Goal: Task Accomplishment & Management: Use online tool/utility

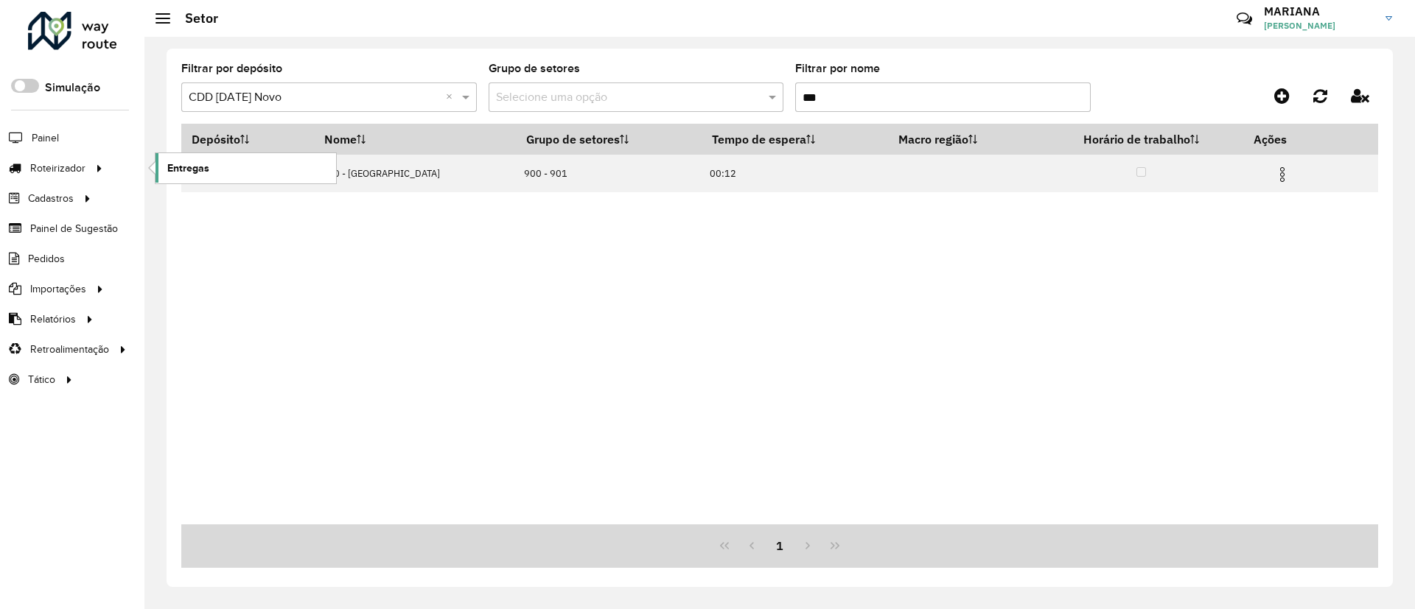
click at [202, 172] on span "Entregas" at bounding box center [188, 168] width 42 height 15
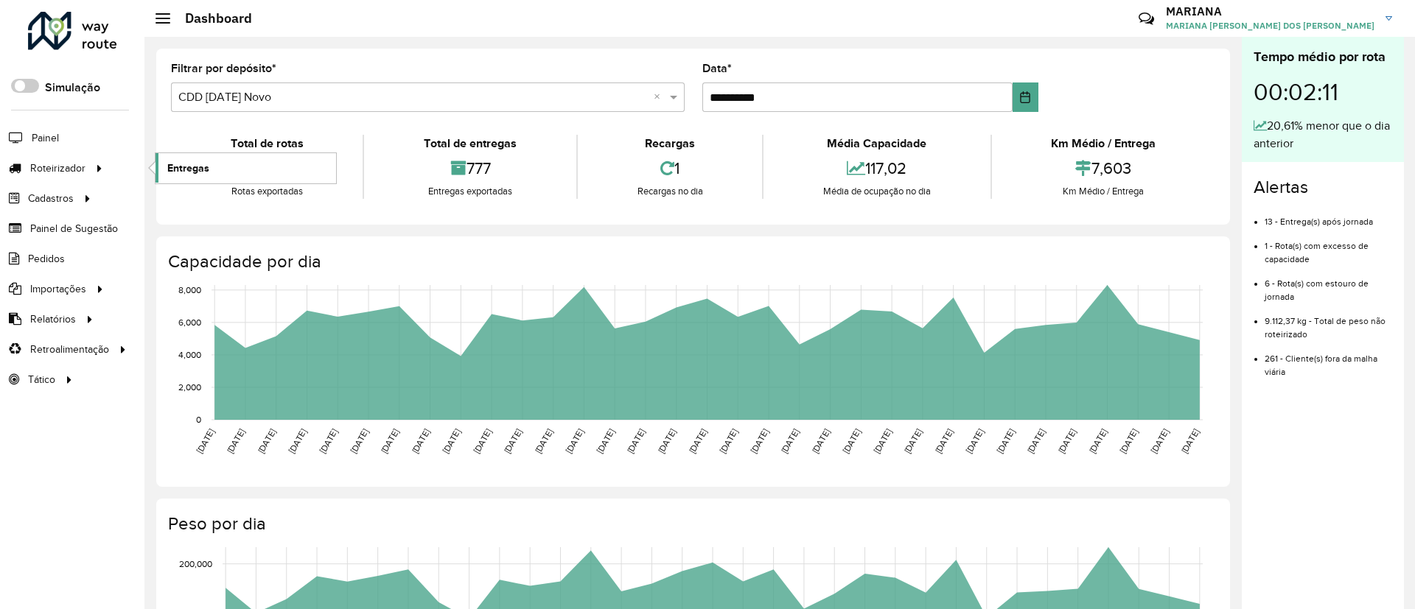
click at [259, 180] on link "Entregas" at bounding box center [245, 167] width 181 height 29
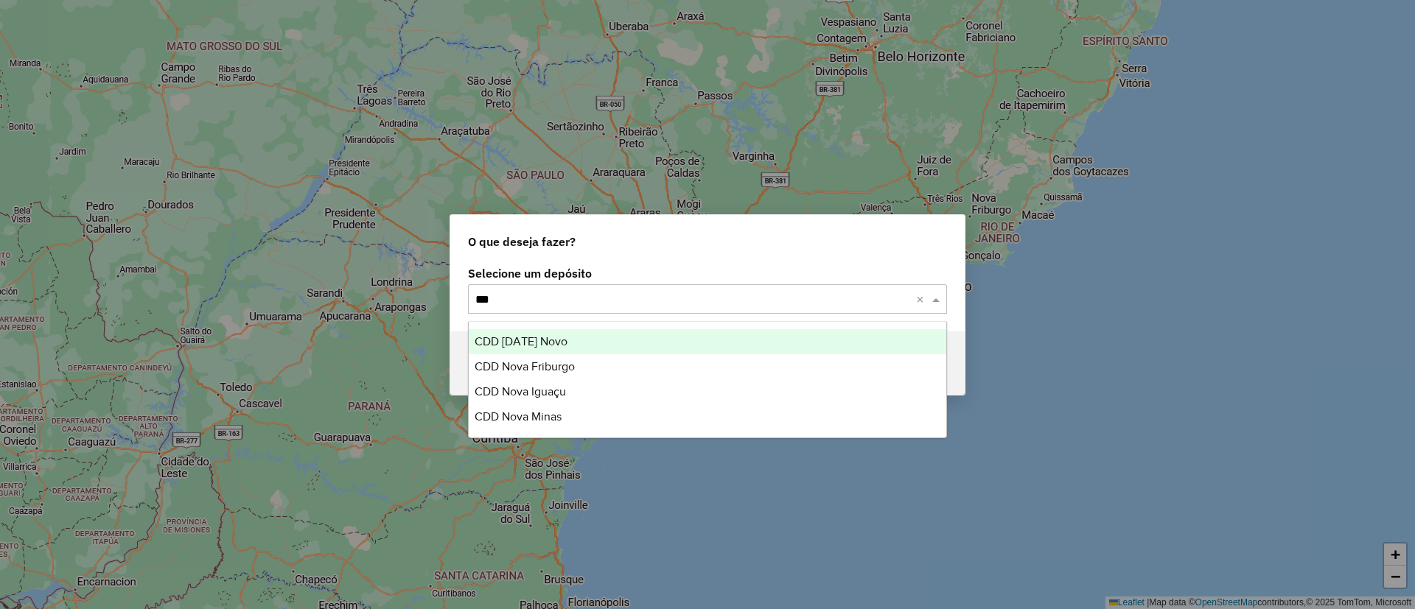
type input "****"
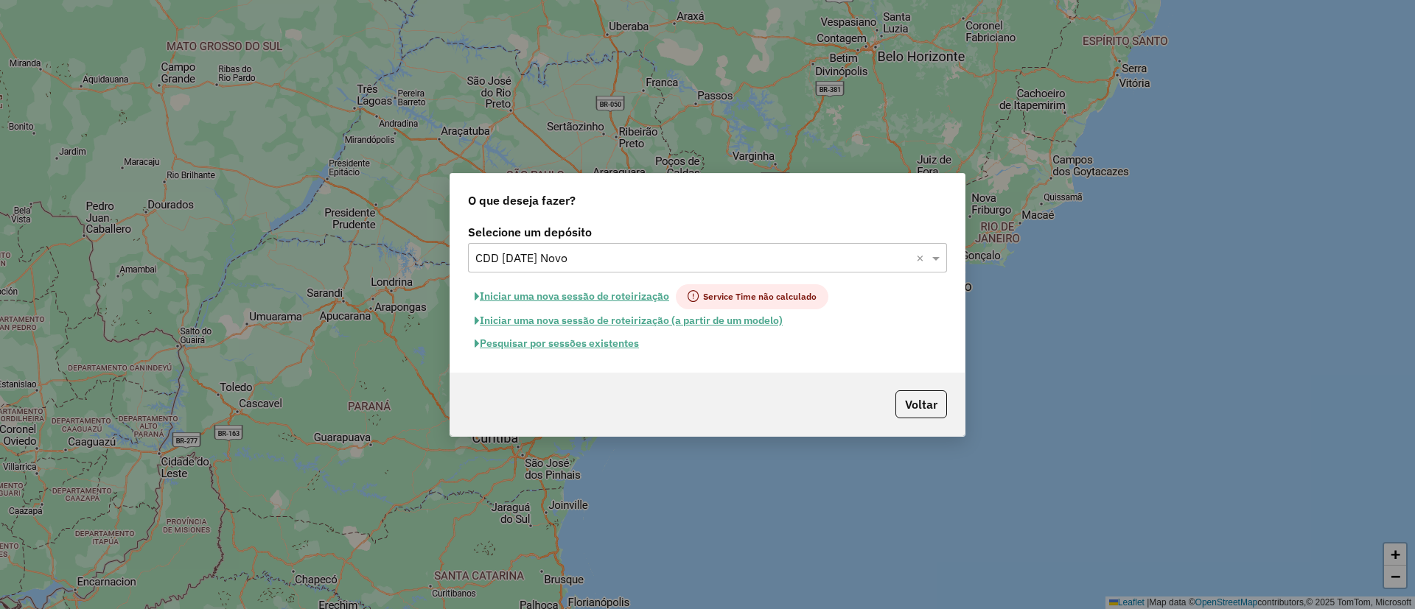
click at [559, 347] on button "Pesquisar por sessões existentes" at bounding box center [557, 343] width 178 height 23
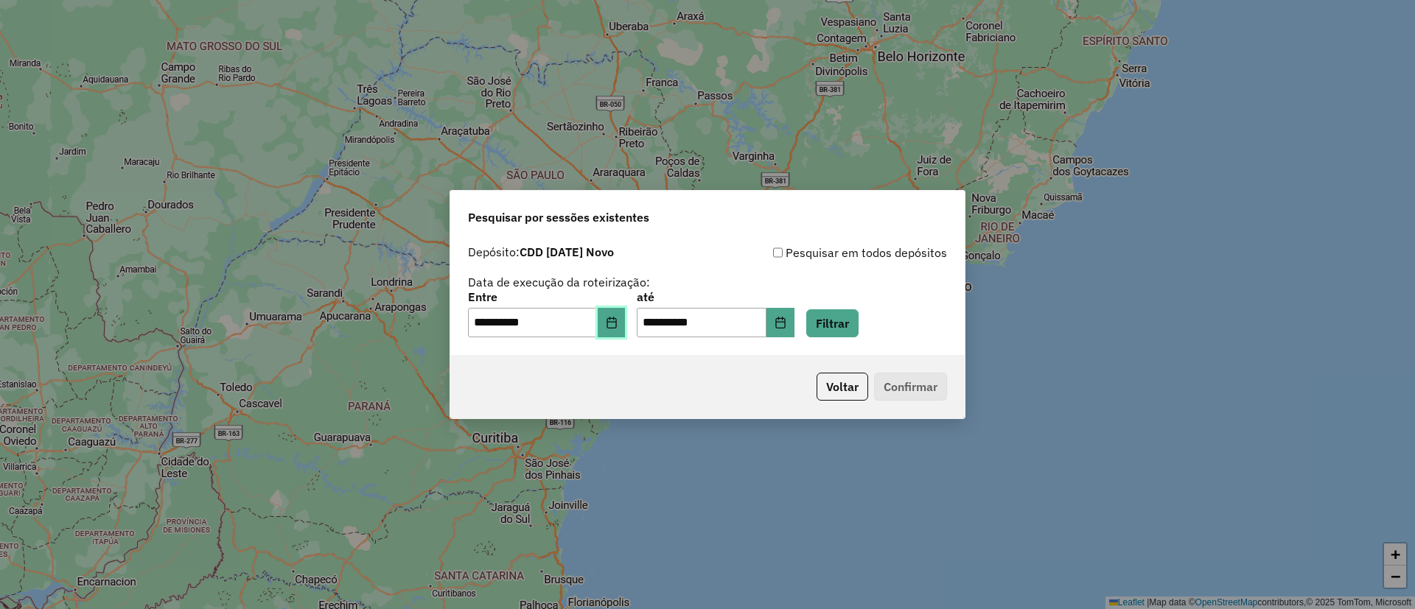
click at [626, 320] on button "Choose Date" at bounding box center [612, 322] width 28 height 29
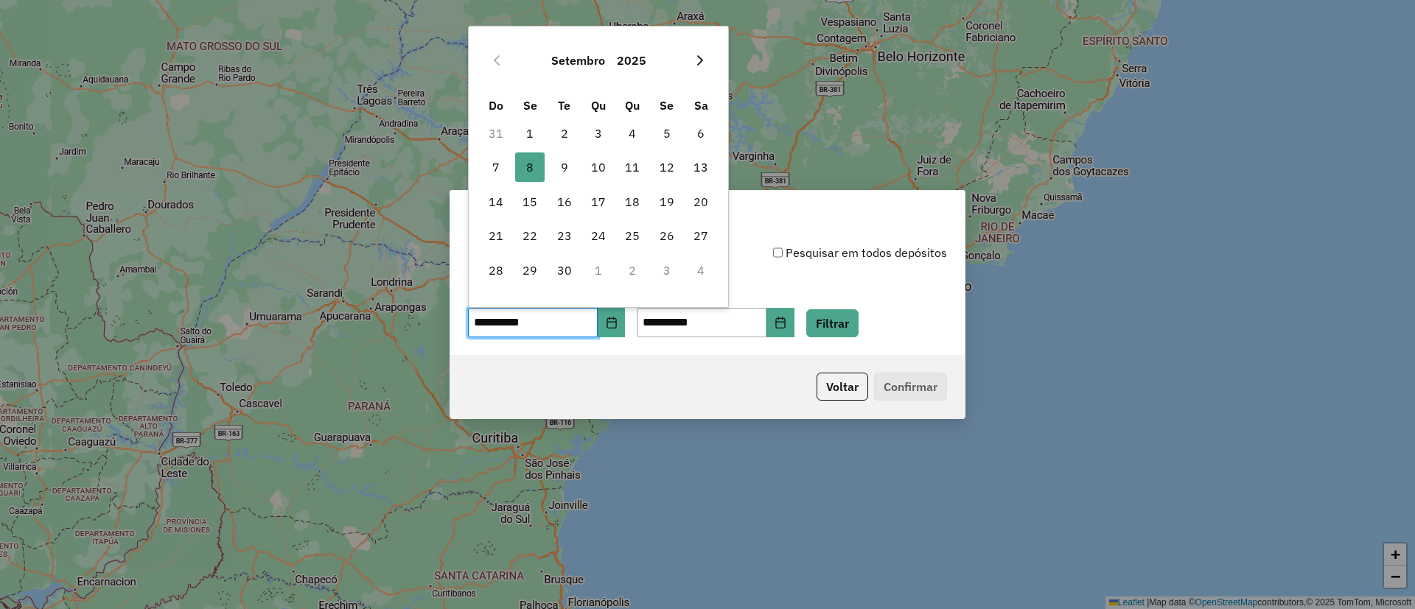
click at [696, 57] on icon "Next Month" at bounding box center [700, 61] width 12 height 12
click at [491, 57] on icon "Previous Month" at bounding box center [497, 61] width 12 height 12
click at [494, 57] on icon "Previous Month" at bounding box center [497, 61] width 12 height 12
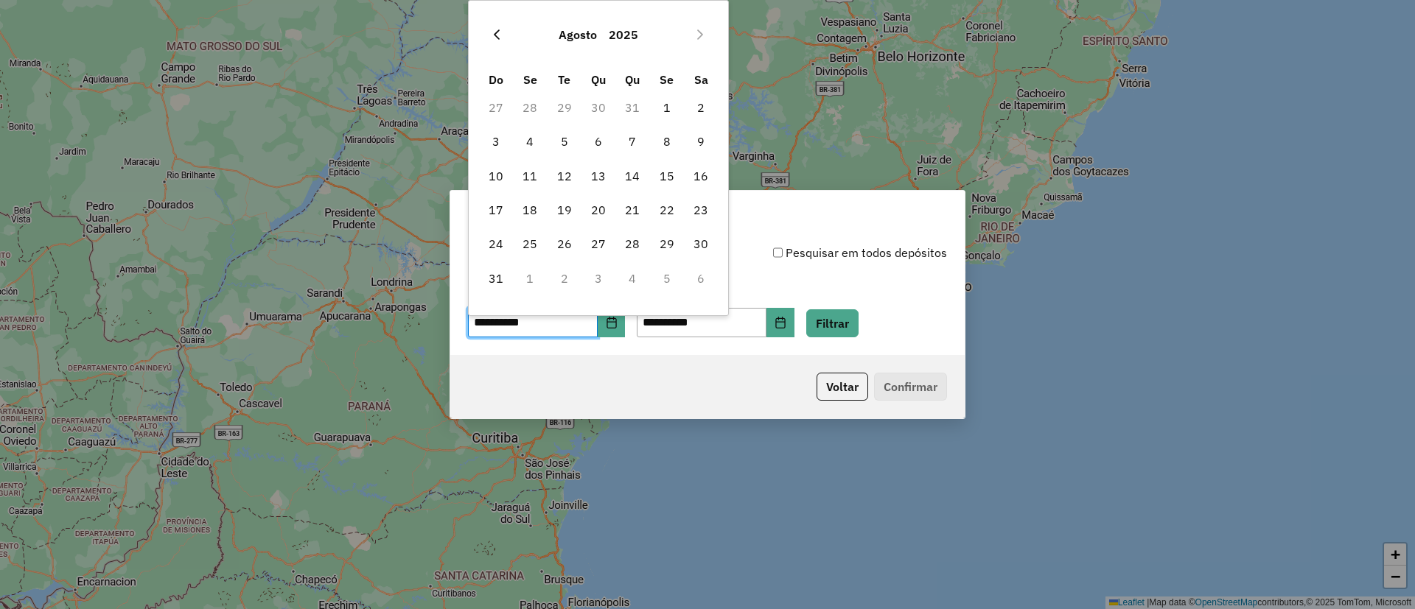
click at [500, 39] on icon "Previous Month" at bounding box center [497, 35] width 12 height 12
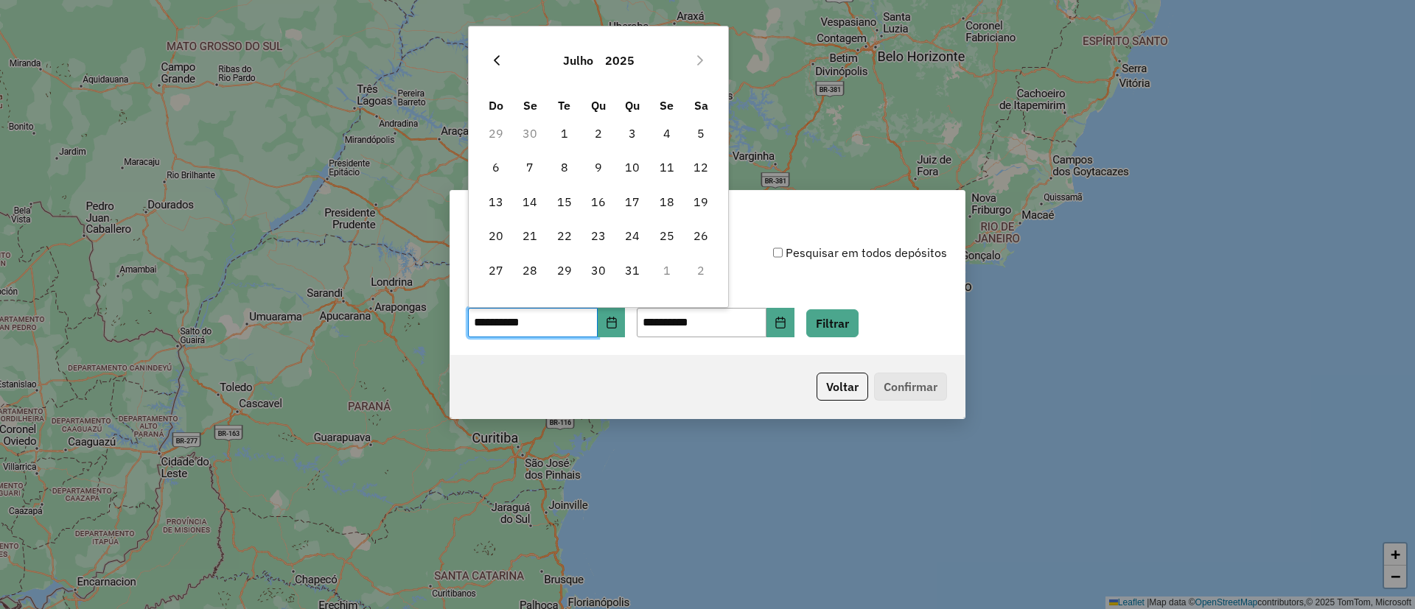
click at [498, 68] on button "Previous Month" at bounding box center [497, 61] width 24 height 24
click at [566, 161] on span "10" at bounding box center [564, 167] width 29 height 29
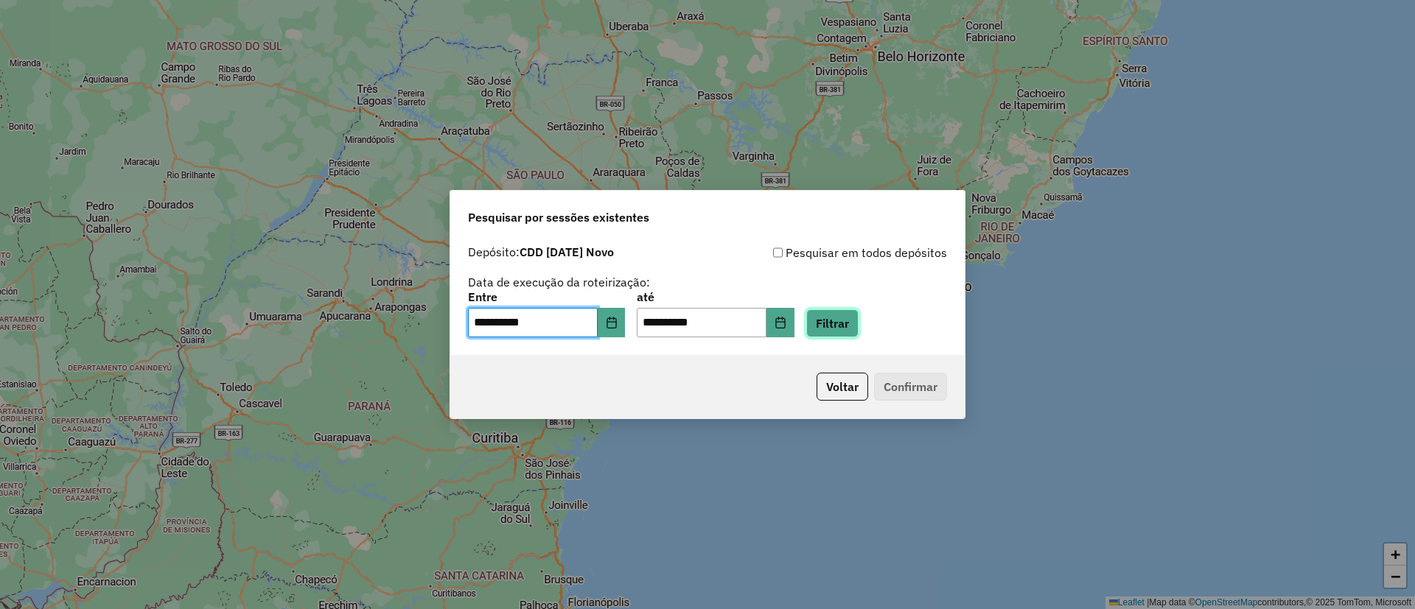
click at [848, 328] on button "Filtrar" at bounding box center [832, 323] width 52 height 28
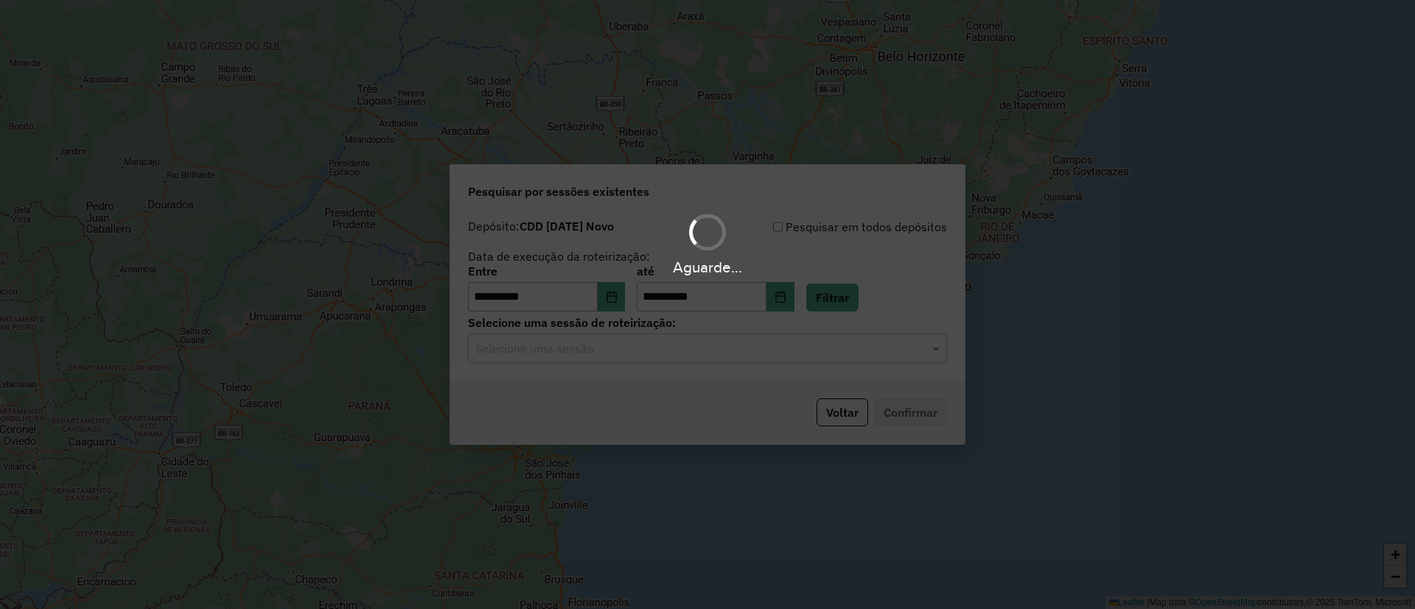
click at [516, 350] on input "text" at bounding box center [692, 349] width 435 height 18
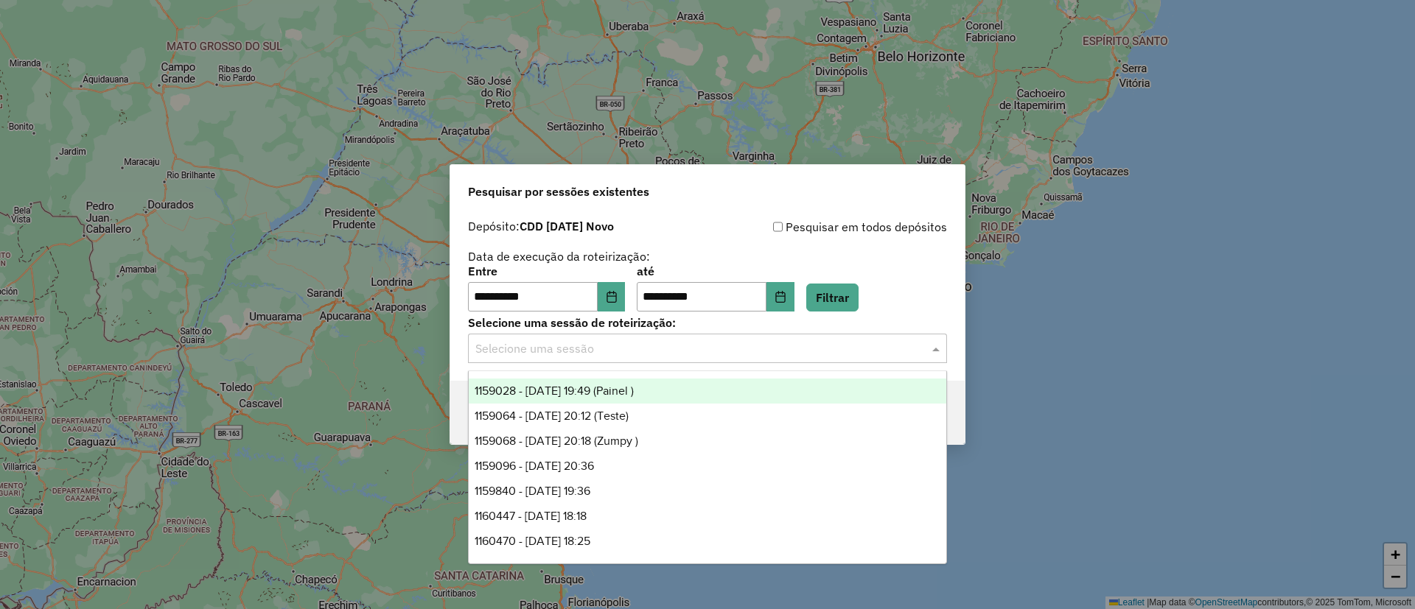
click at [514, 386] on span "1159028 - 10/06/2025 19:49 (Painel )" at bounding box center [554, 391] width 159 height 13
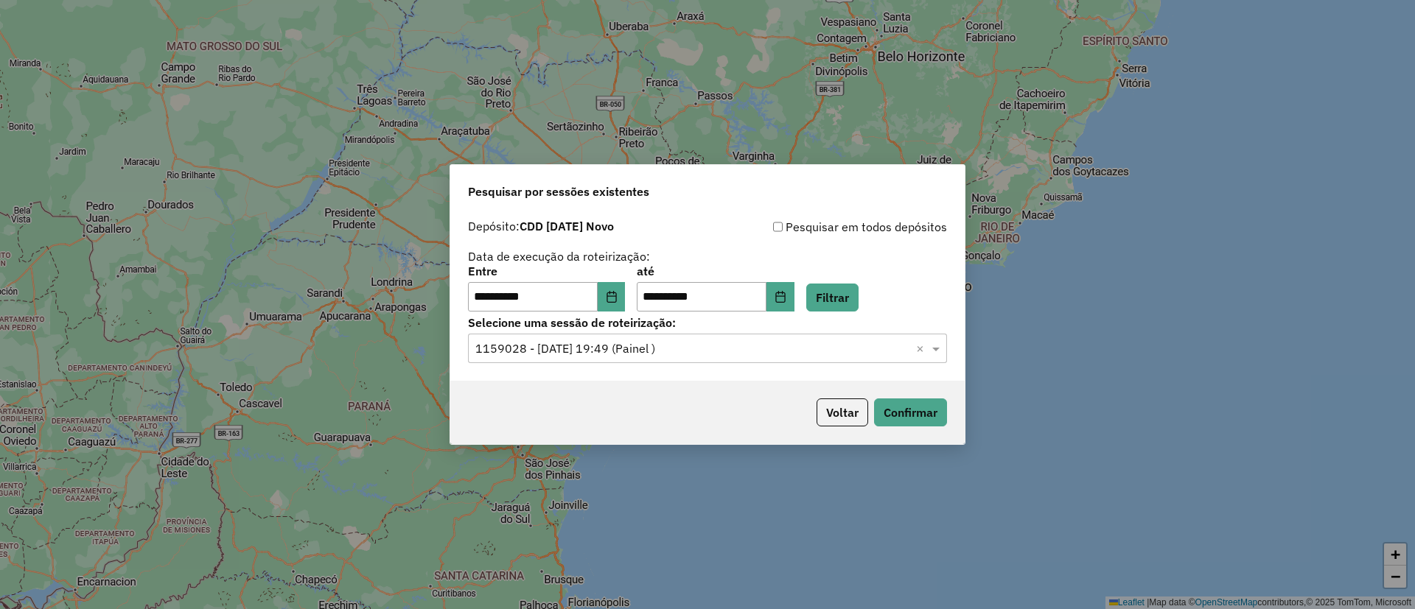
click at [822, 352] on input "text" at bounding box center [692, 349] width 435 height 18
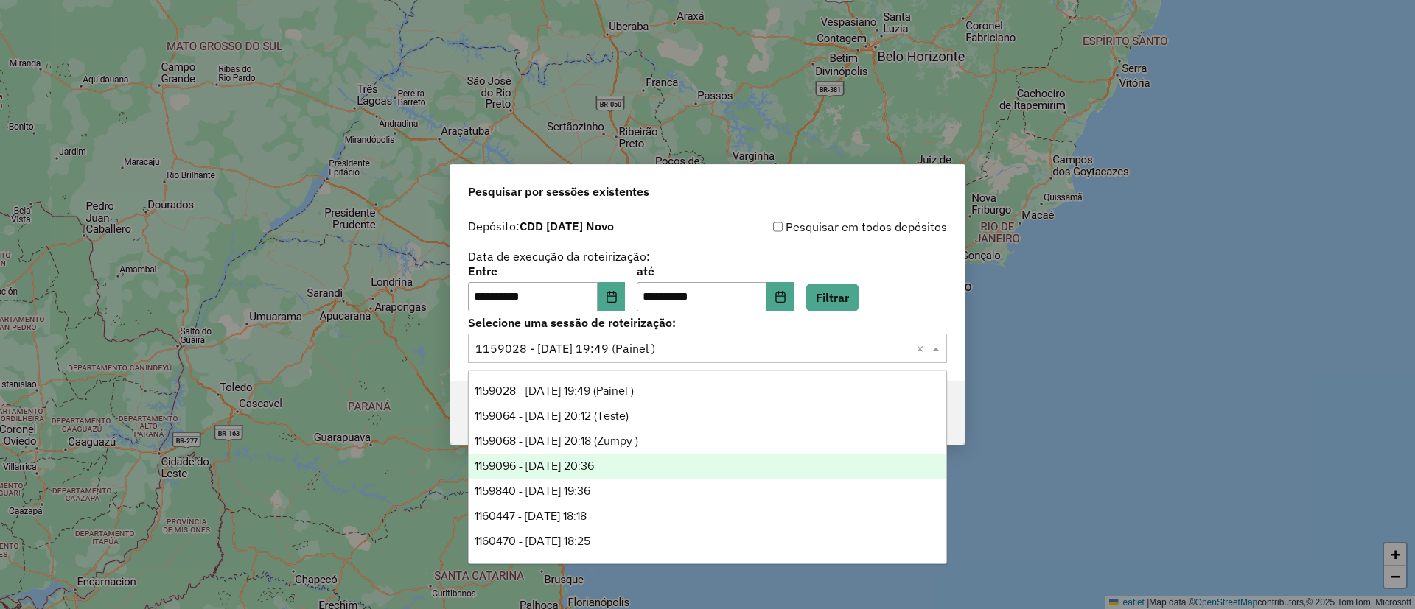
click at [682, 471] on div "1159096 - 10/06/2025 20:36" at bounding box center [707, 466] width 477 height 25
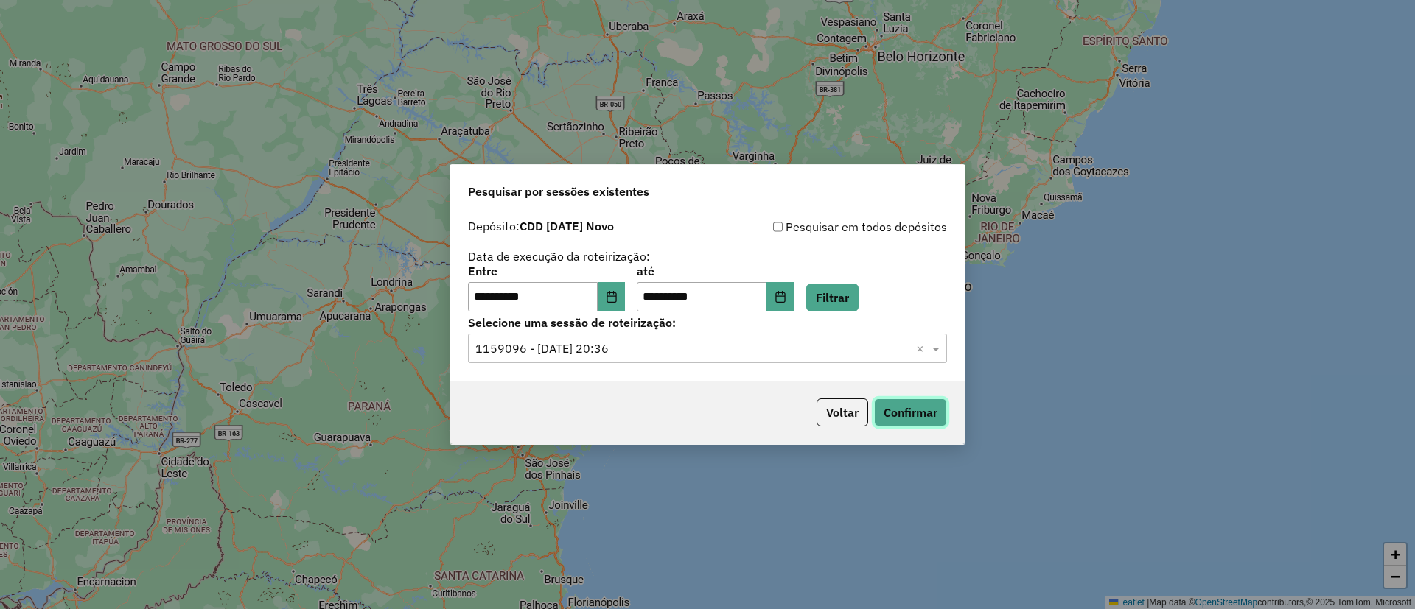
click at [909, 413] on button "Confirmar" at bounding box center [910, 413] width 73 height 28
click at [600, 353] on input "text" at bounding box center [692, 349] width 435 height 18
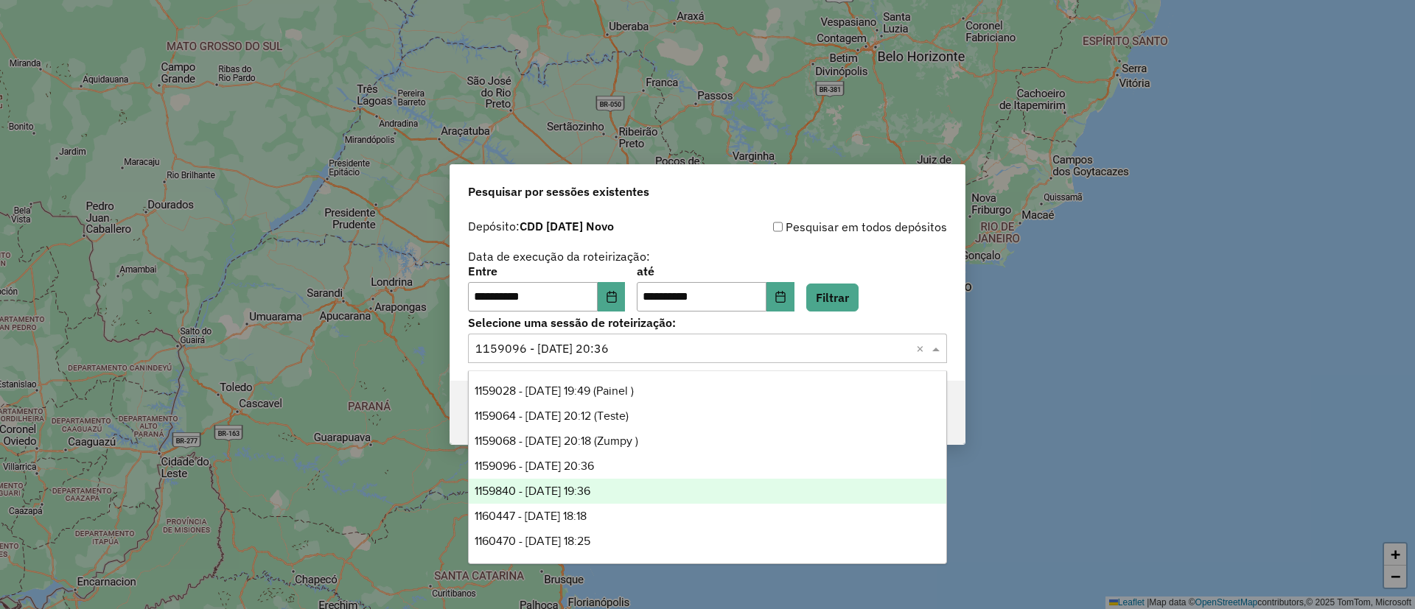
click at [614, 500] on div "1159840 - 11/06/2025 19:36" at bounding box center [707, 491] width 477 height 25
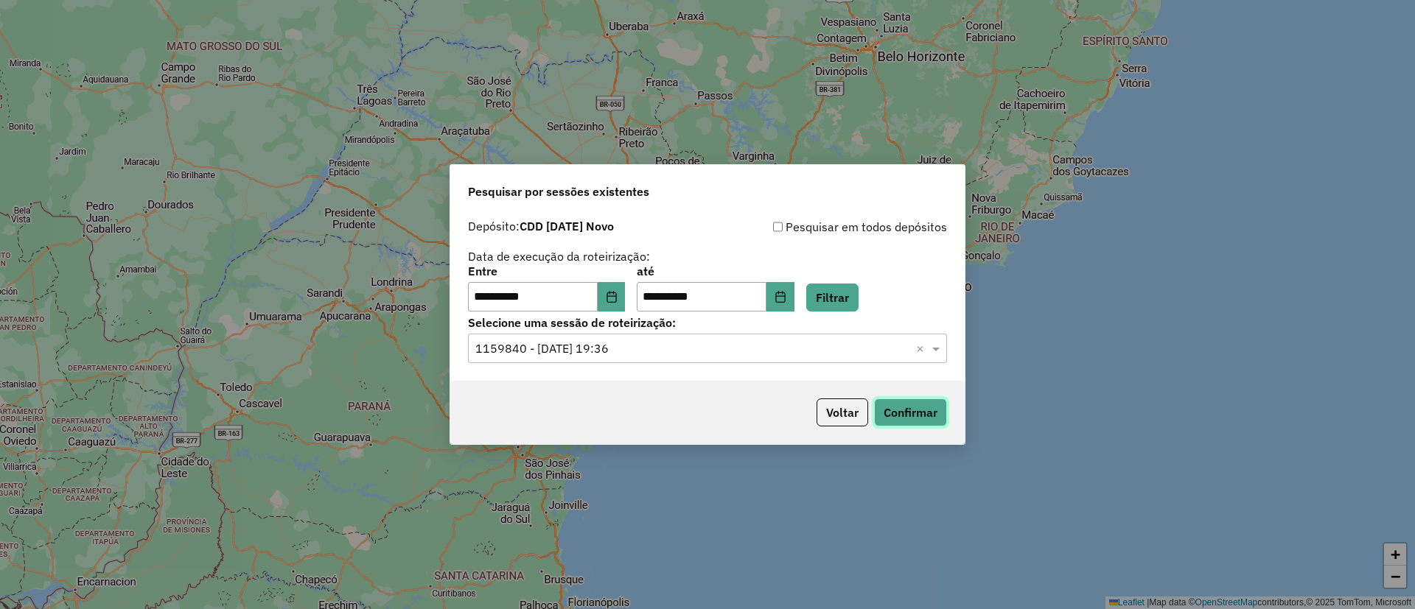
click at [928, 422] on button "Confirmar" at bounding box center [910, 413] width 73 height 28
click at [606, 354] on input "text" at bounding box center [692, 349] width 435 height 18
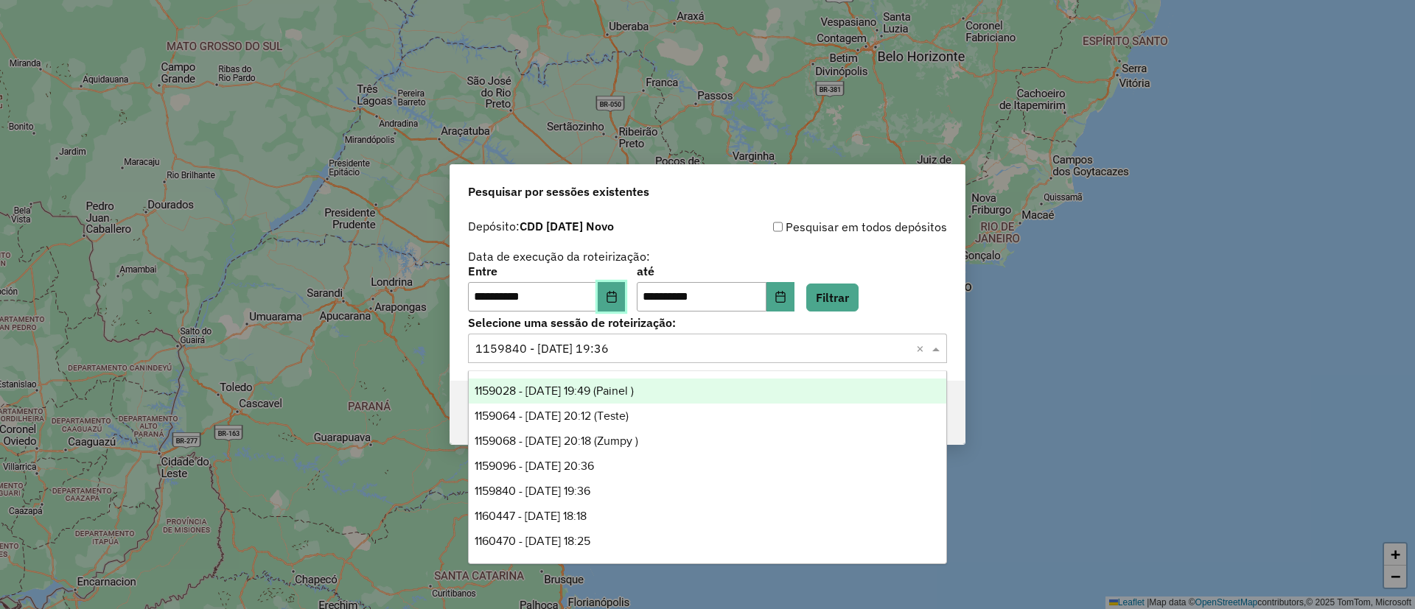
click at [626, 304] on button "Choose Date" at bounding box center [612, 296] width 28 height 29
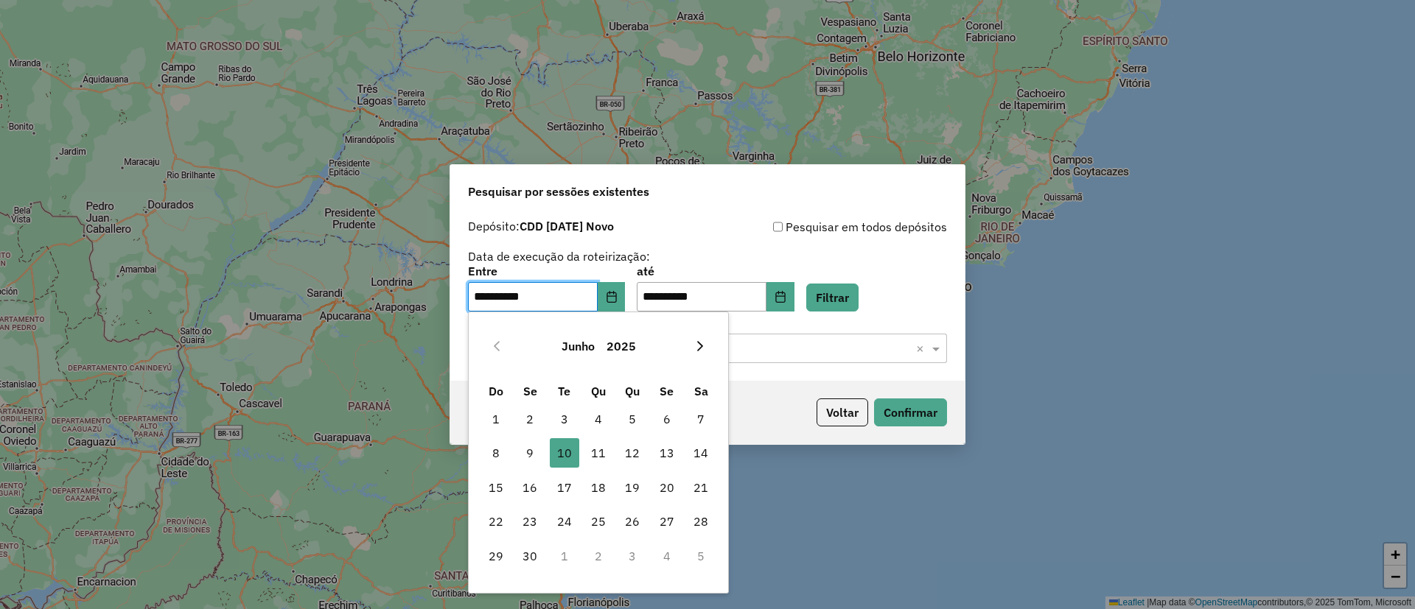
click at [698, 345] on icon "Next Month" at bounding box center [700, 346] width 12 height 12
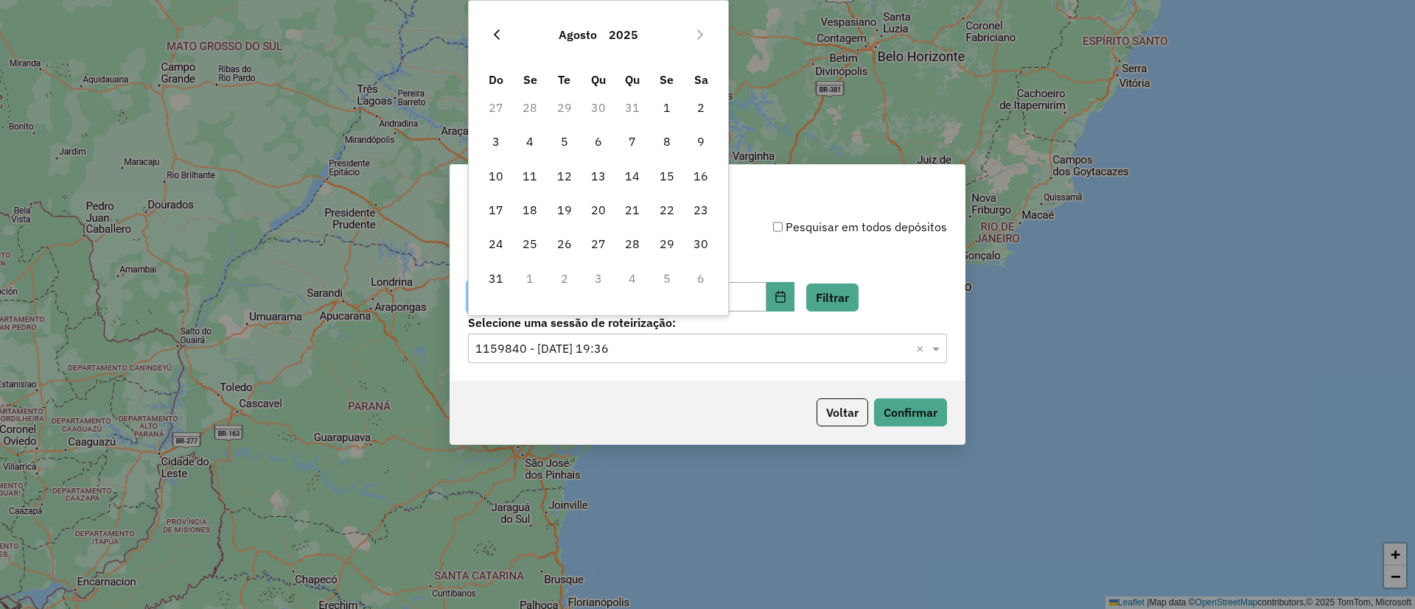
click at [495, 33] on icon "Previous Month" at bounding box center [497, 34] width 6 height 10
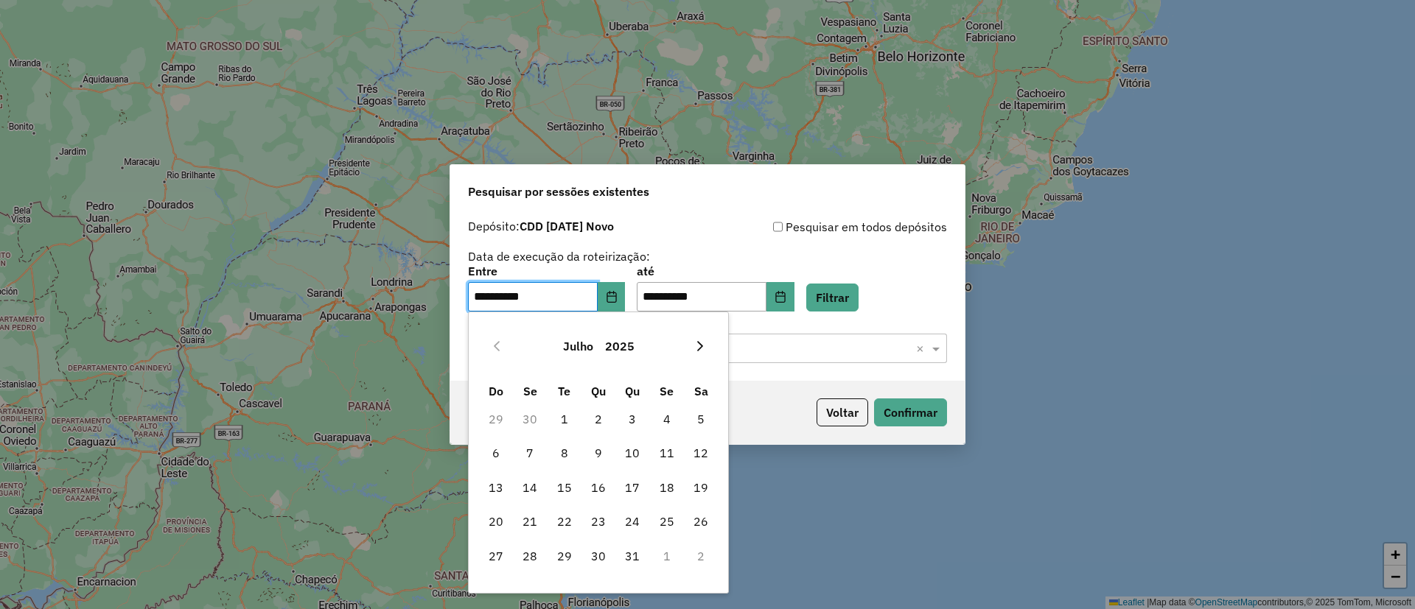
click at [699, 343] on icon "Next Month" at bounding box center [700, 346] width 6 height 10
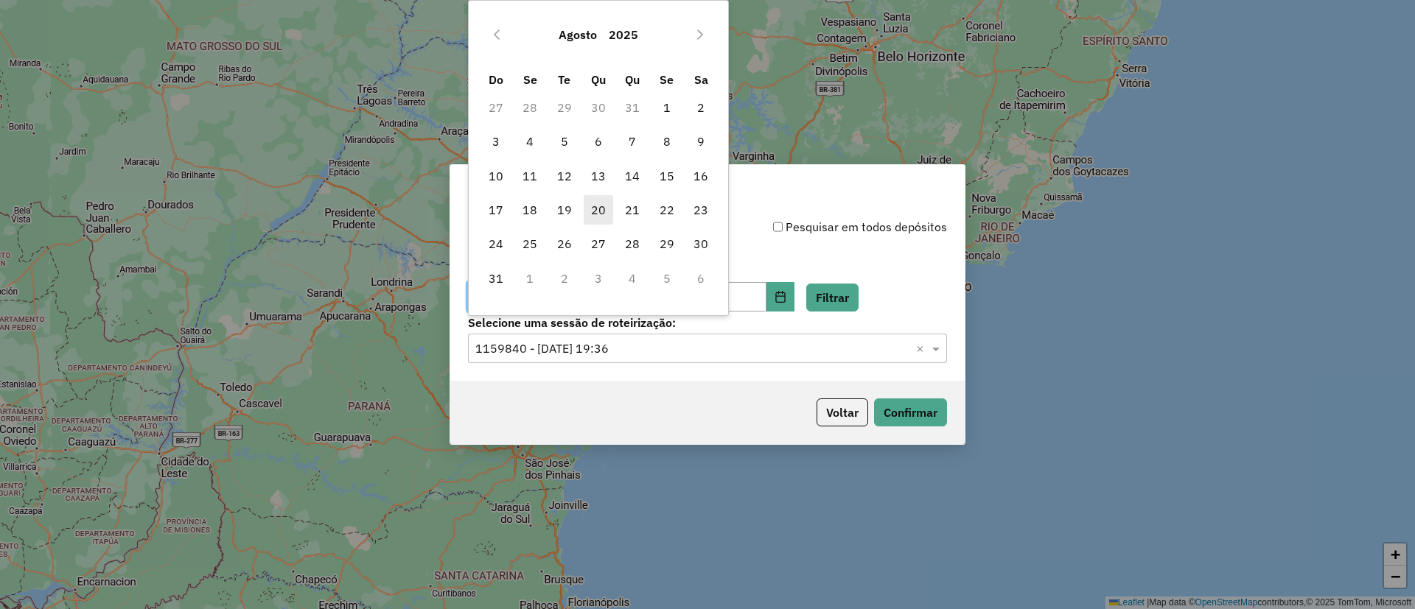
click at [595, 209] on span "20" at bounding box center [598, 209] width 29 height 29
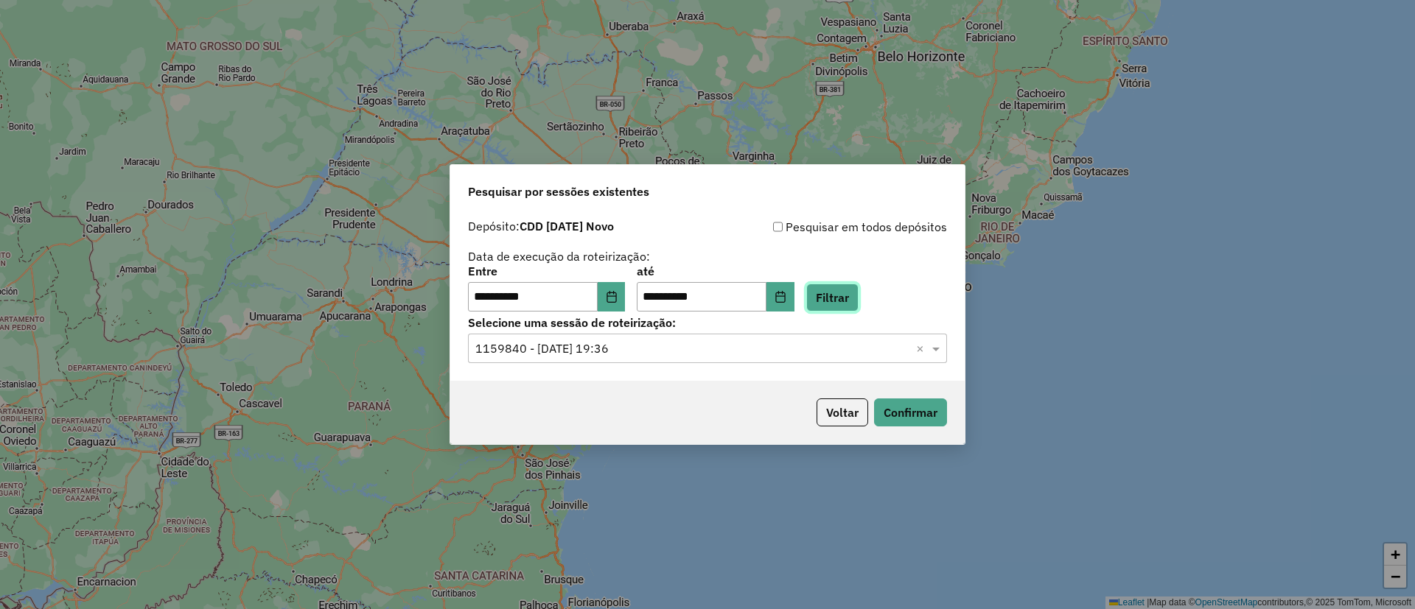
click at [858, 293] on button "Filtrar" at bounding box center [832, 298] width 52 height 28
click at [565, 350] on input "text" at bounding box center [692, 349] width 435 height 18
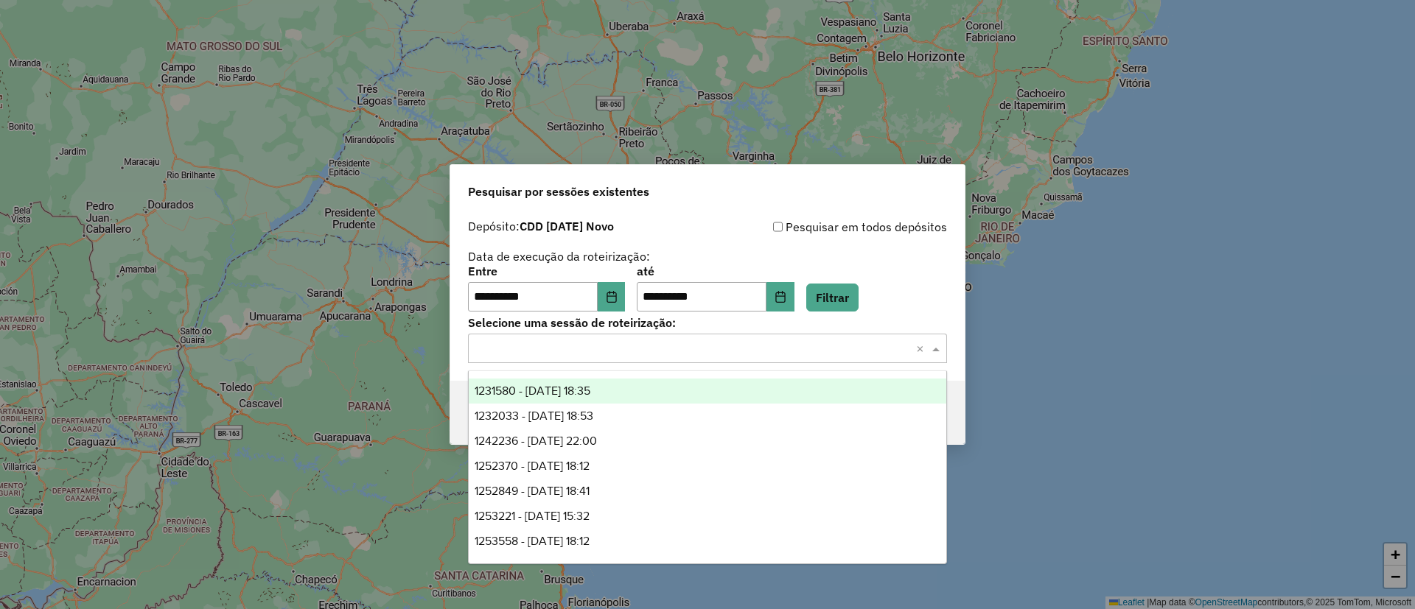
click at [553, 397] on div "1231580 - 20/08/2025 18:35" at bounding box center [707, 391] width 477 height 25
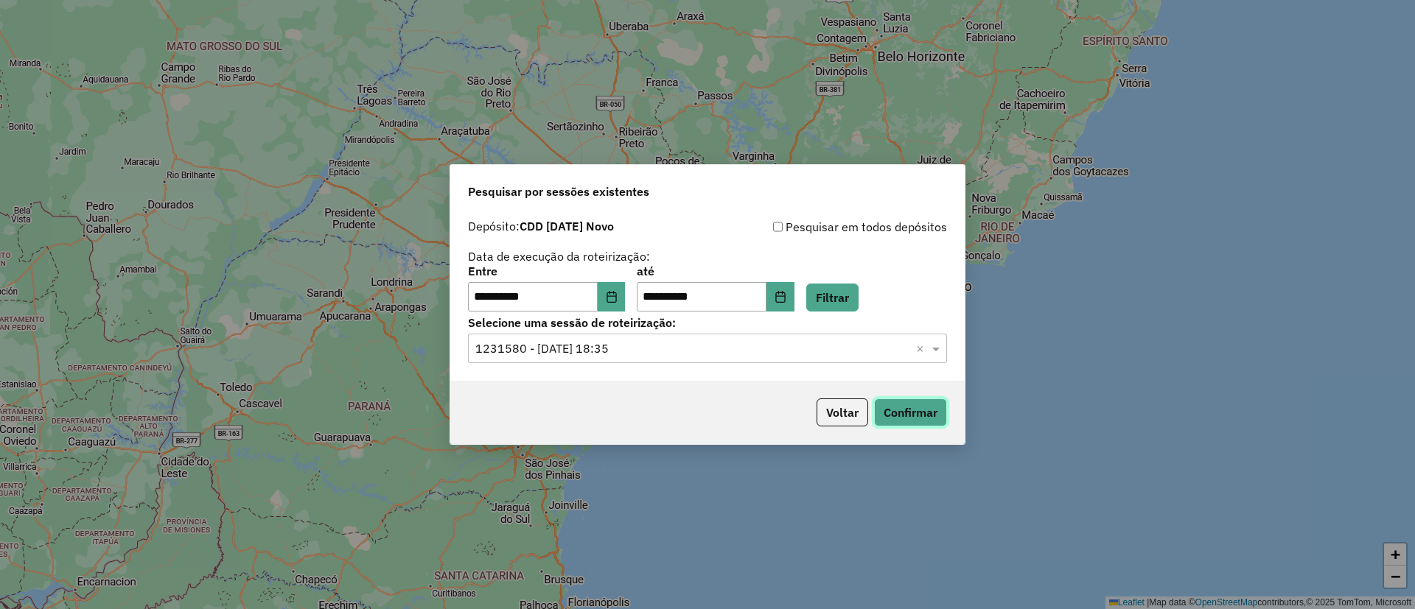
click at [923, 419] on button "Confirmar" at bounding box center [910, 413] width 73 height 28
click at [629, 358] on div "Selecione uma sessão × 1231580 - 20/08/2025 18:35 ×" at bounding box center [707, 348] width 479 height 29
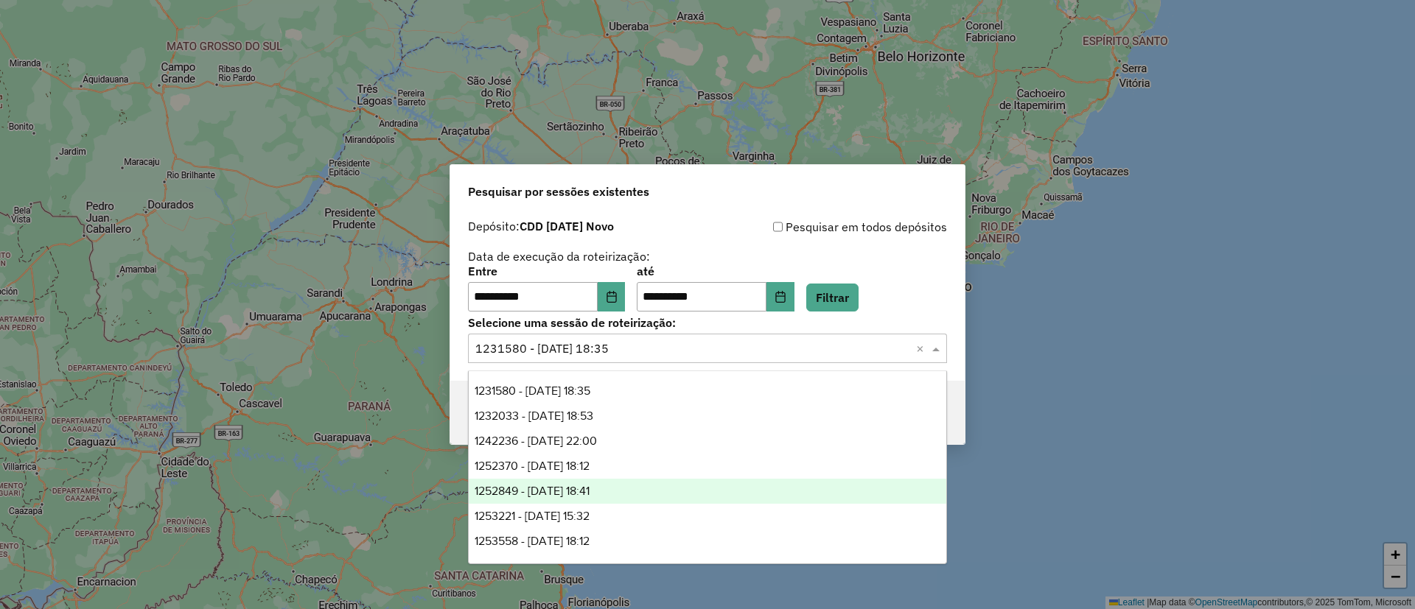
click at [589, 485] on span "1252849 - 23/08/2025 18:41" at bounding box center [532, 491] width 115 height 13
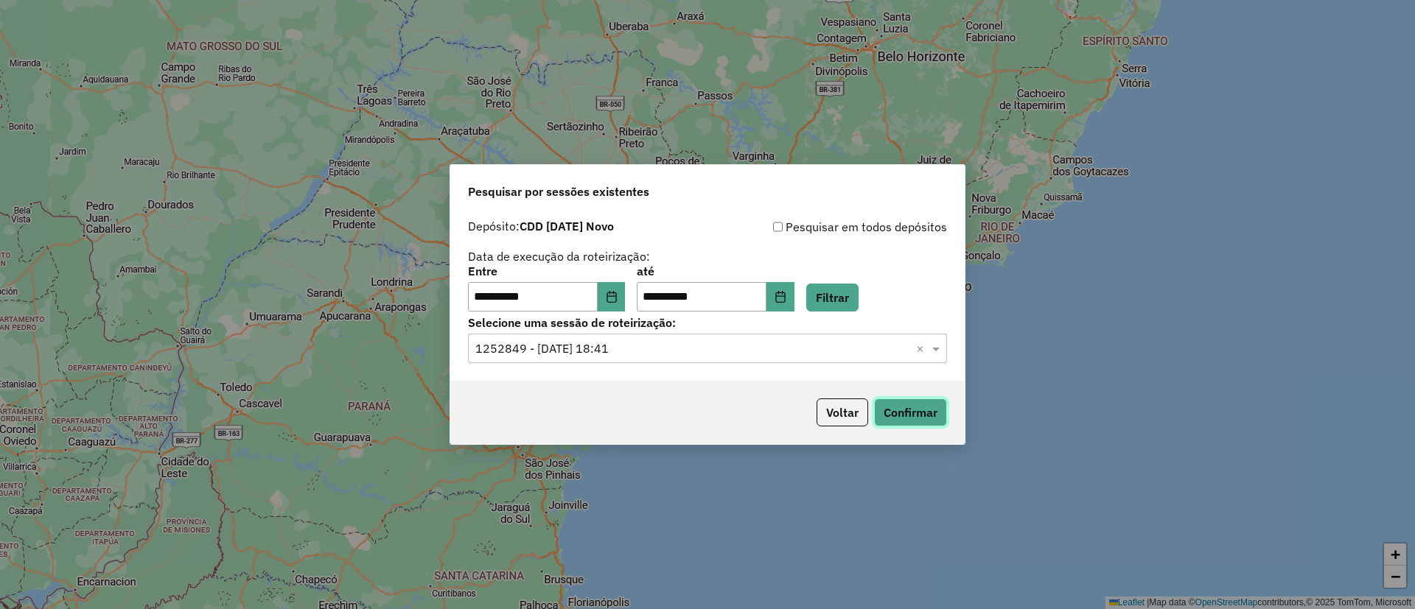
click at [928, 417] on button "Confirmar" at bounding box center [910, 413] width 73 height 28
click at [654, 349] on input "text" at bounding box center [692, 349] width 435 height 18
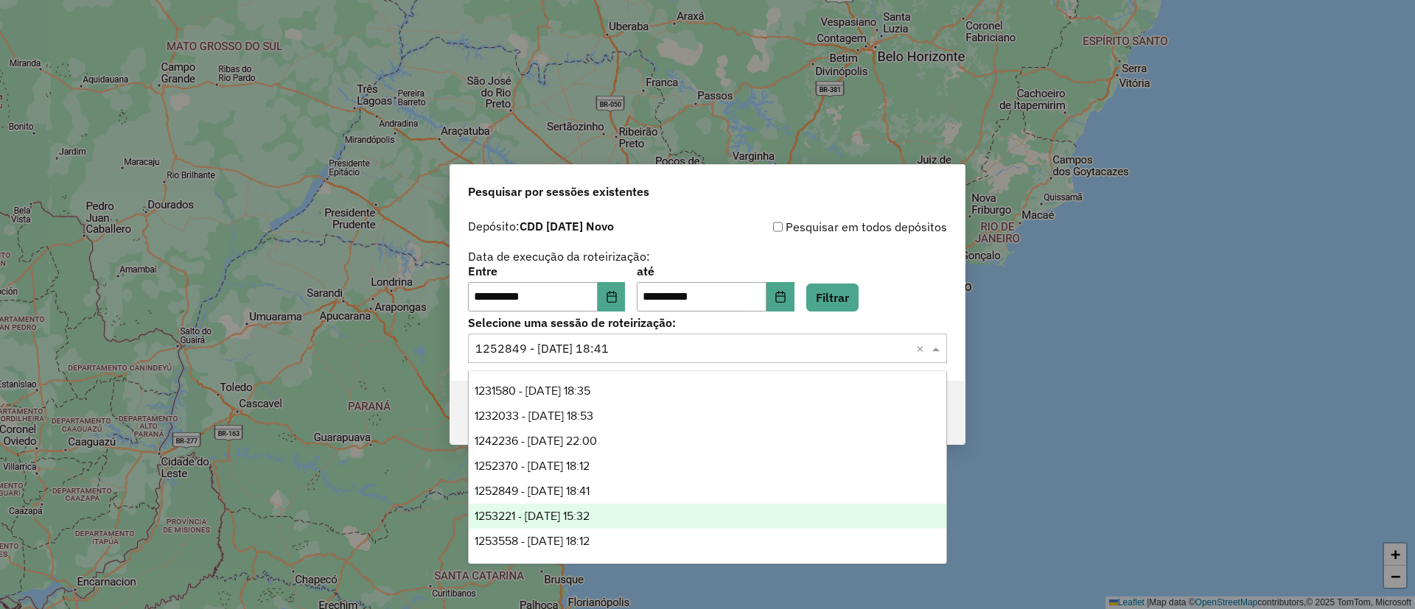
click at [589, 514] on span "1253221 - 25/08/2025 15:32" at bounding box center [532, 516] width 115 height 13
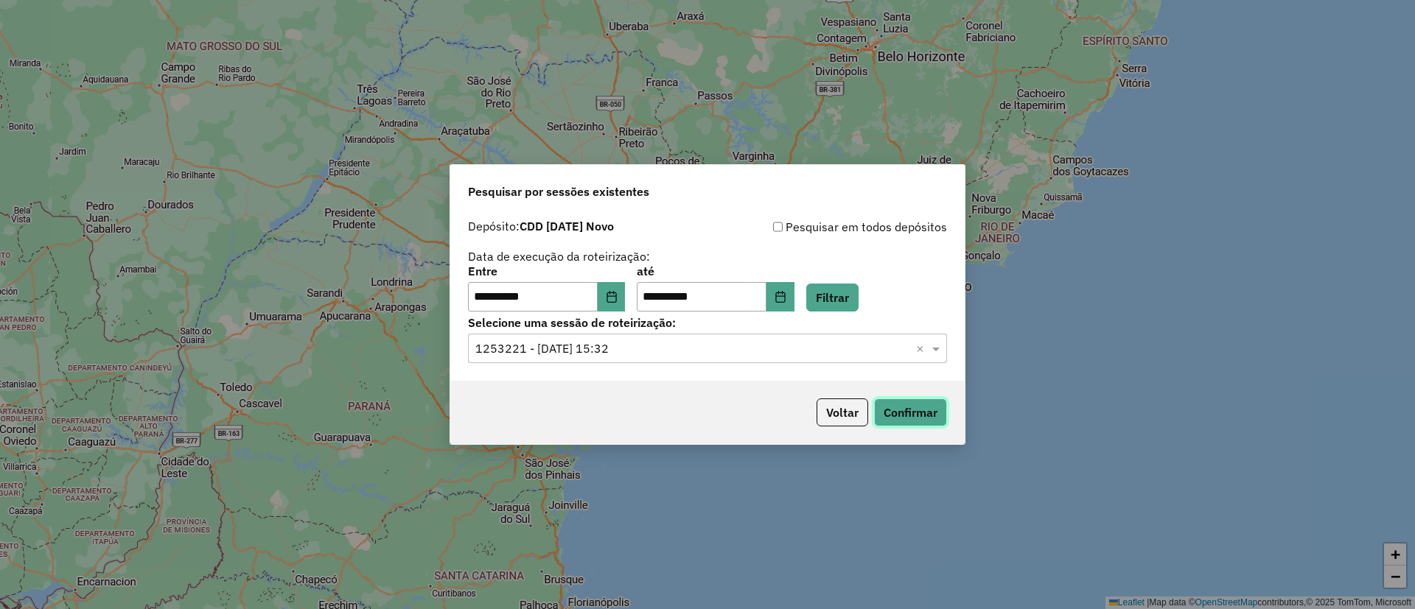
click at [886, 409] on button "Confirmar" at bounding box center [910, 413] width 73 height 28
click at [905, 405] on button "Confirmar" at bounding box center [910, 413] width 73 height 28
click at [617, 300] on icon "Choose Date" at bounding box center [612, 297] width 12 height 12
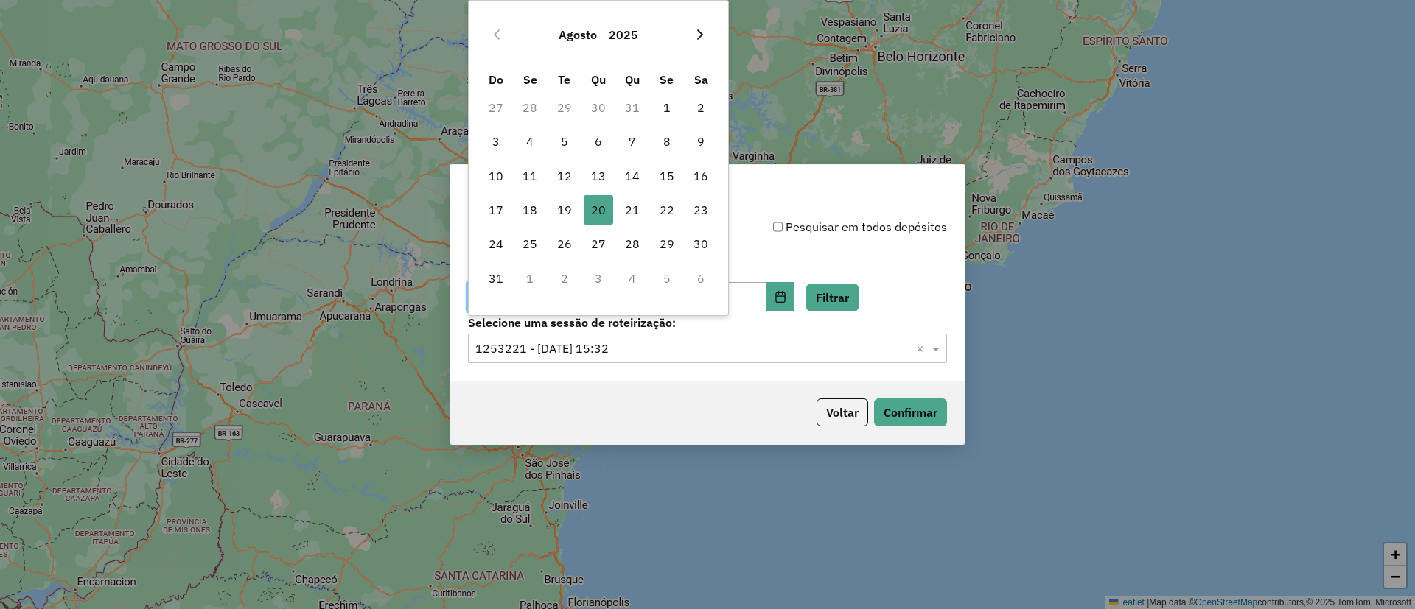
click at [702, 38] on icon "Next Month" at bounding box center [700, 35] width 12 height 12
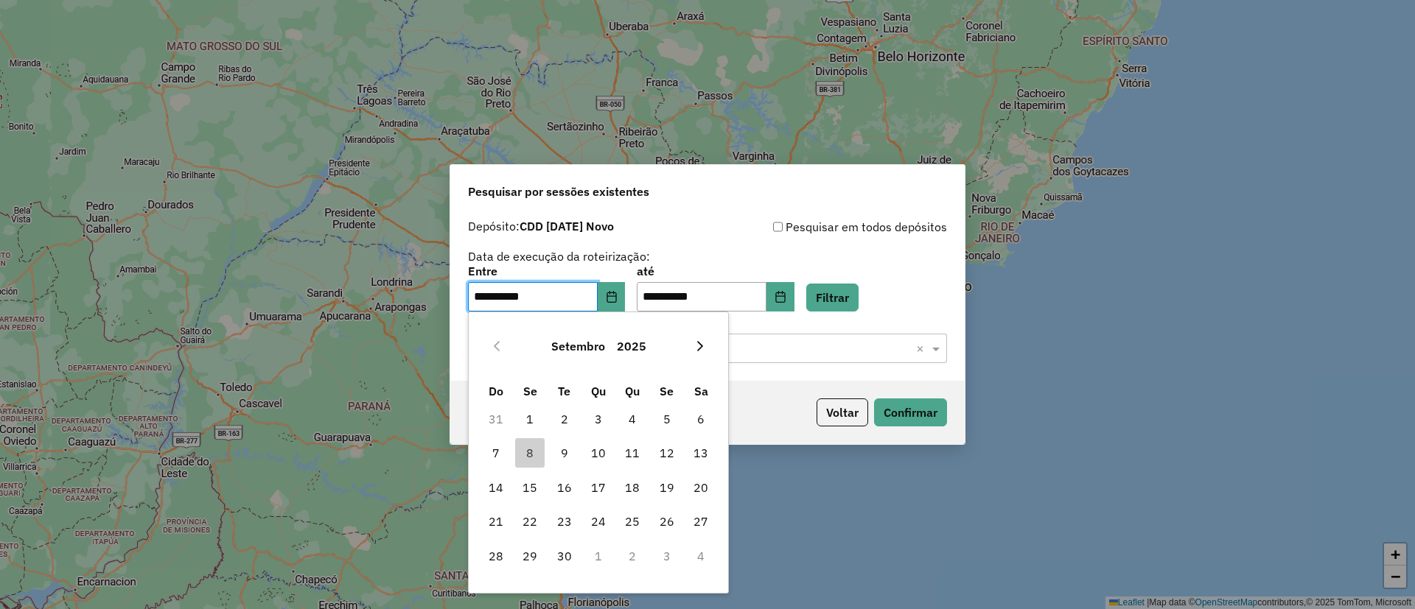
click at [698, 351] on icon "Next Month" at bounding box center [700, 346] width 12 height 12
click at [491, 349] on icon "Previous Month" at bounding box center [497, 346] width 12 height 12
click at [673, 415] on span "5" at bounding box center [666, 419] width 29 height 29
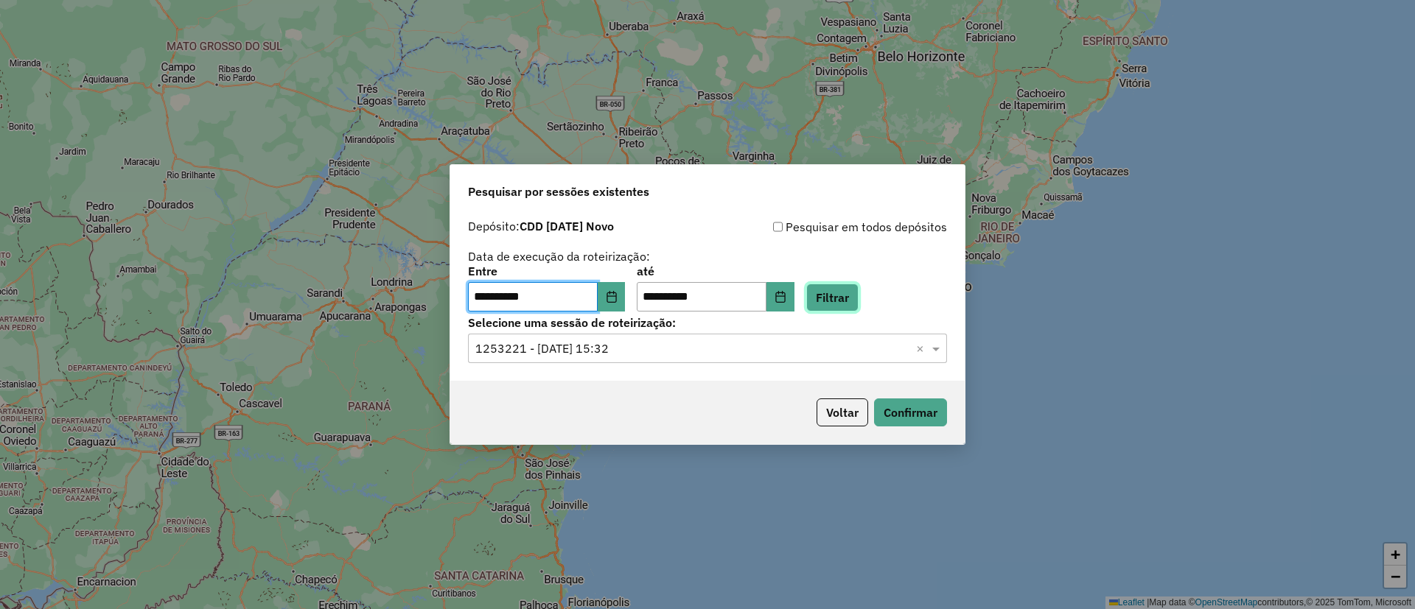
click at [857, 292] on button "Filtrar" at bounding box center [832, 298] width 52 height 28
click at [640, 358] on div "Selecione uma sessão × ×" at bounding box center [707, 348] width 479 height 29
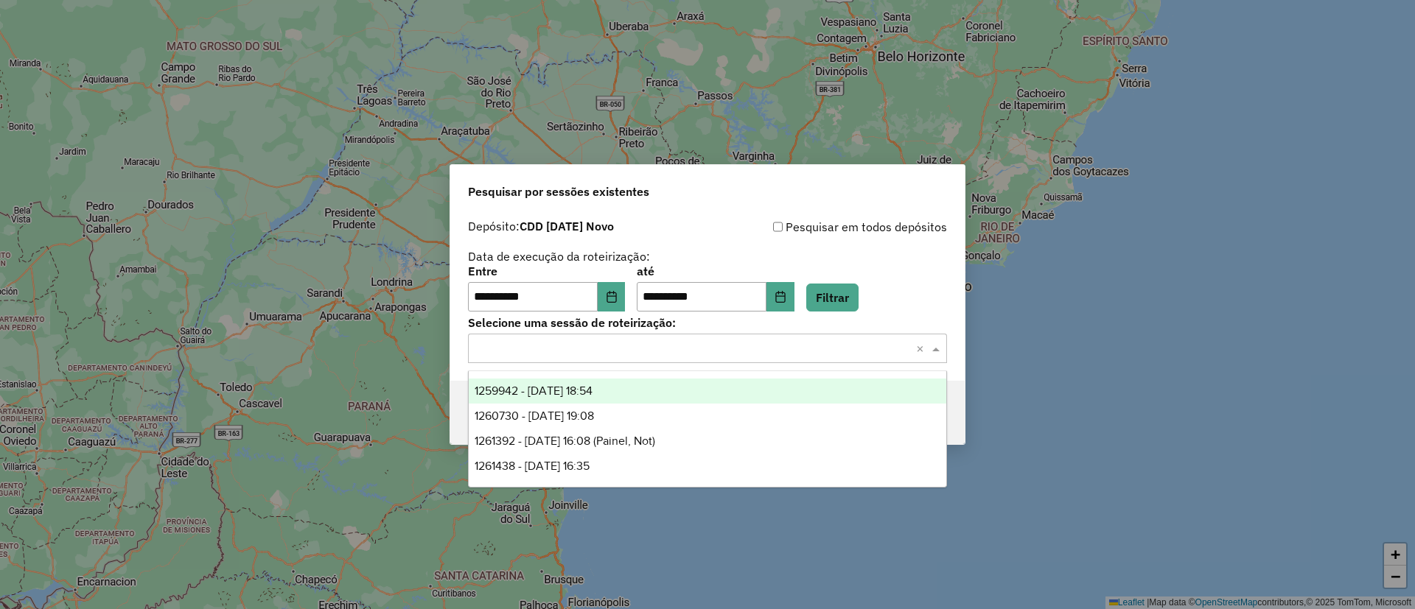
click at [617, 399] on div "1259942 - 05/09/2025 18:54" at bounding box center [707, 391] width 477 height 25
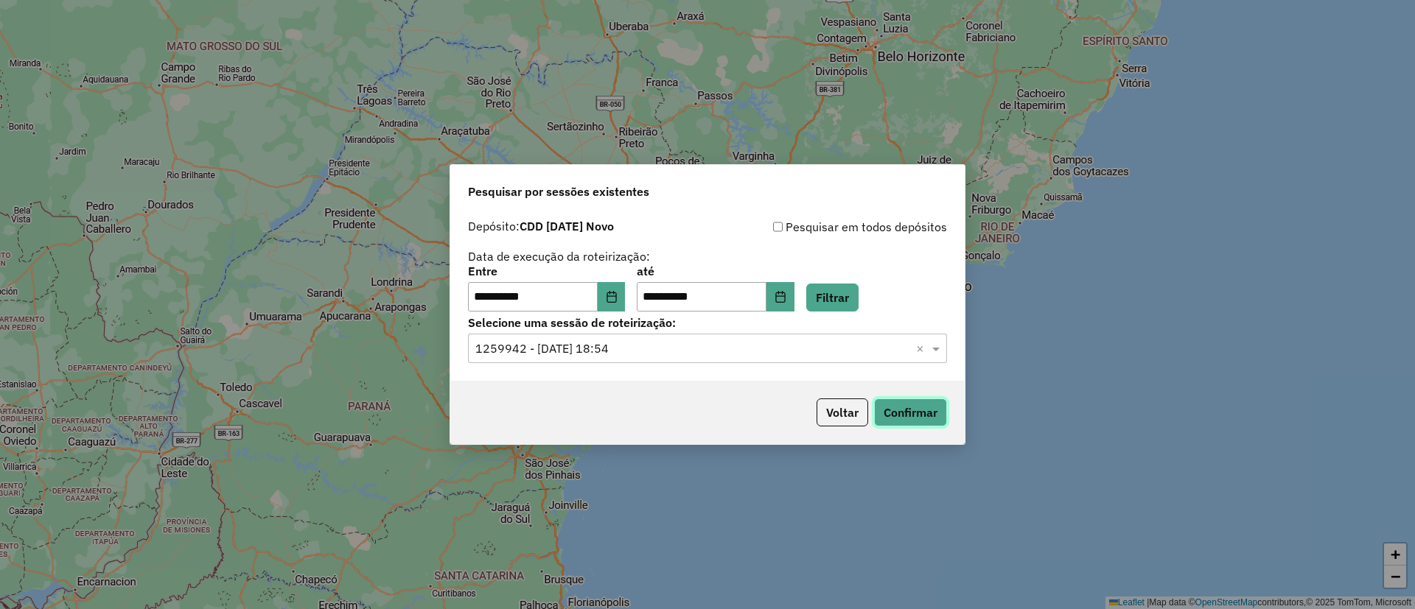
click at [924, 421] on button "Confirmar" at bounding box center [910, 413] width 73 height 28
click at [687, 356] on input "text" at bounding box center [692, 349] width 435 height 18
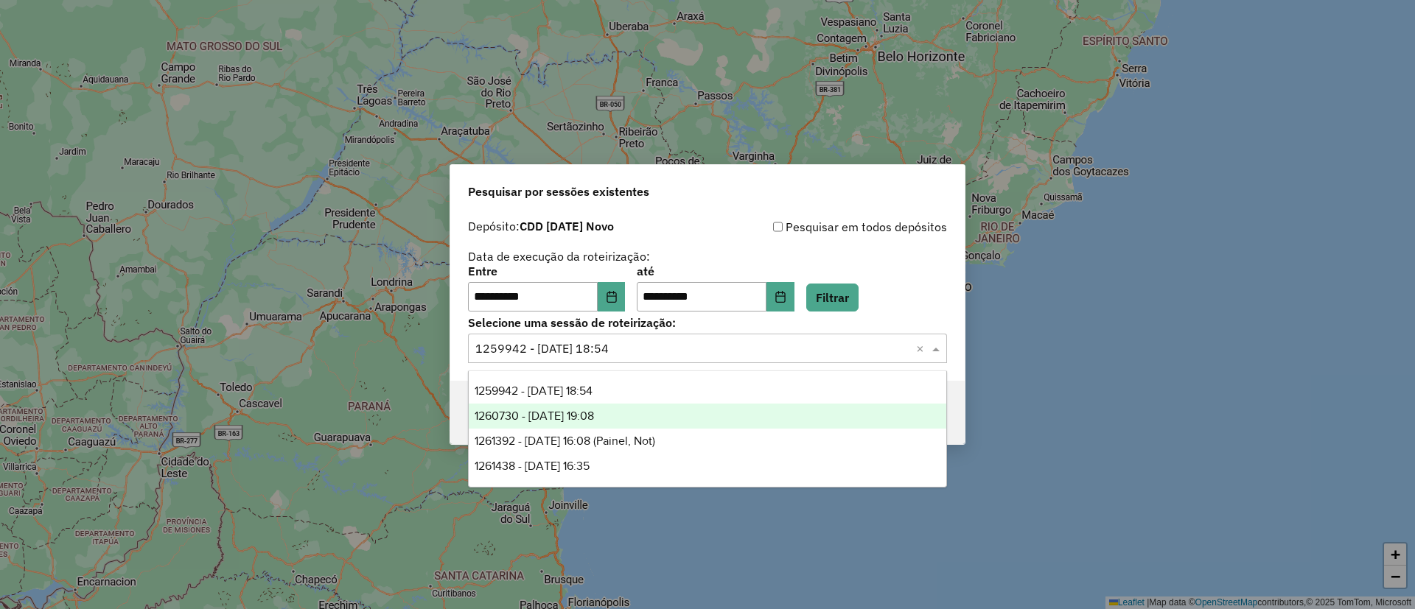
click at [656, 411] on div "1260730 - 06/09/2025 19:08" at bounding box center [707, 416] width 477 height 25
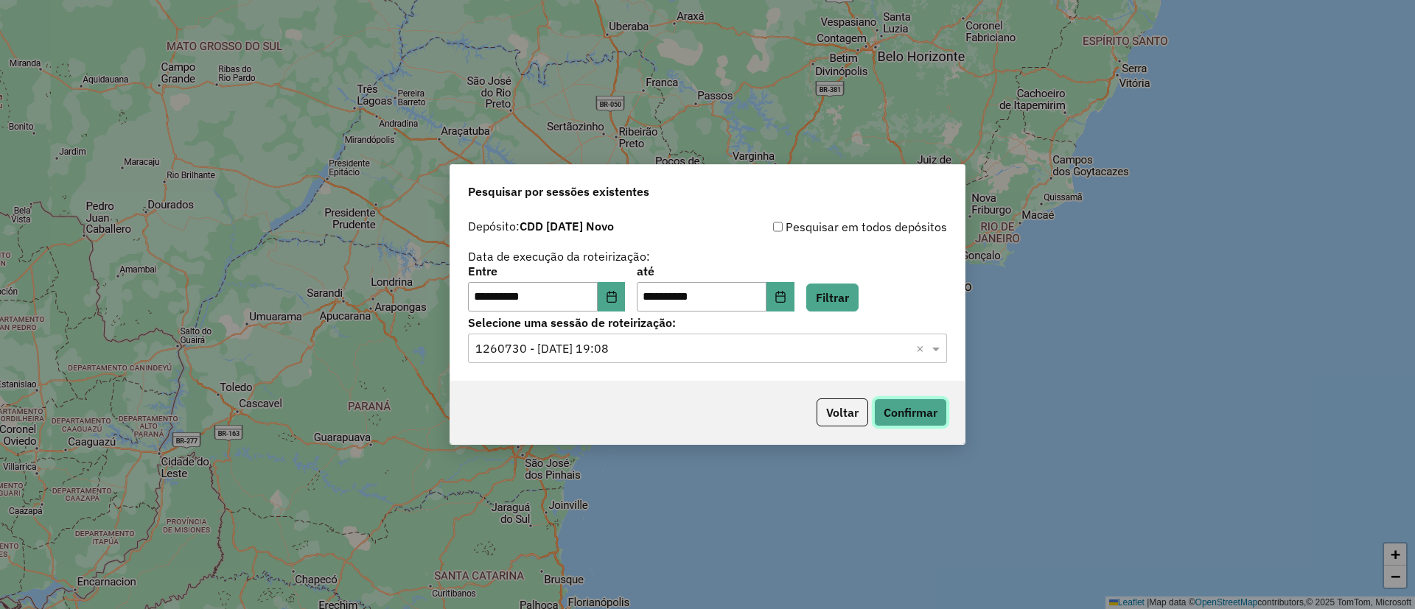
click at [915, 416] on button "Confirmar" at bounding box center [910, 413] width 73 height 28
click at [606, 351] on input "text" at bounding box center [692, 349] width 435 height 18
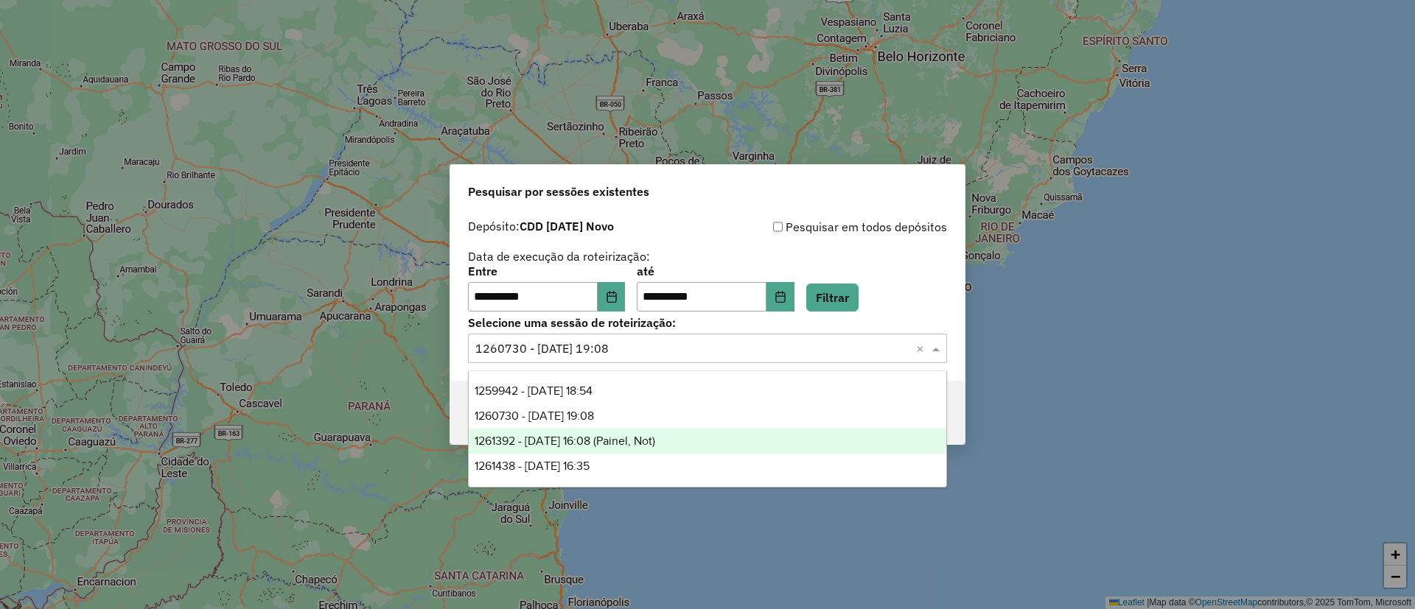
click at [618, 439] on span "1261392 - 08/09/2025 16:08 (Painel, Not)" at bounding box center [565, 441] width 181 height 13
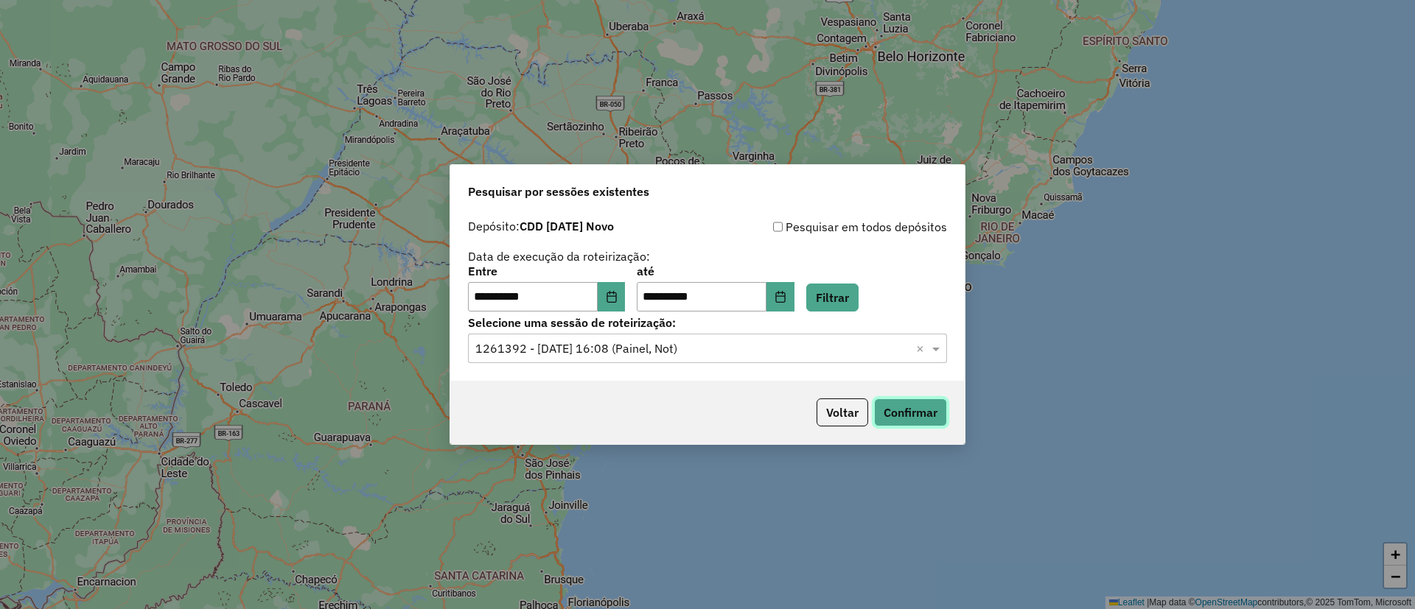
click at [902, 421] on button "Confirmar" at bounding box center [910, 413] width 73 height 28
click at [626, 295] on button "Choose Date" at bounding box center [612, 296] width 28 height 29
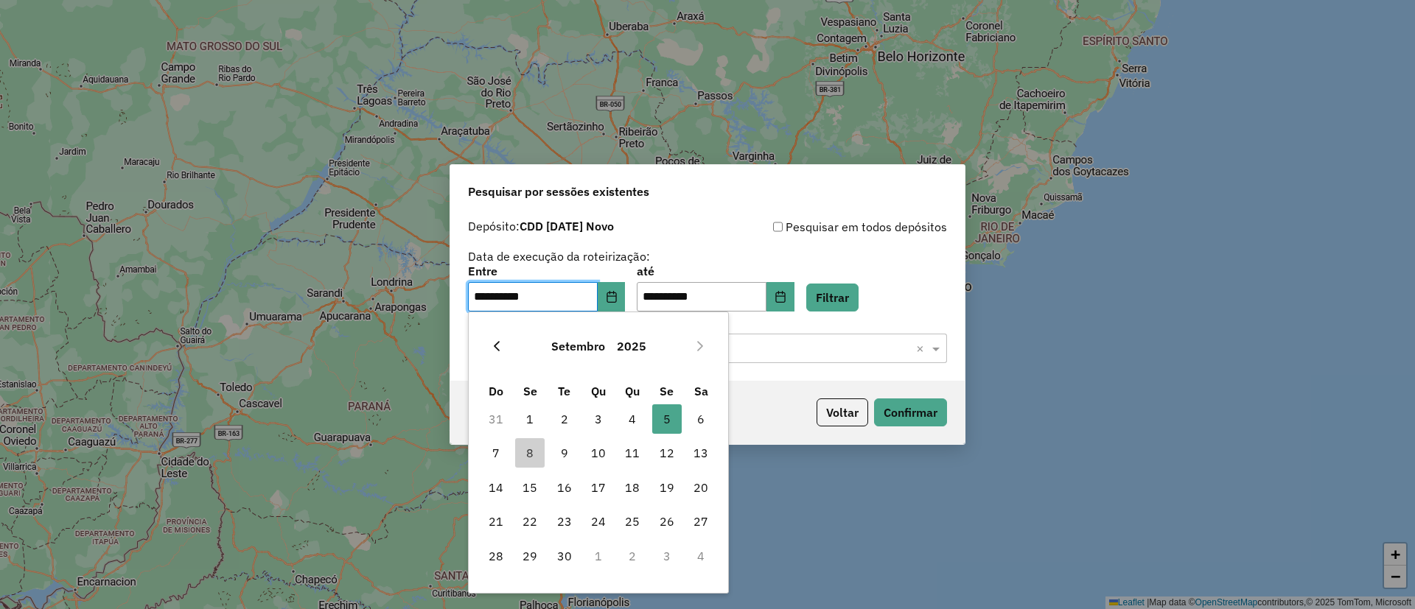
click at [505, 343] on button "Previous Month" at bounding box center [497, 347] width 24 height 24
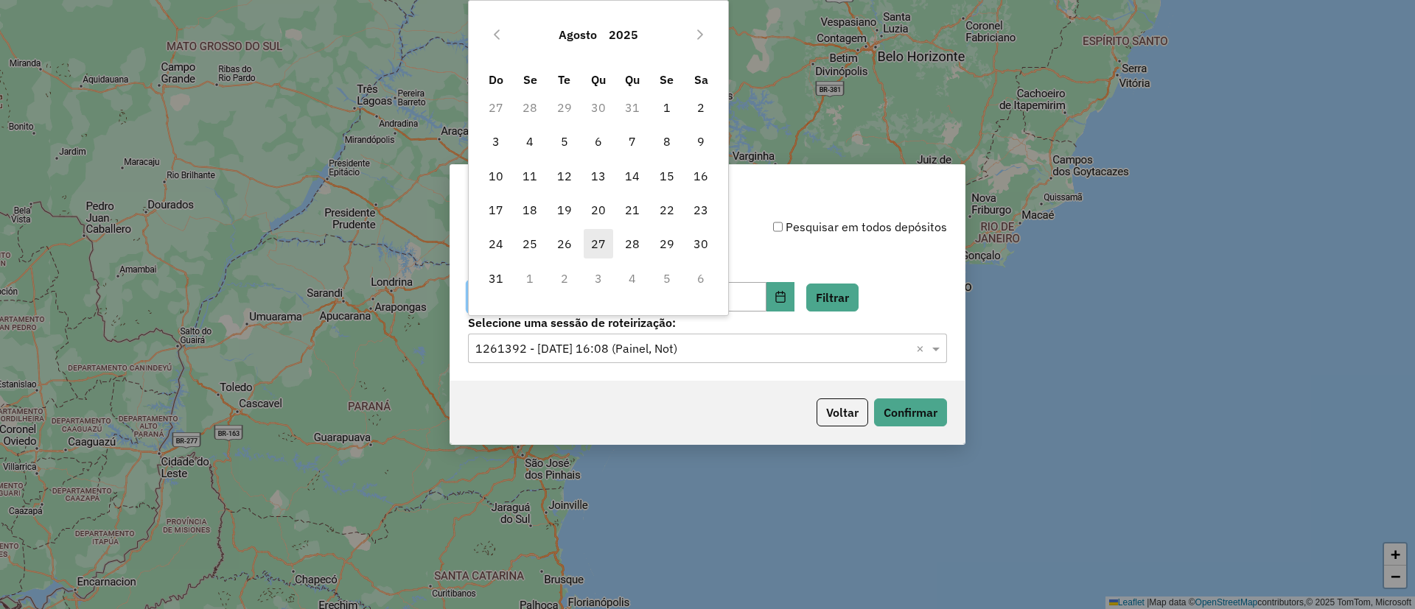
click at [601, 242] on span "27" at bounding box center [598, 243] width 29 height 29
type input "**********"
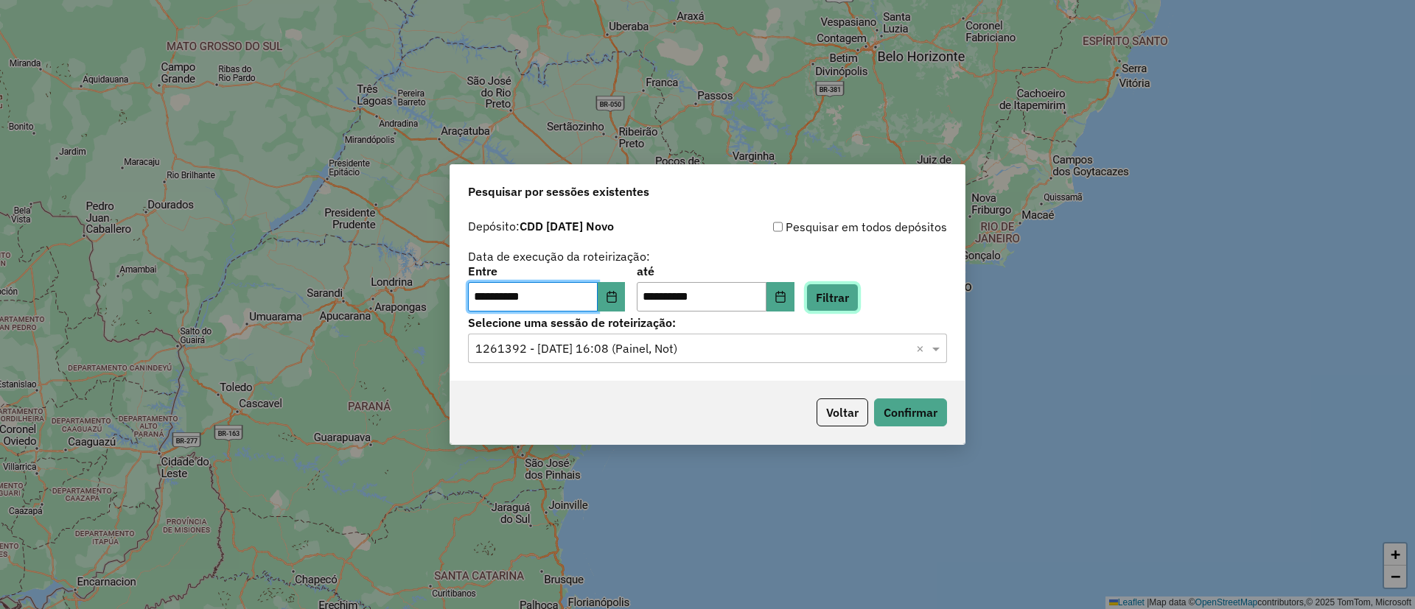
click at [858, 305] on button "Filtrar" at bounding box center [832, 298] width 52 height 28
click at [549, 351] on input "text" at bounding box center [692, 349] width 435 height 18
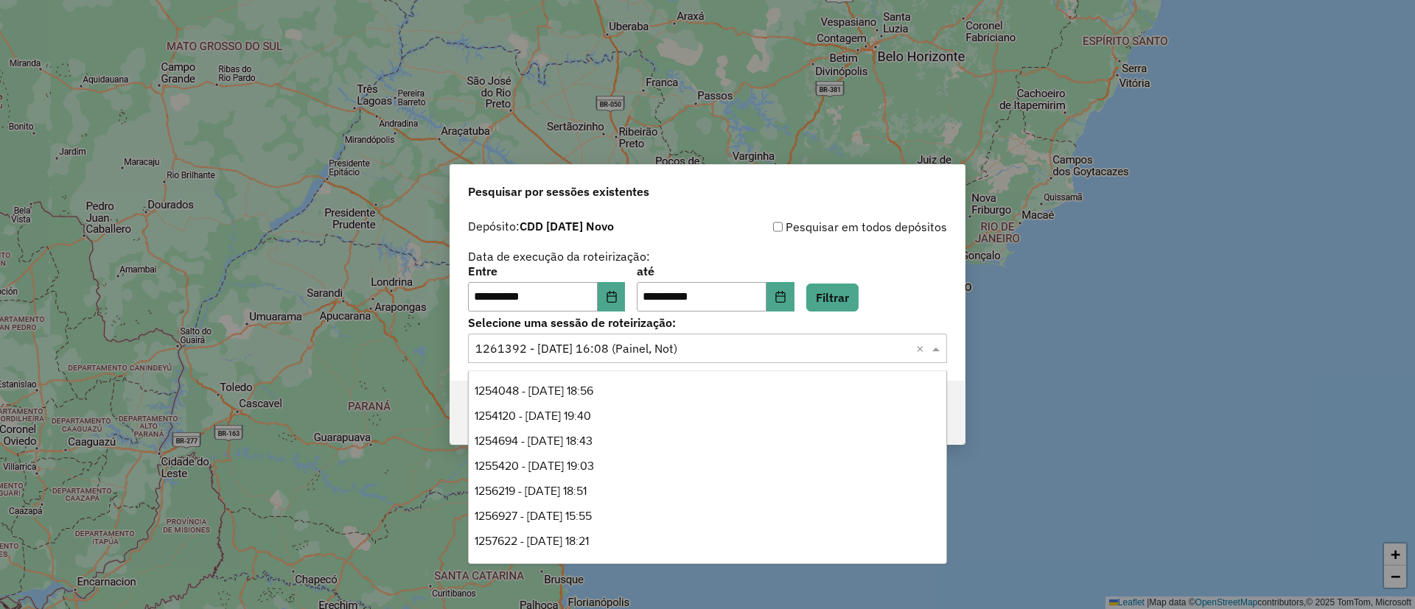
scroll to position [149, 0]
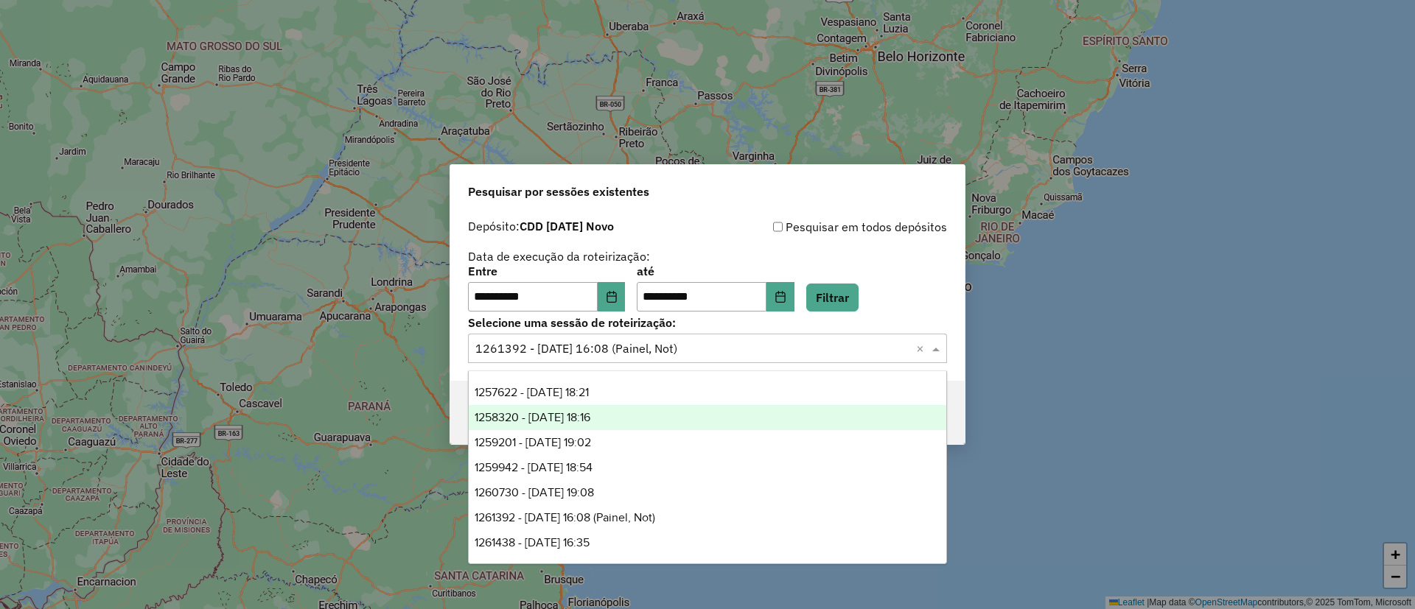
click at [628, 424] on div "1258320 - 03/09/2025 18:16" at bounding box center [707, 417] width 477 height 25
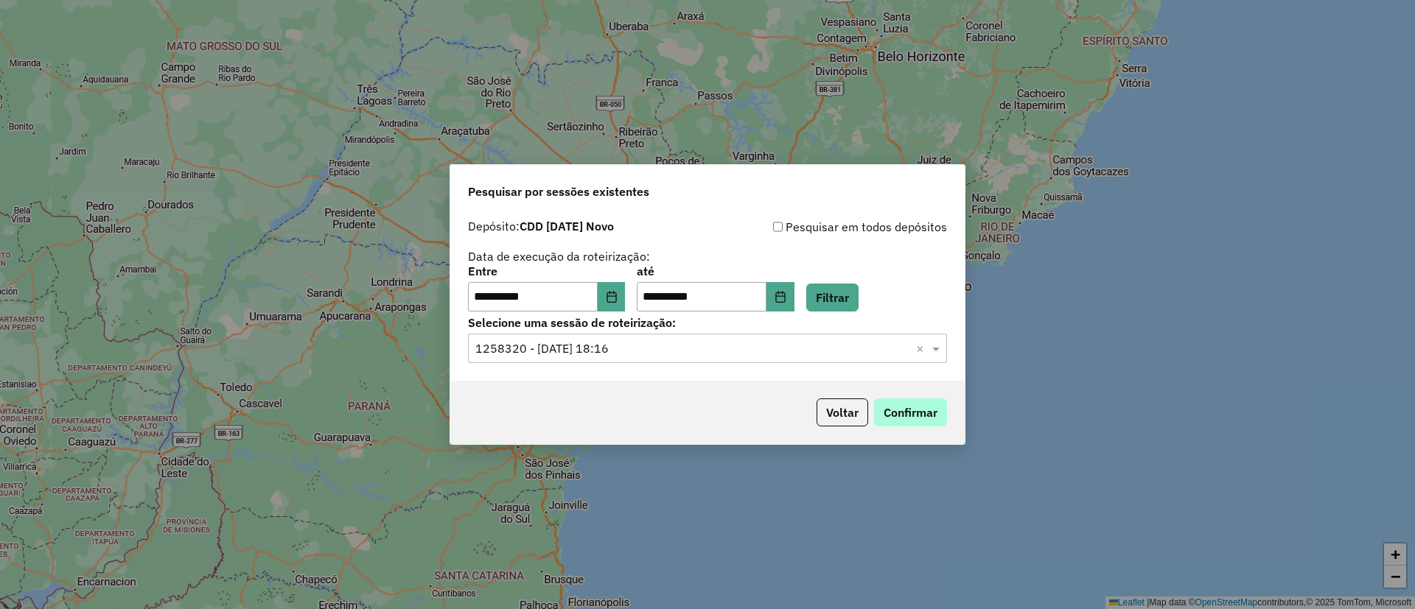
drag, startPoint x: 909, startPoint y: 430, endPoint x: 913, endPoint y: 410, distance: 19.5
click at [910, 424] on div "Voltar Confirmar" at bounding box center [707, 412] width 514 height 63
click at [913, 411] on button "Confirmar" at bounding box center [910, 413] width 73 height 28
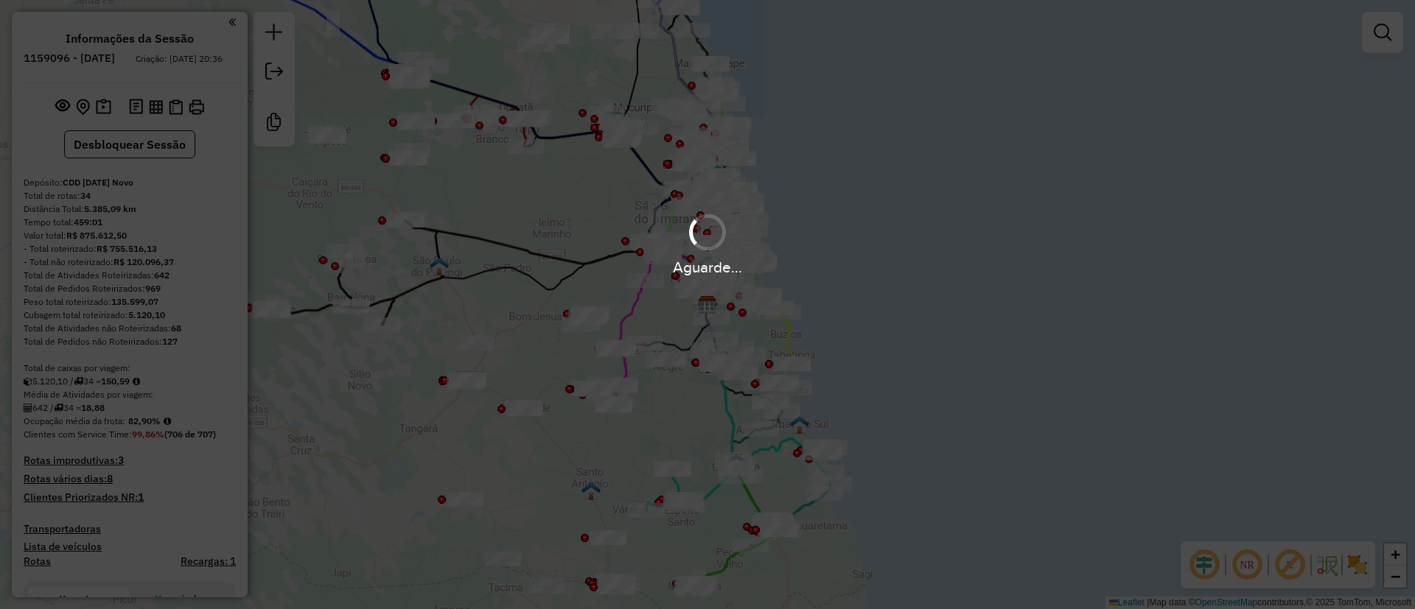
click at [1205, 562] on em at bounding box center [1203, 564] width 35 height 35
click at [1294, 561] on em at bounding box center [1289, 564] width 35 height 35
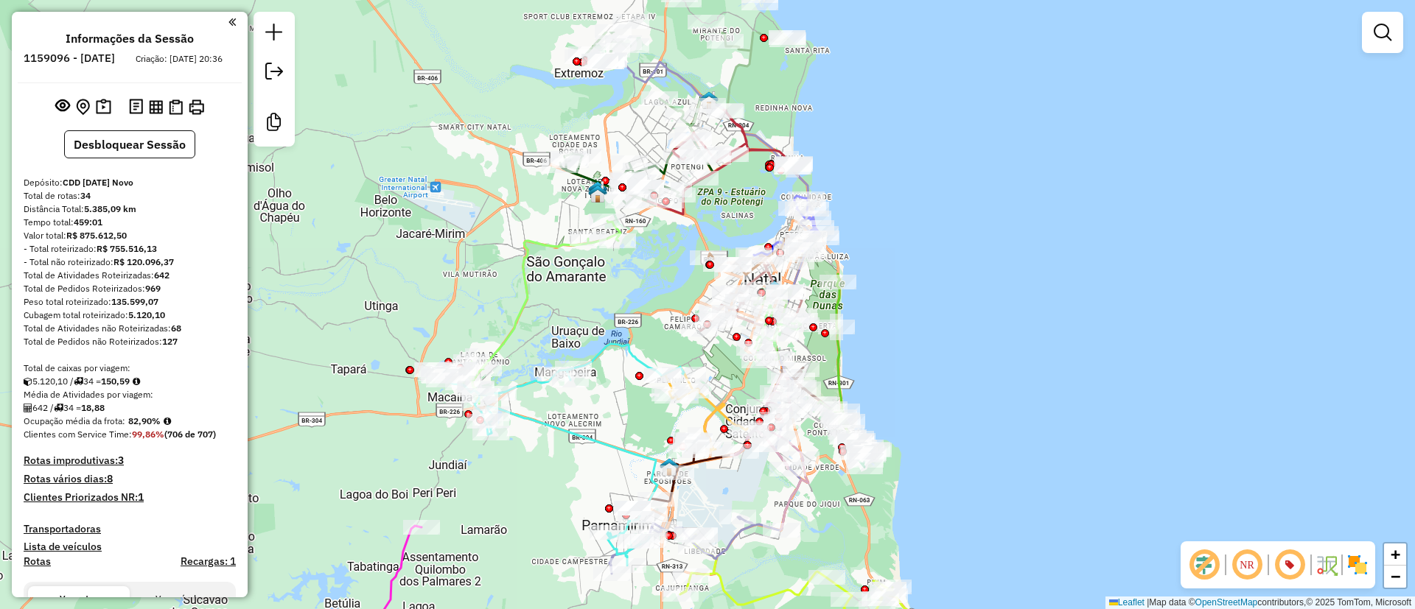
drag, startPoint x: 1030, startPoint y: 237, endPoint x: 1043, endPoint y: 327, distance: 91.5
click at [1043, 327] on div "Janela de atendimento Grade de atendimento Capacidade Transportadoras Veículos …" at bounding box center [707, 304] width 1415 height 609
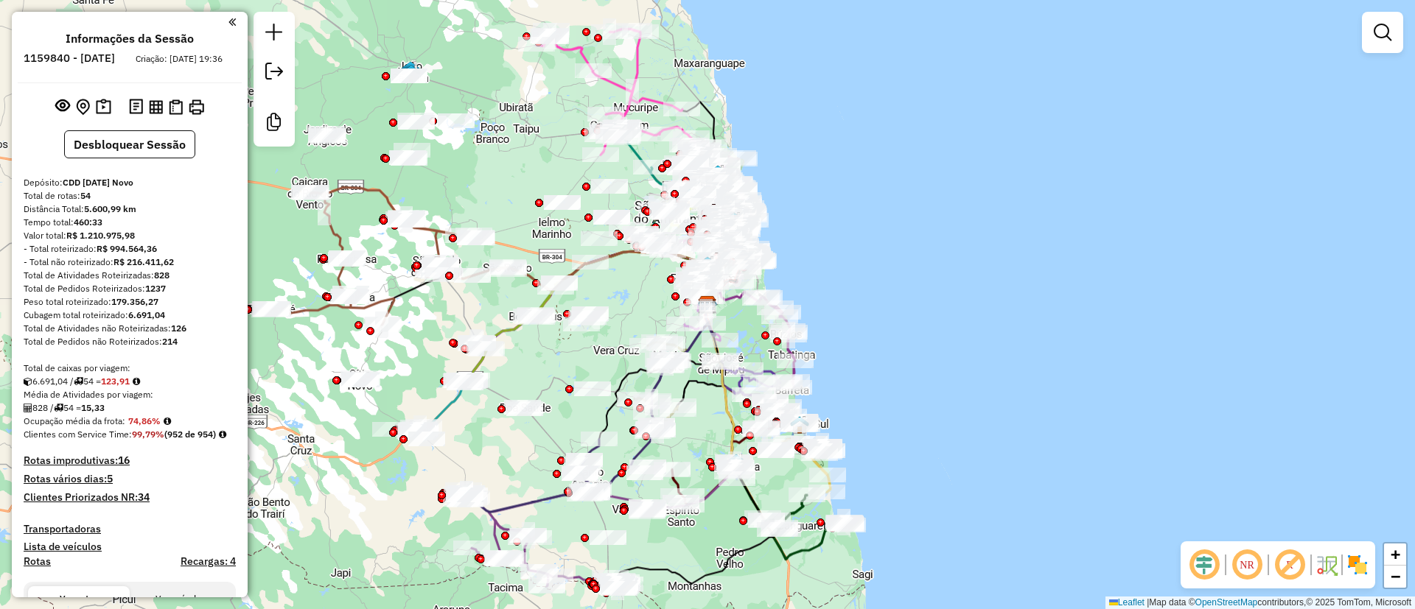
click at [1208, 564] on em at bounding box center [1203, 564] width 35 height 35
click at [1286, 563] on em at bounding box center [1289, 564] width 35 height 35
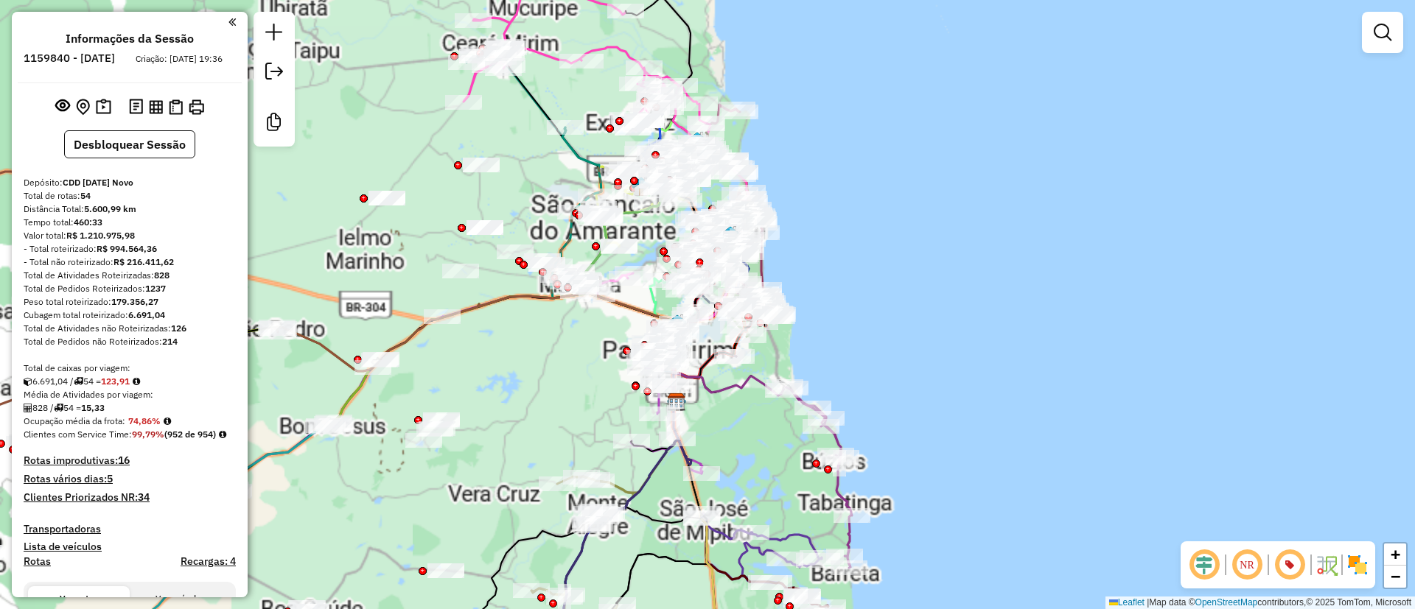
click at [1200, 566] on em at bounding box center [1203, 564] width 35 height 35
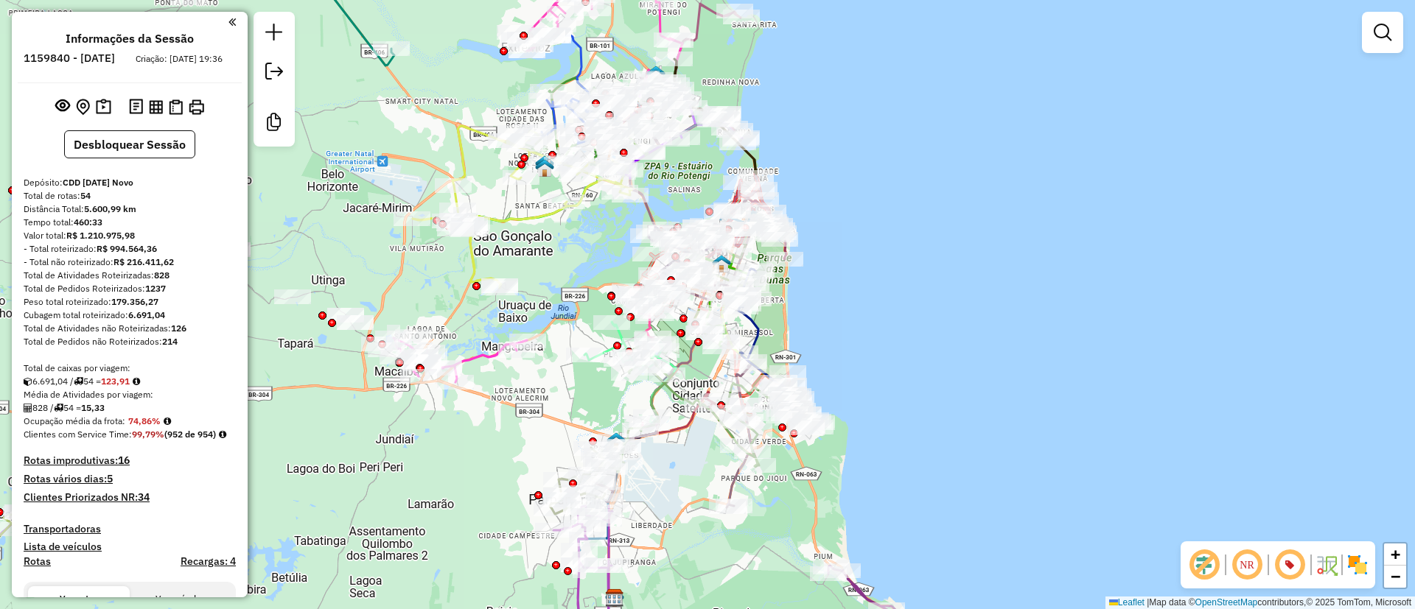
drag, startPoint x: 990, startPoint y: 284, endPoint x: 1299, endPoint y: 151, distance: 336.3
click at [1014, 300] on div "Janela de atendimento Grade de atendimento Capacidade Transportadoras Veículos …" at bounding box center [707, 304] width 1415 height 609
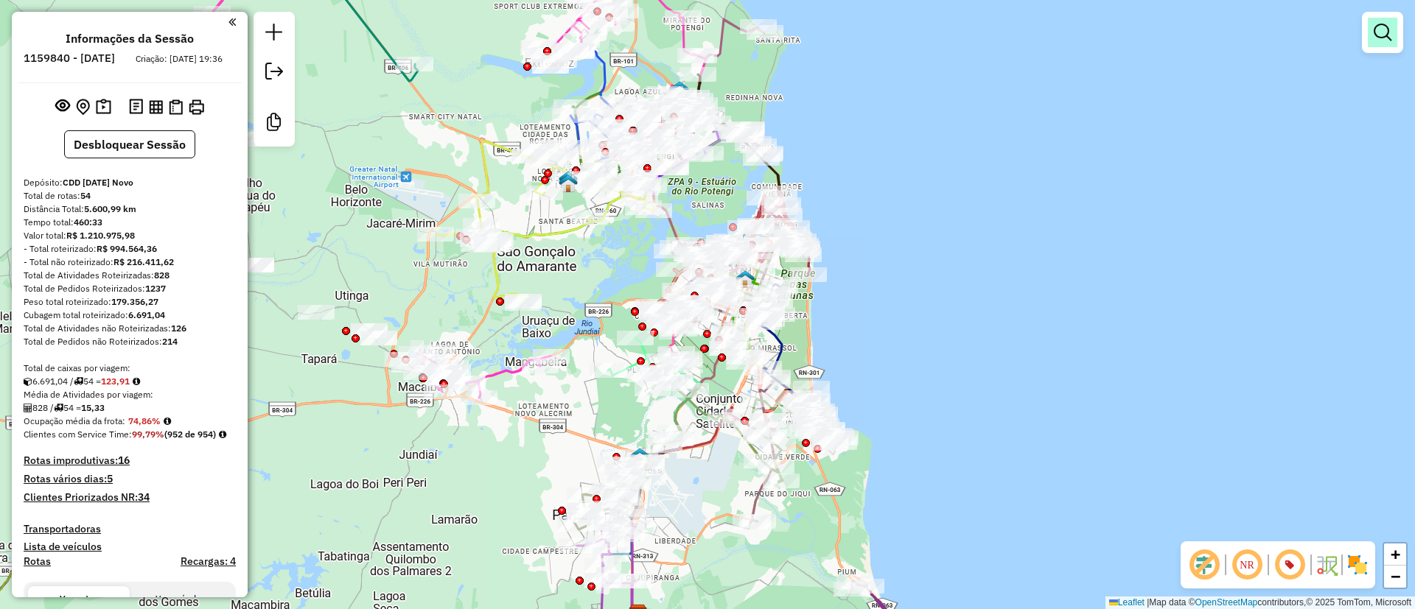
click at [1382, 33] on em at bounding box center [1383, 33] width 18 height 18
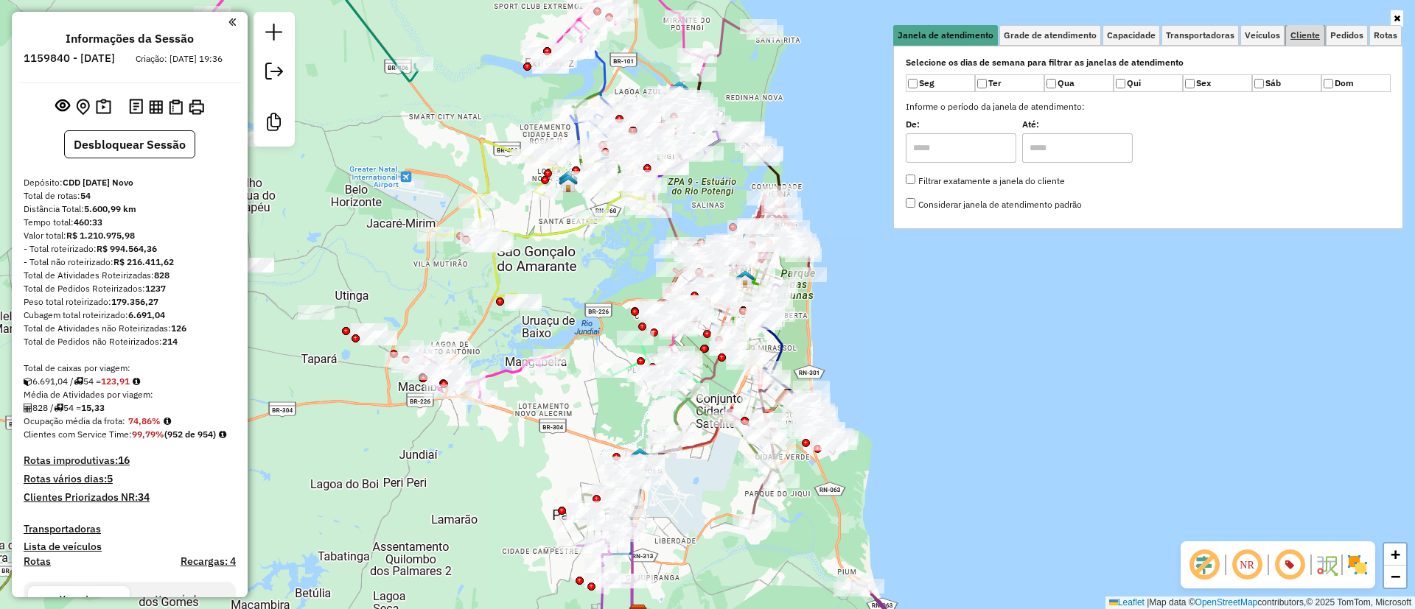
click at [1318, 36] on span "Cliente" at bounding box center [1304, 35] width 29 height 9
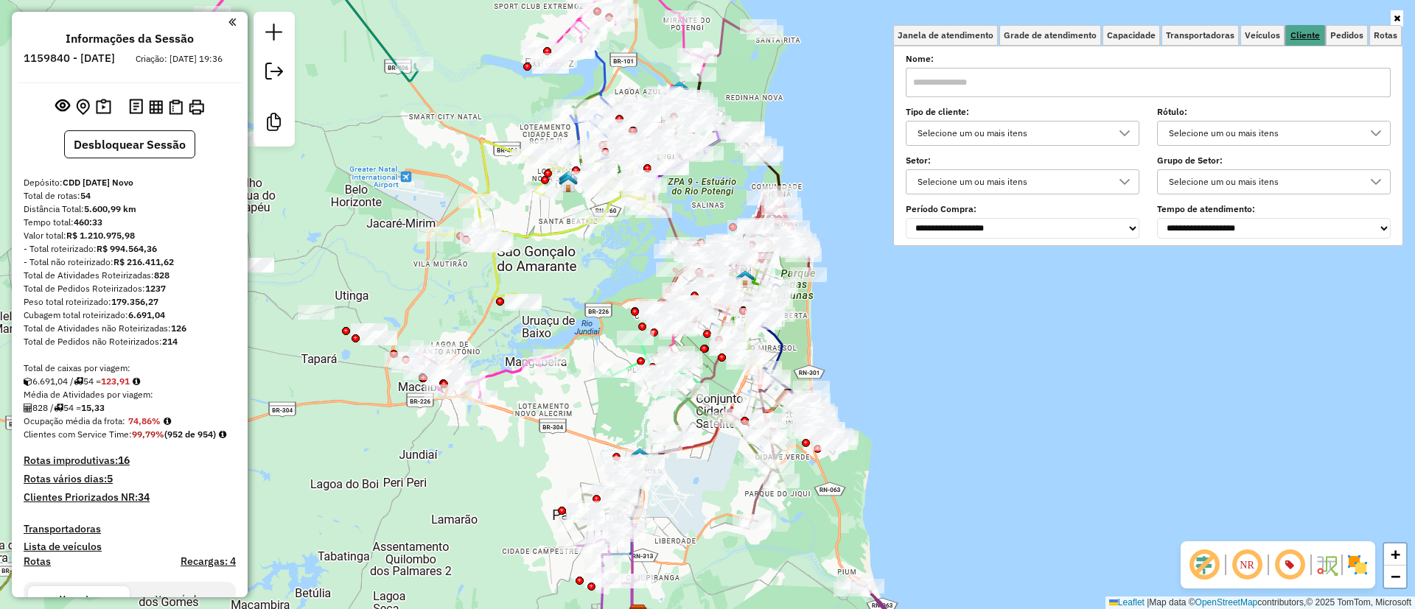
click at [1313, 33] on span "Cliente" at bounding box center [1304, 35] width 29 height 9
click at [989, 133] on div "Selecione um ou mais itens" at bounding box center [1011, 134] width 198 height 24
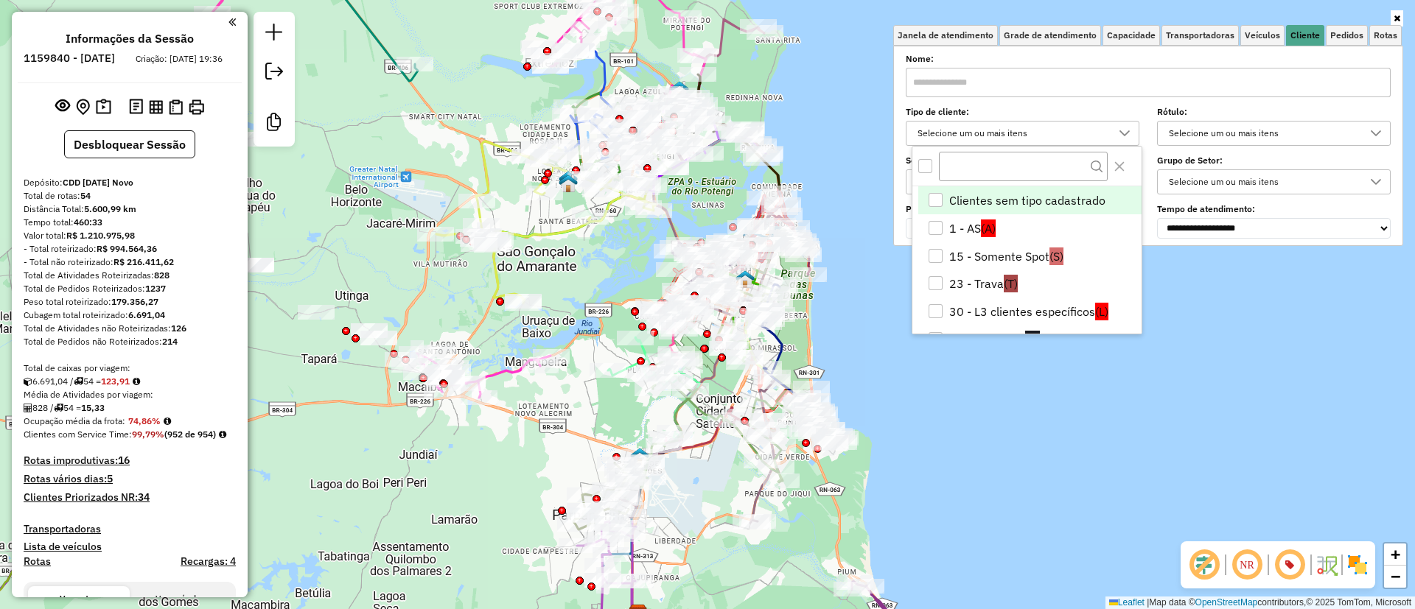
scroll to position [9, 51]
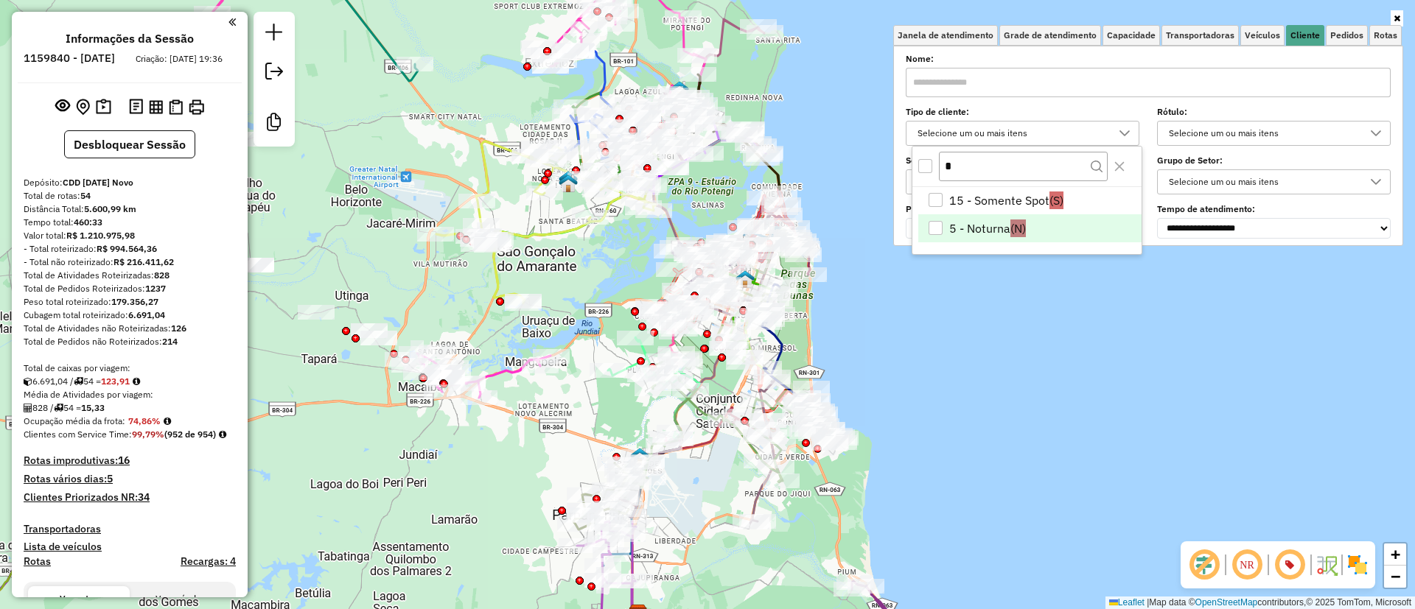
type input "*"
click at [966, 220] on li "5 - Noturna (N)" at bounding box center [1029, 228] width 223 height 28
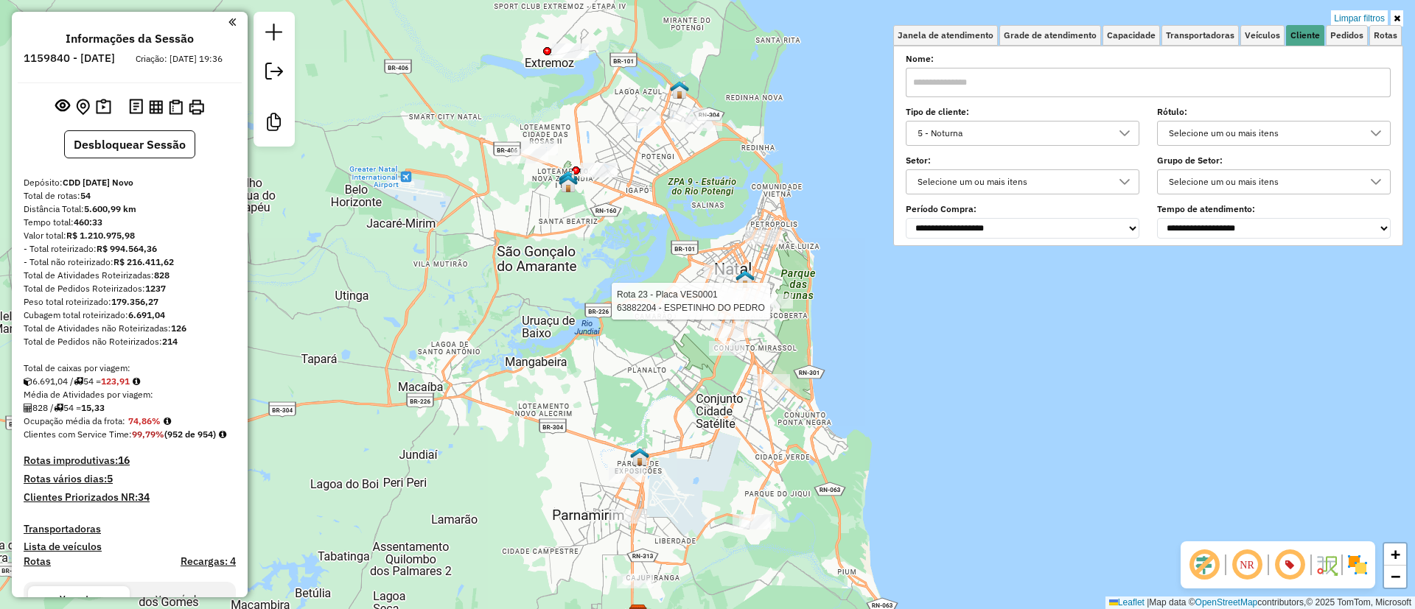
select select "**********"
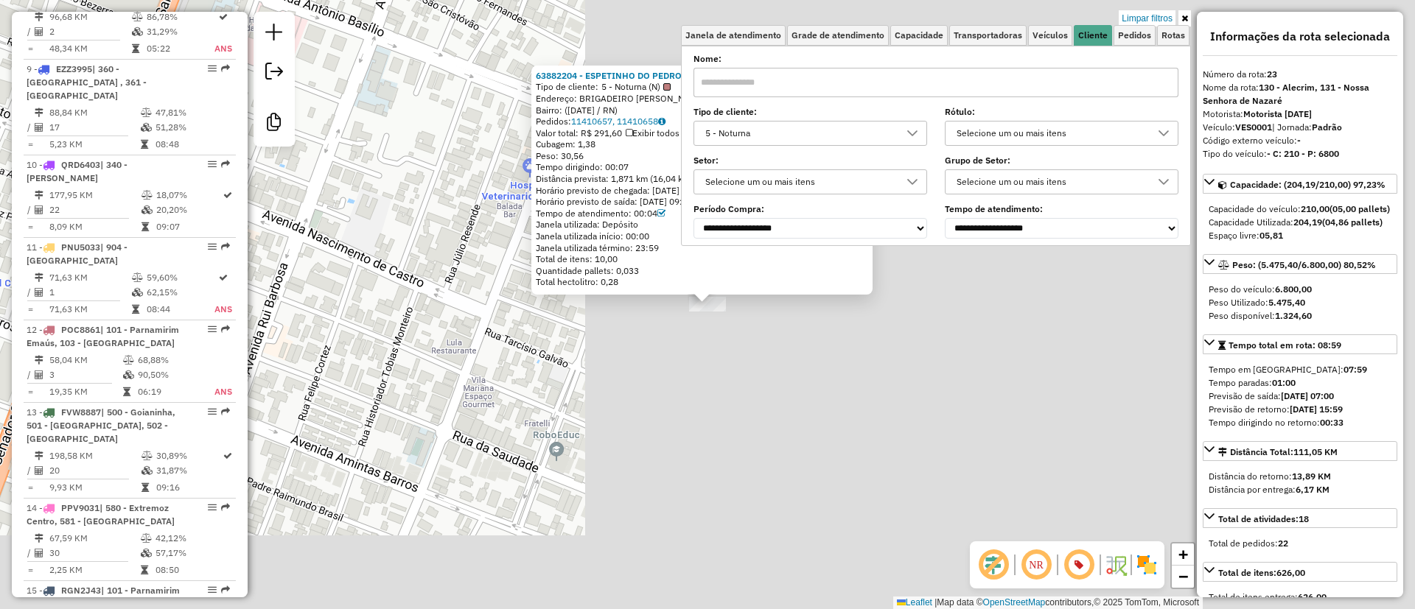
scroll to position [2513, 0]
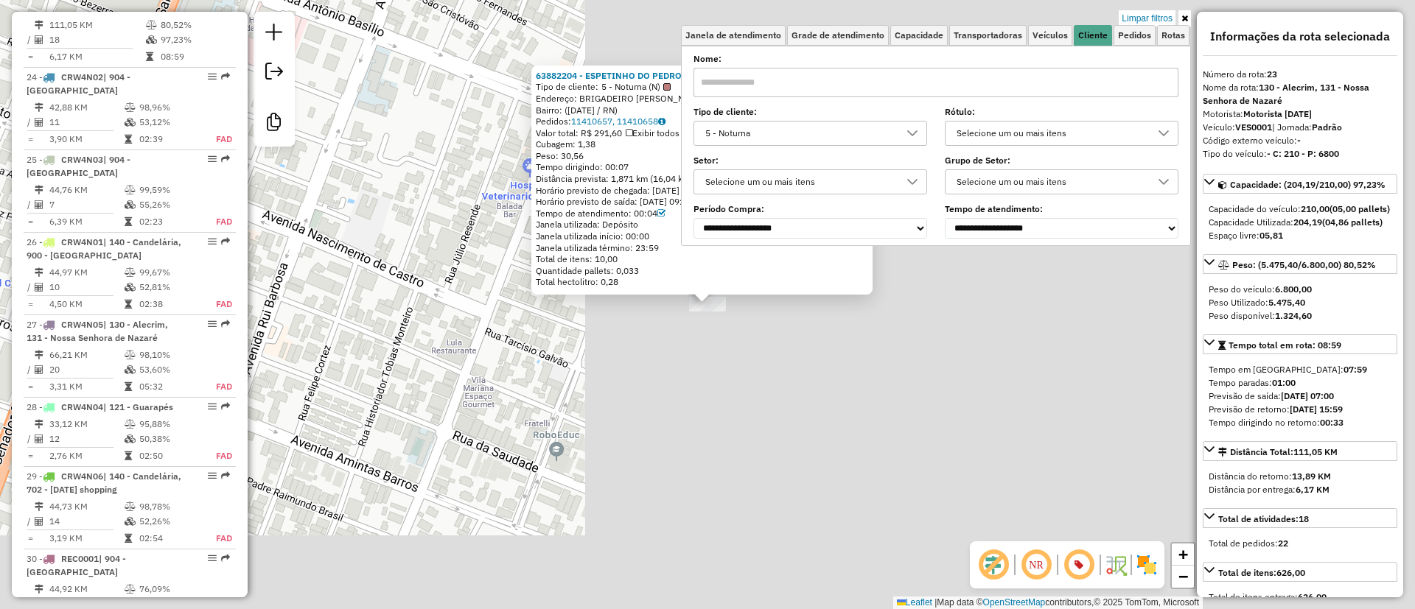
click at [892, 343] on div "63882204 - ESPETINHO DO PEDRO Tipo de cliente: 5 - Noturna (N) Endereço: BRIGAD…" at bounding box center [707, 304] width 1415 height 609
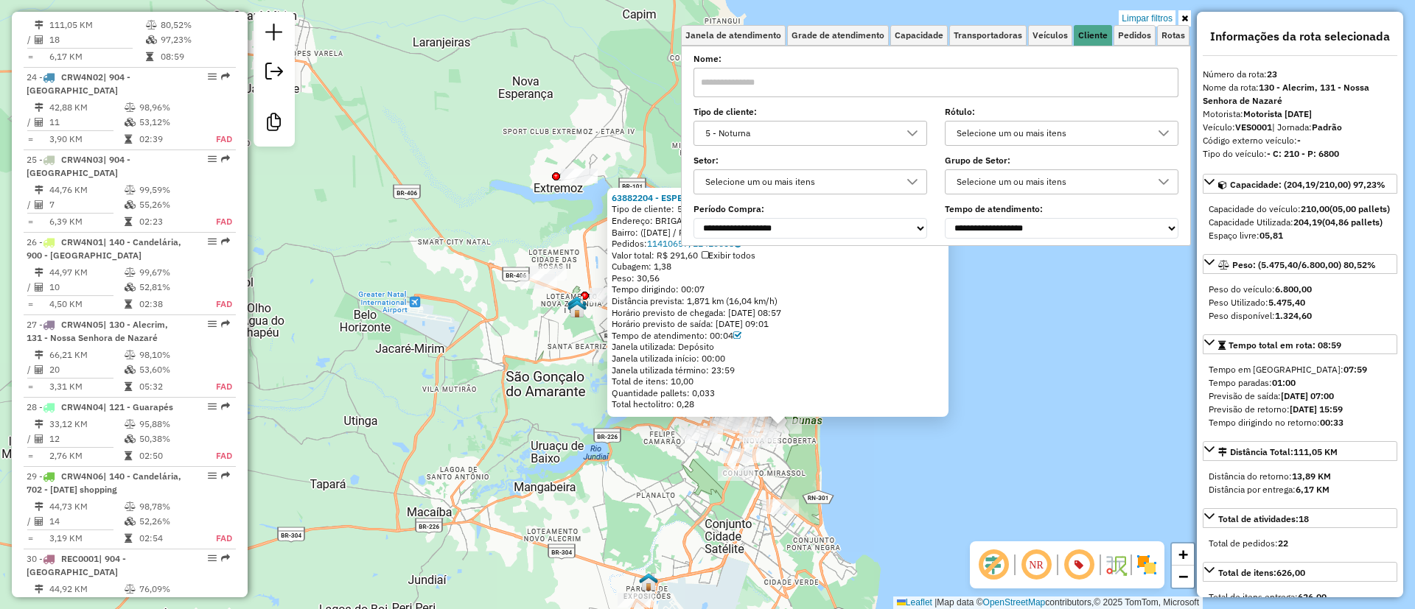
click at [870, 494] on div "63882204 - ESPETINHO DO PEDRO Tipo de cliente: 5 - Noturna (N) Endereço: BRIGAD…" at bounding box center [707, 304] width 1415 height 609
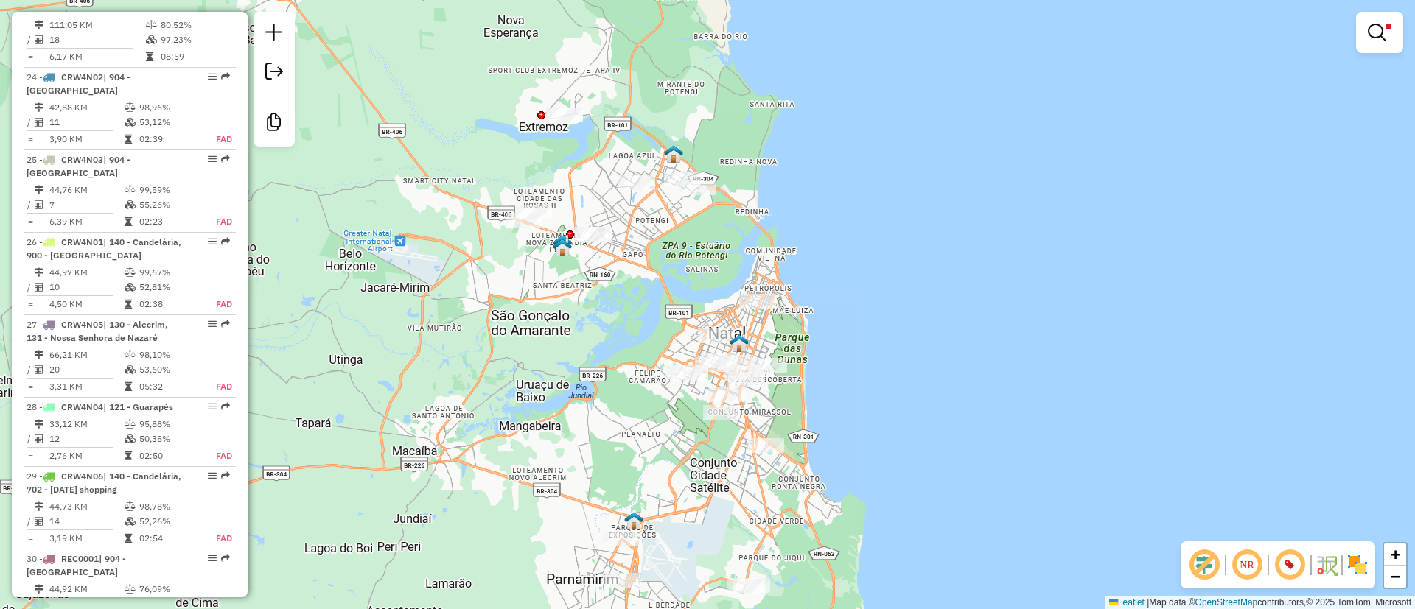
drag, startPoint x: 882, startPoint y: 483, endPoint x: 873, endPoint y: 375, distance: 108.7
click at [873, 375] on div "Limpar filtros Janela de atendimento Grade de atendimento Capacidade Transporta…" at bounding box center [707, 304] width 1415 height 609
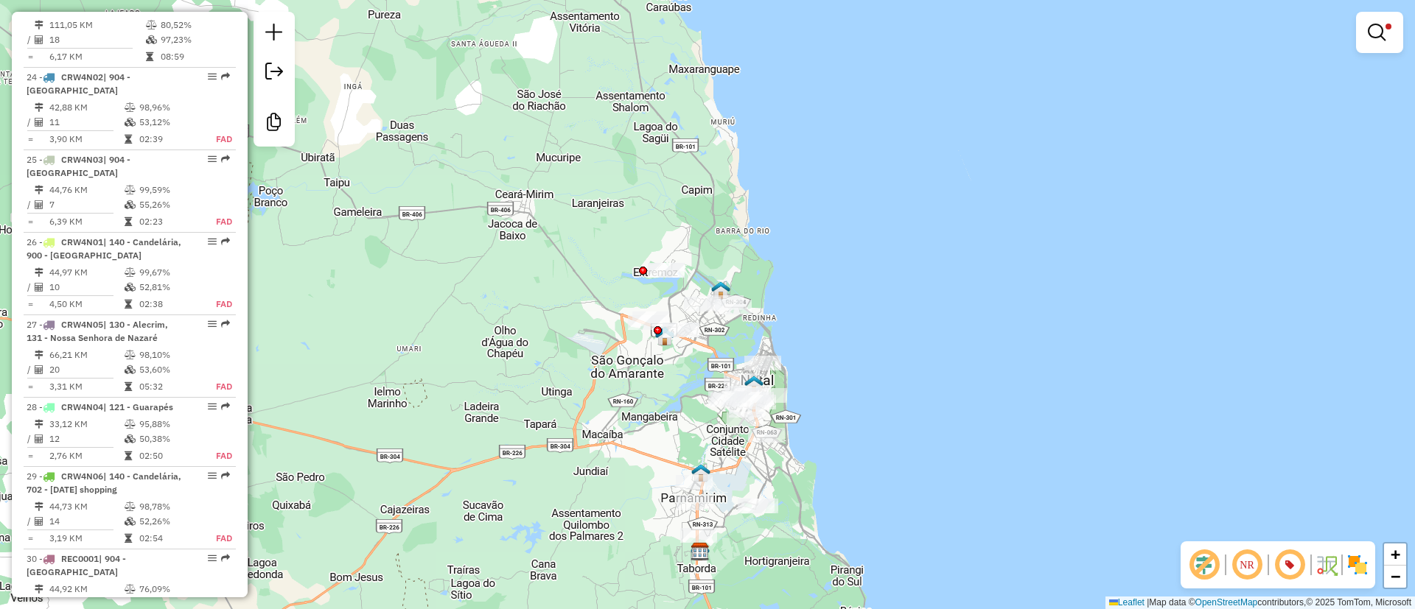
drag, startPoint x: 894, startPoint y: 388, endPoint x: 847, endPoint y: 428, distance: 61.7
click at [847, 428] on div "Limpar filtros Janela de atendimento Grade de atendimento Capacidade Transporta…" at bounding box center [707, 304] width 1415 height 609
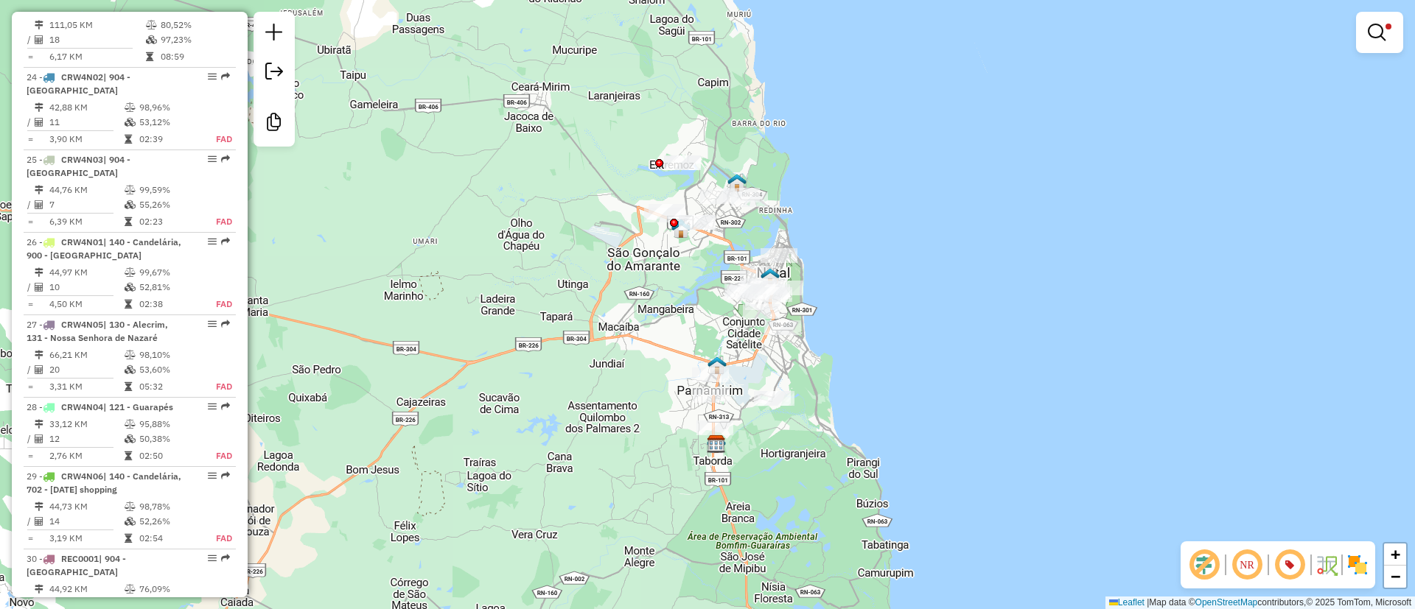
drag, startPoint x: 875, startPoint y: 396, endPoint x: 892, endPoint y: 289, distance: 108.8
click at [892, 289] on div "Limpar filtros Janela de atendimento Grade de atendimento Capacidade Transporta…" at bounding box center [707, 304] width 1415 height 609
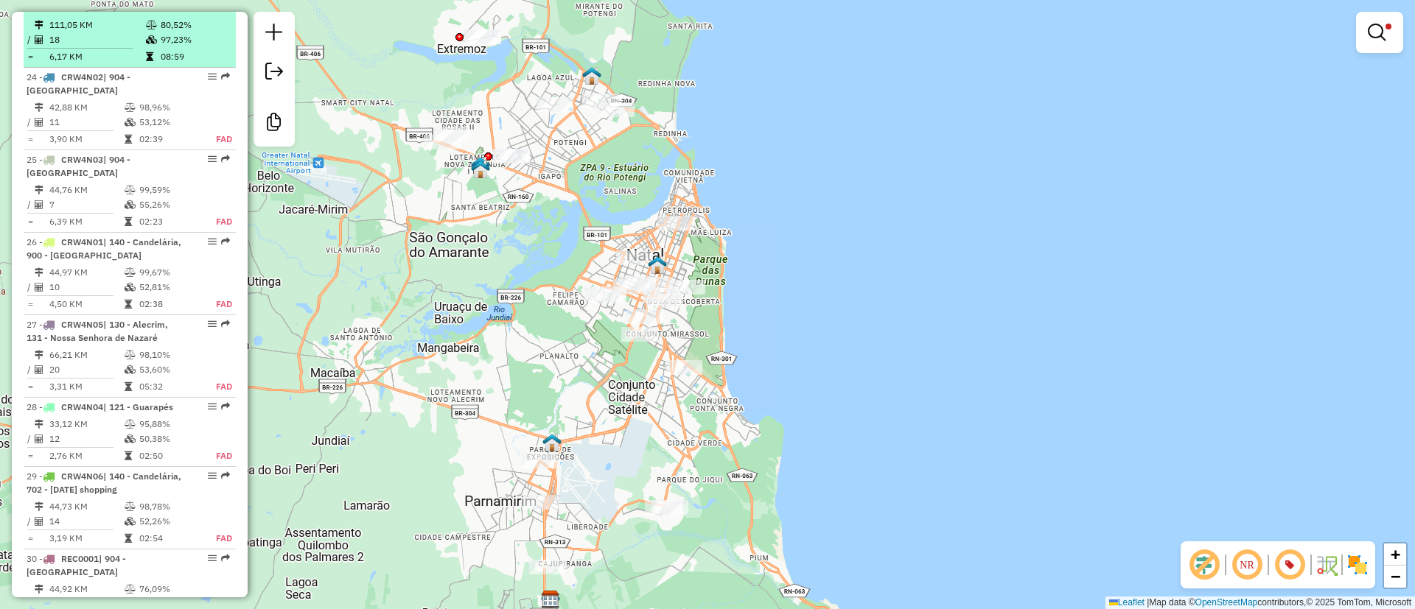
click at [78, 47] on td "18" at bounding box center [97, 39] width 97 height 15
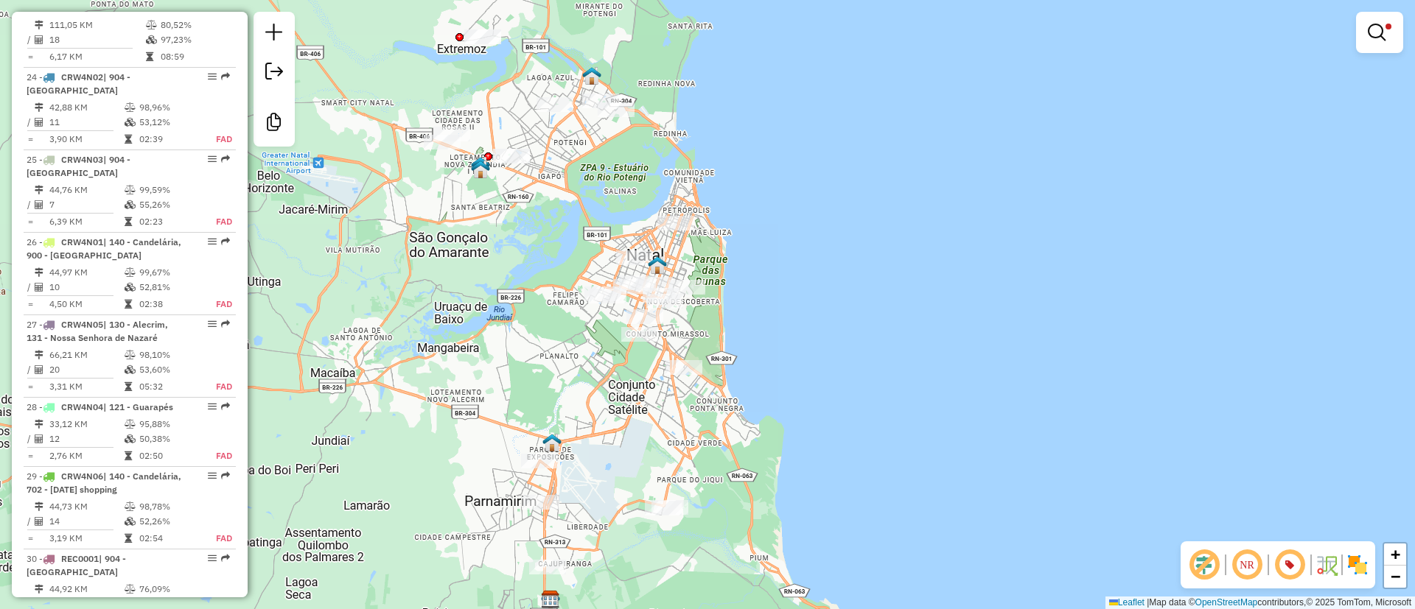
select select "**********"
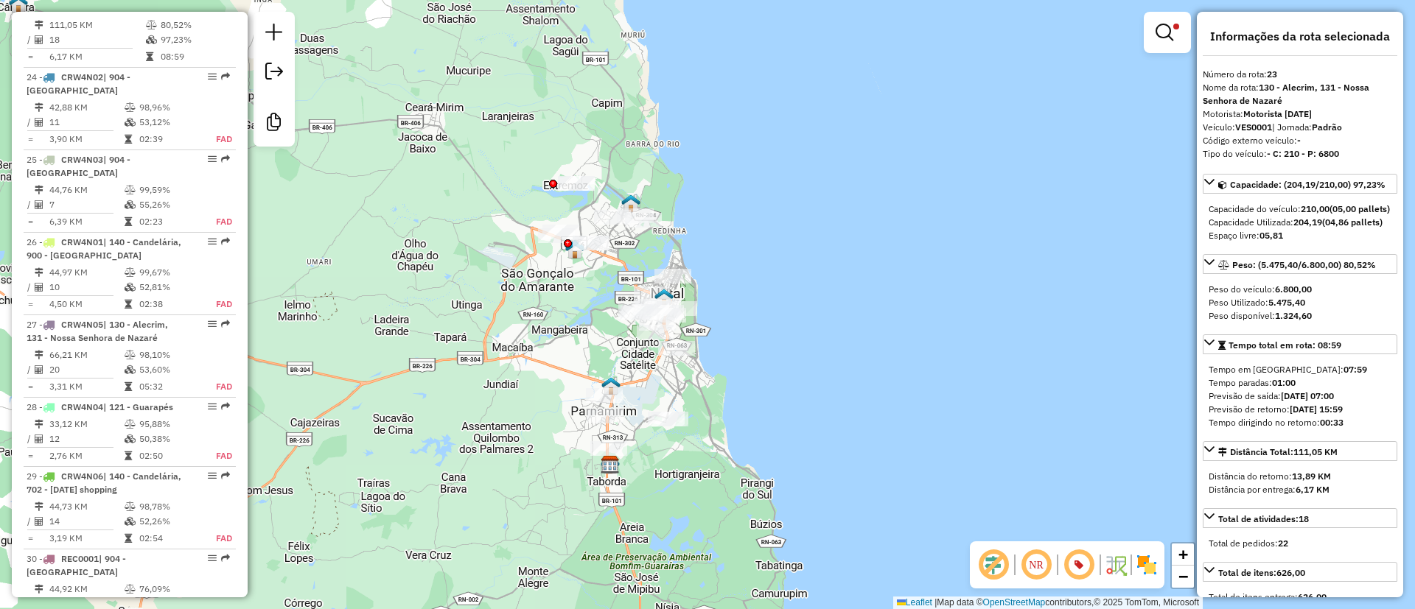
drag, startPoint x: 521, startPoint y: 318, endPoint x: 538, endPoint y: 329, distance: 20.6
click at [538, 329] on div "Limpar filtros Janela de atendimento Grade de atendimento Capacidade Transporta…" at bounding box center [707, 304] width 1415 height 609
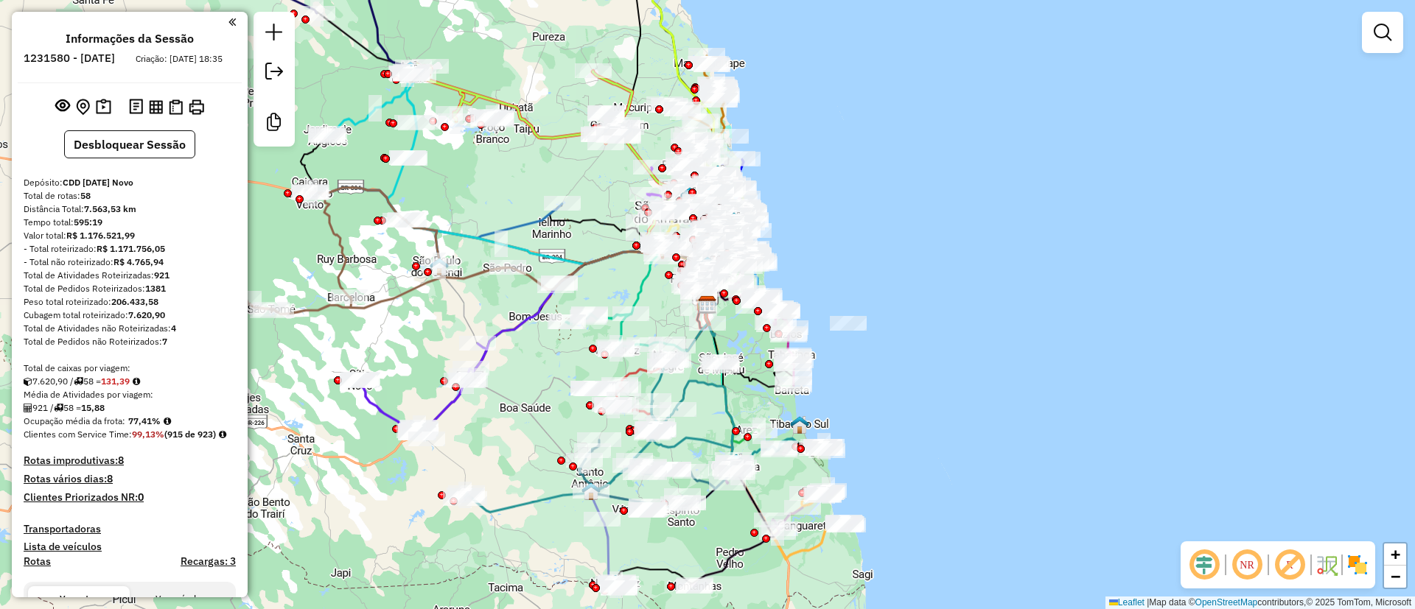
click at [1199, 563] on em at bounding box center [1203, 564] width 35 height 35
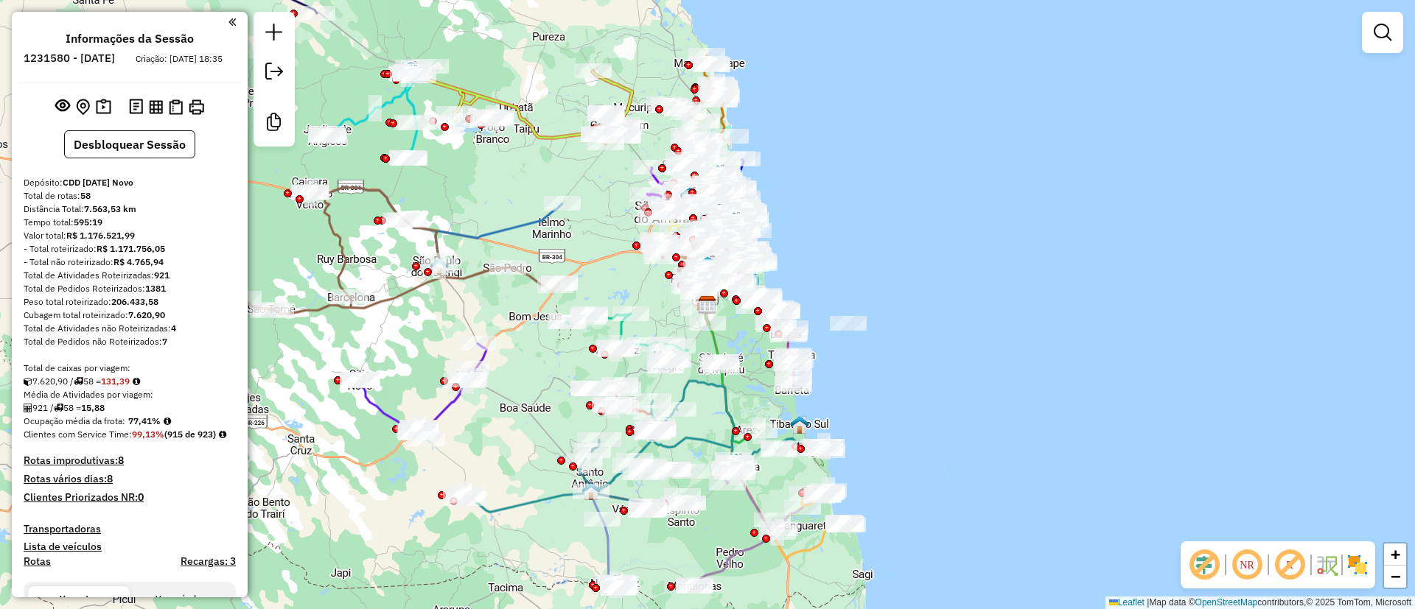
click at [1281, 560] on em at bounding box center [1289, 564] width 35 height 35
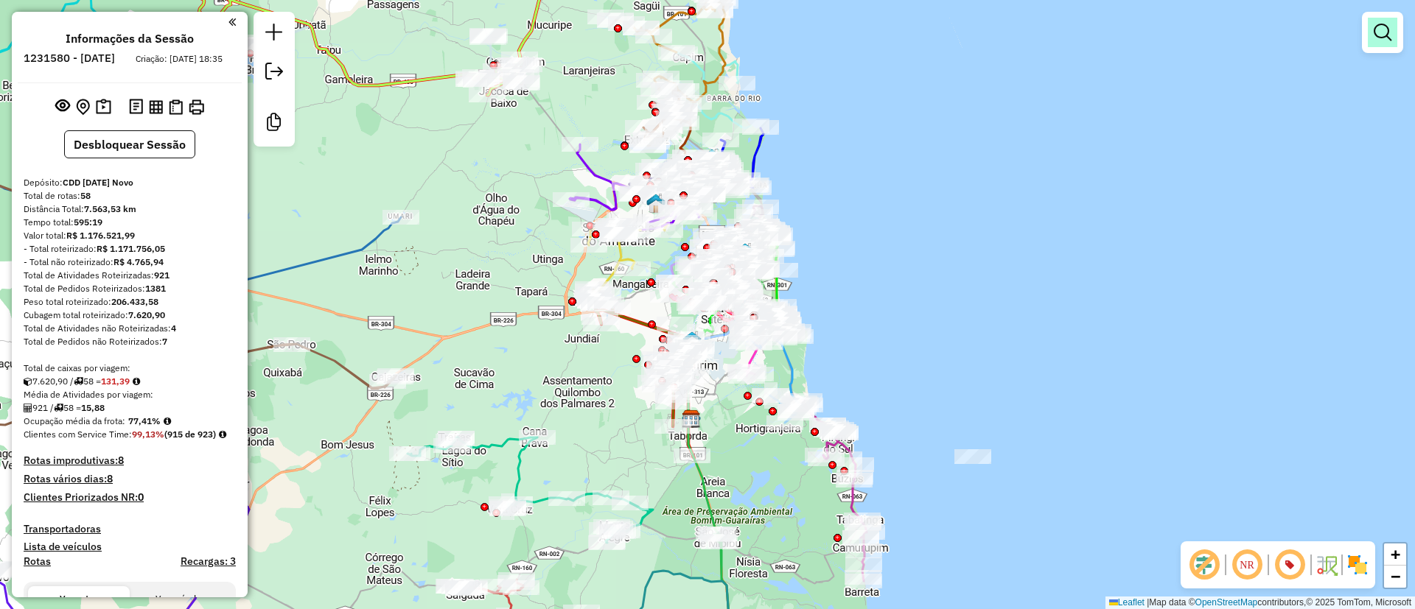
click at [1387, 29] on em at bounding box center [1383, 33] width 18 height 18
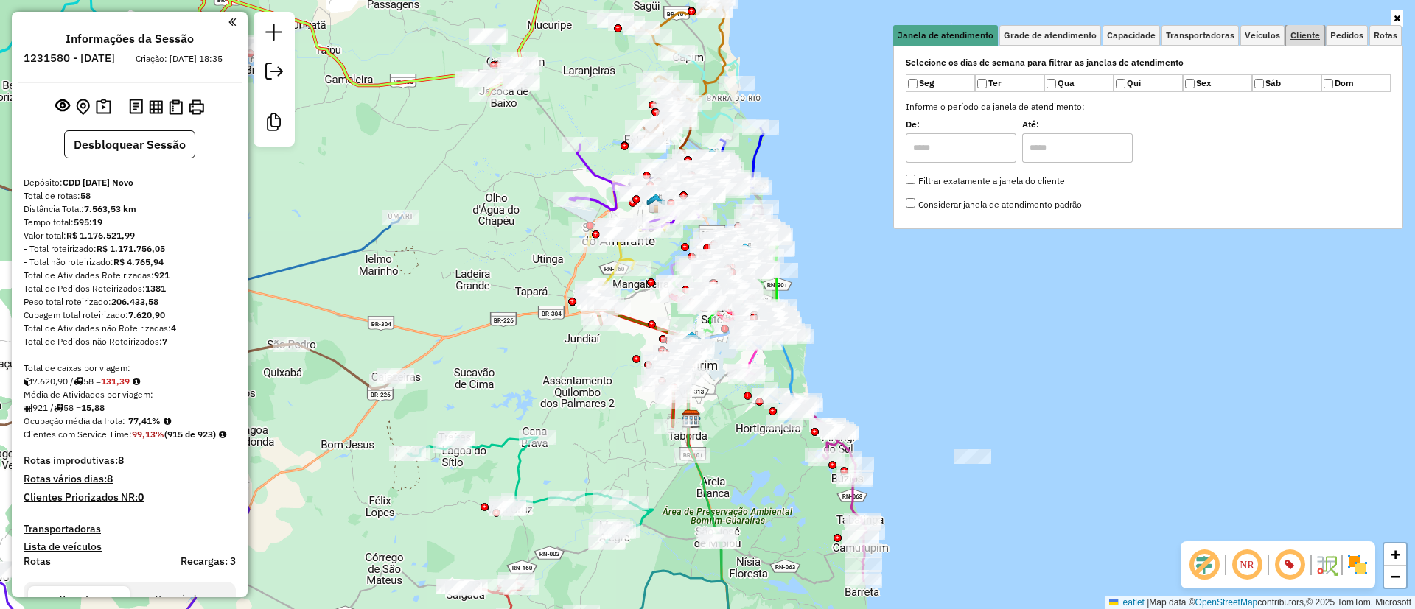
click at [1316, 33] on span "Cliente" at bounding box center [1304, 35] width 29 height 9
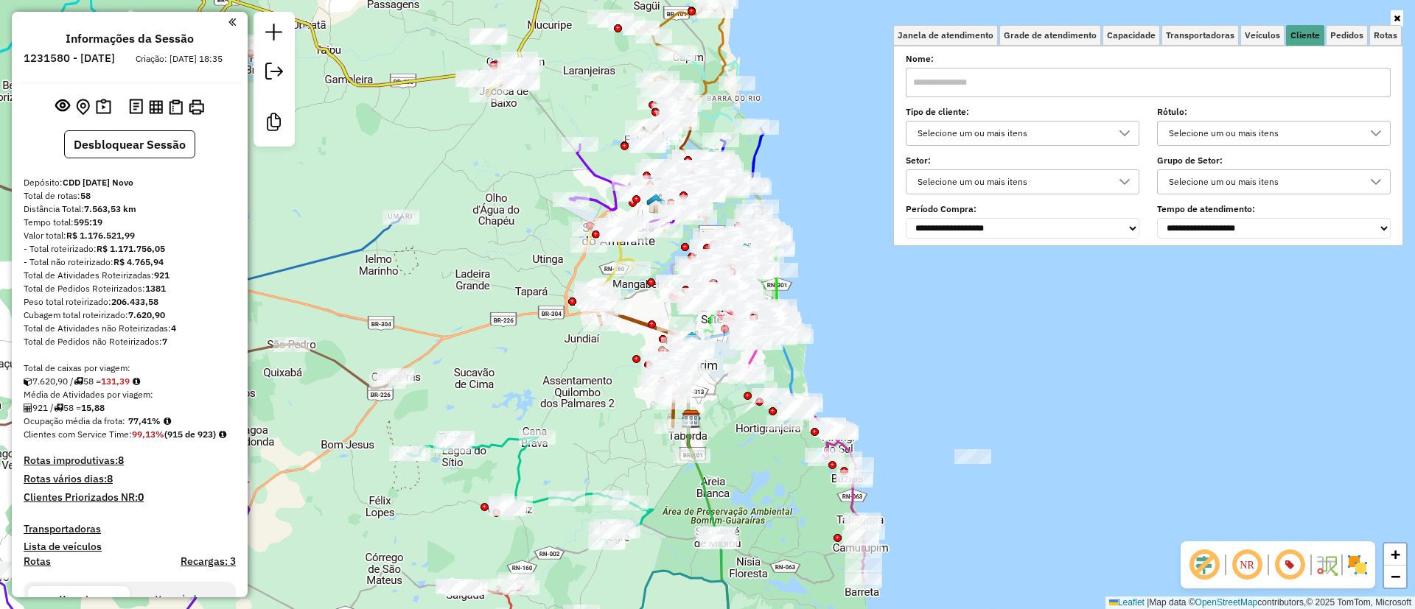
click at [1027, 143] on div "Selecione um ou mais itens" at bounding box center [1011, 134] width 198 height 24
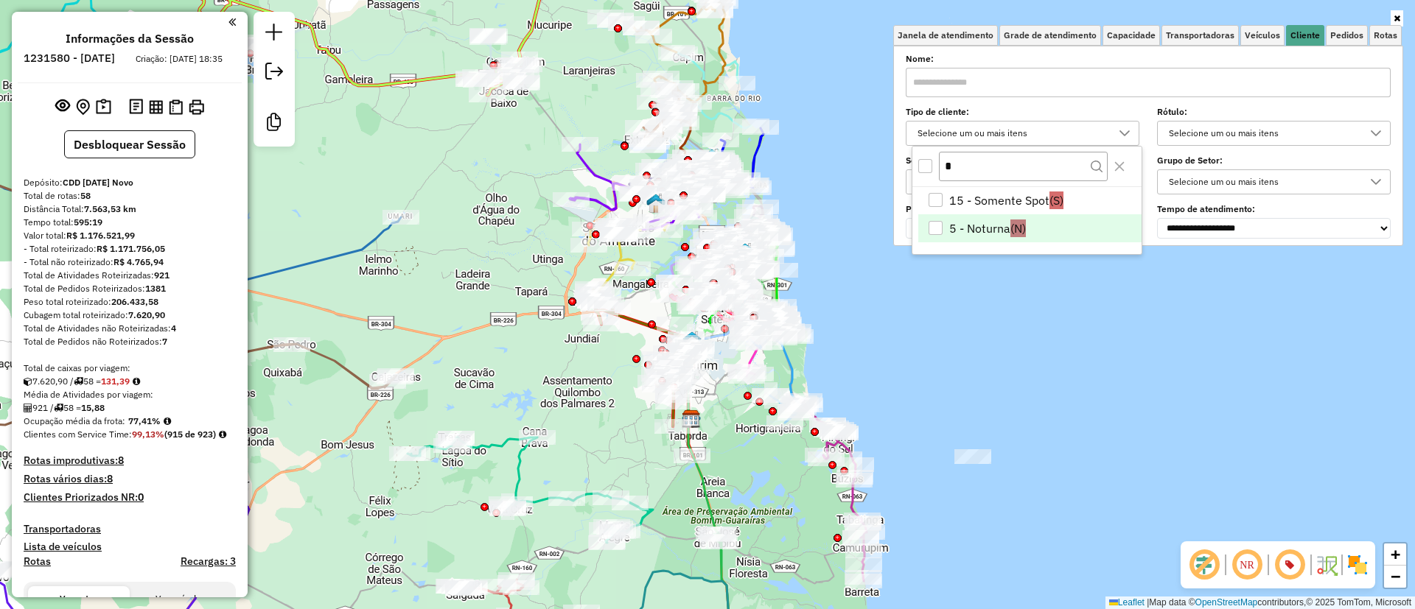
type input "*"
click at [970, 220] on li "5 - Noturna (N)" at bounding box center [1029, 228] width 223 height 28
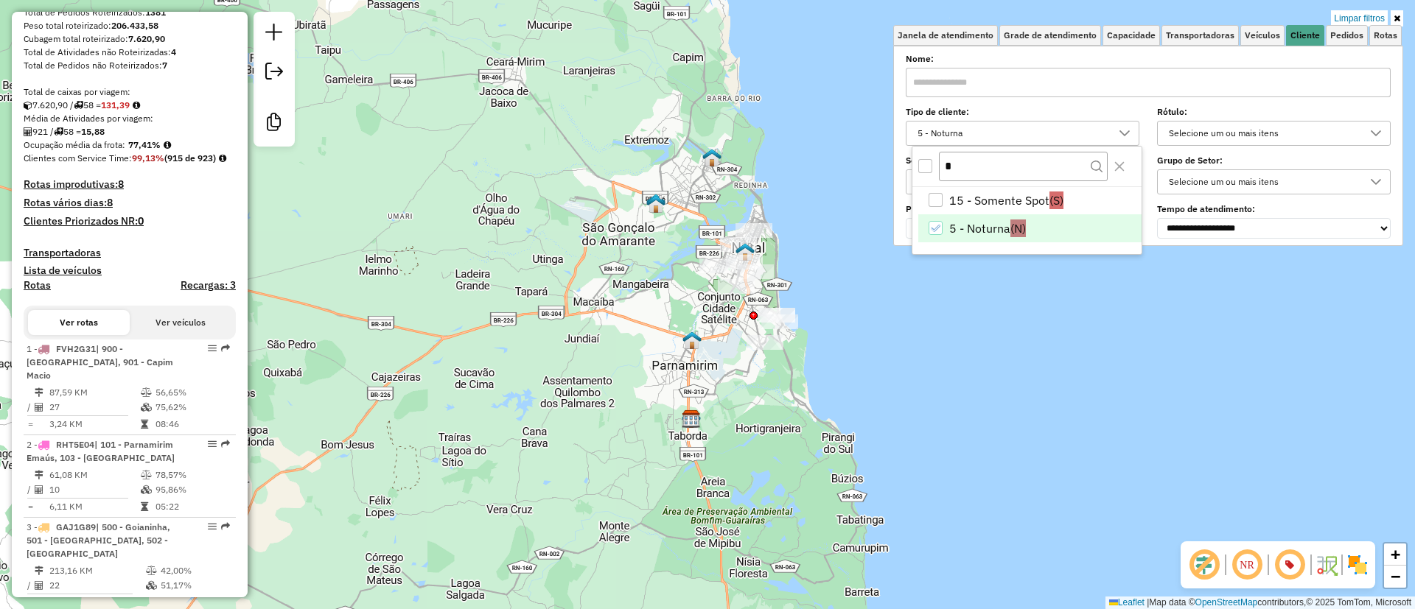
scroll to position [332, 0]
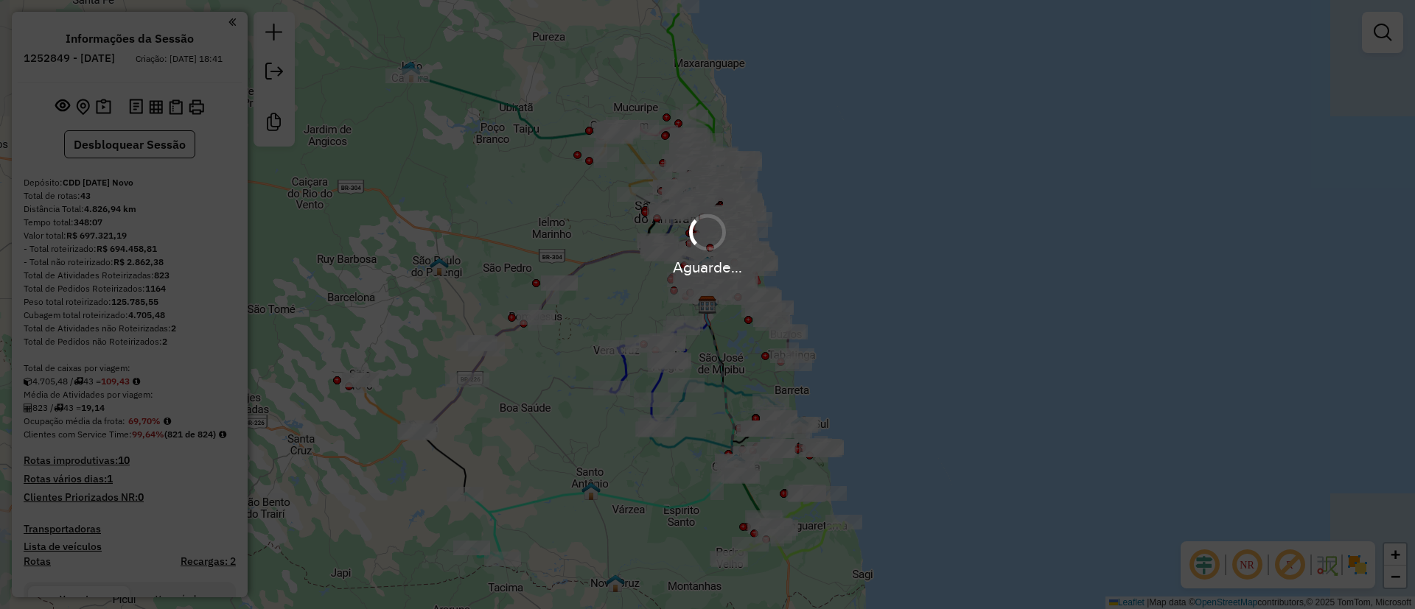
click at [1200, 573] on em at bounding box center [1203, 564] width 35 height 35
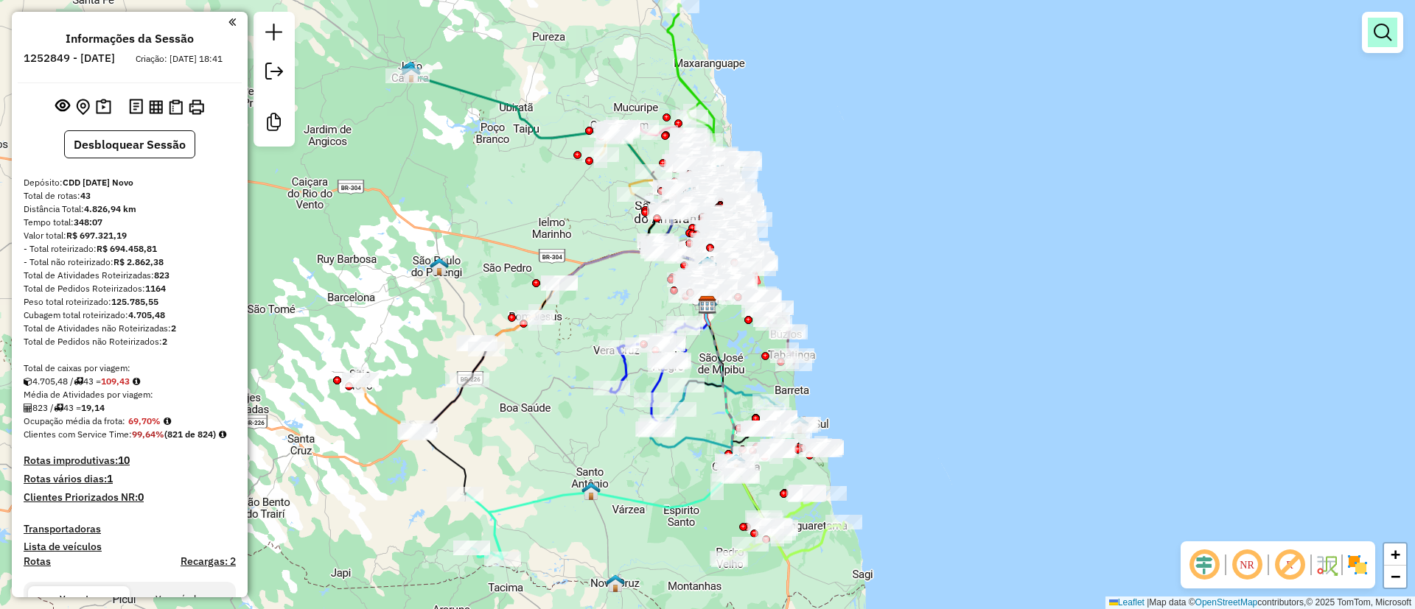
click at [1291, 559] on em at bounding box center [1289, 564] width 35 height 35
click at [1385, 27] on em at bounding box center [1383, 33] width 18 height 18
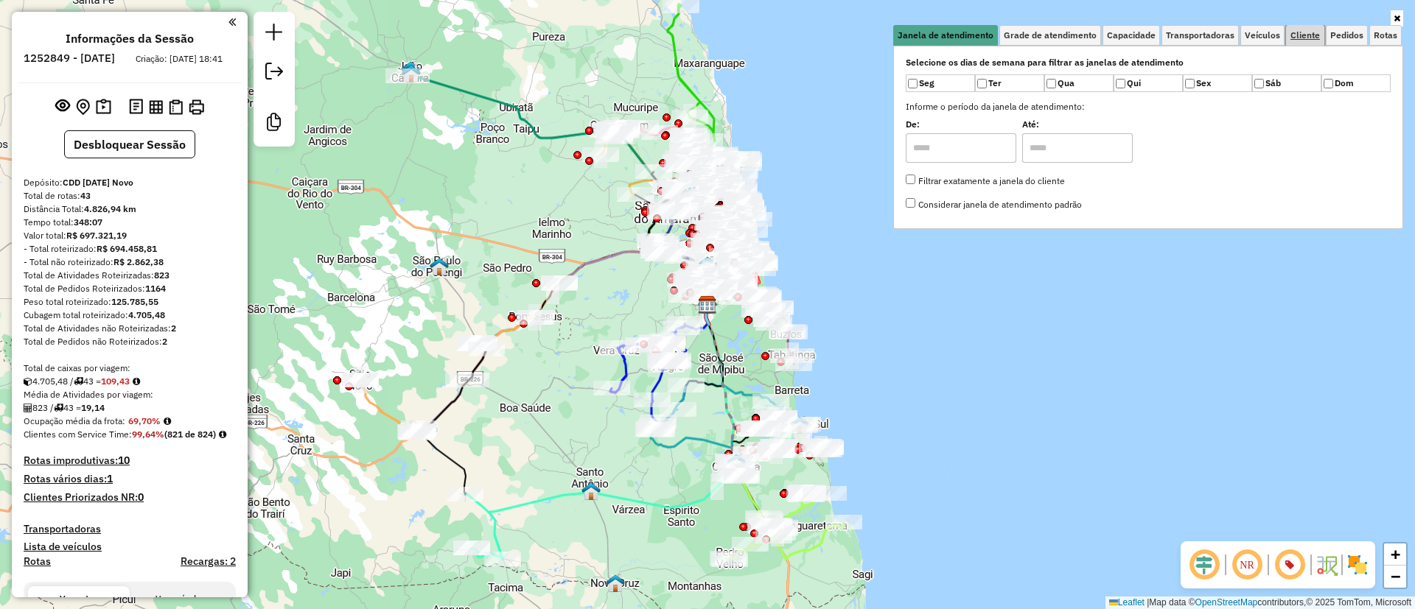
click at [1318, 31] on span "Cliente" at bounding box center [1304, 35] width 29 height 9
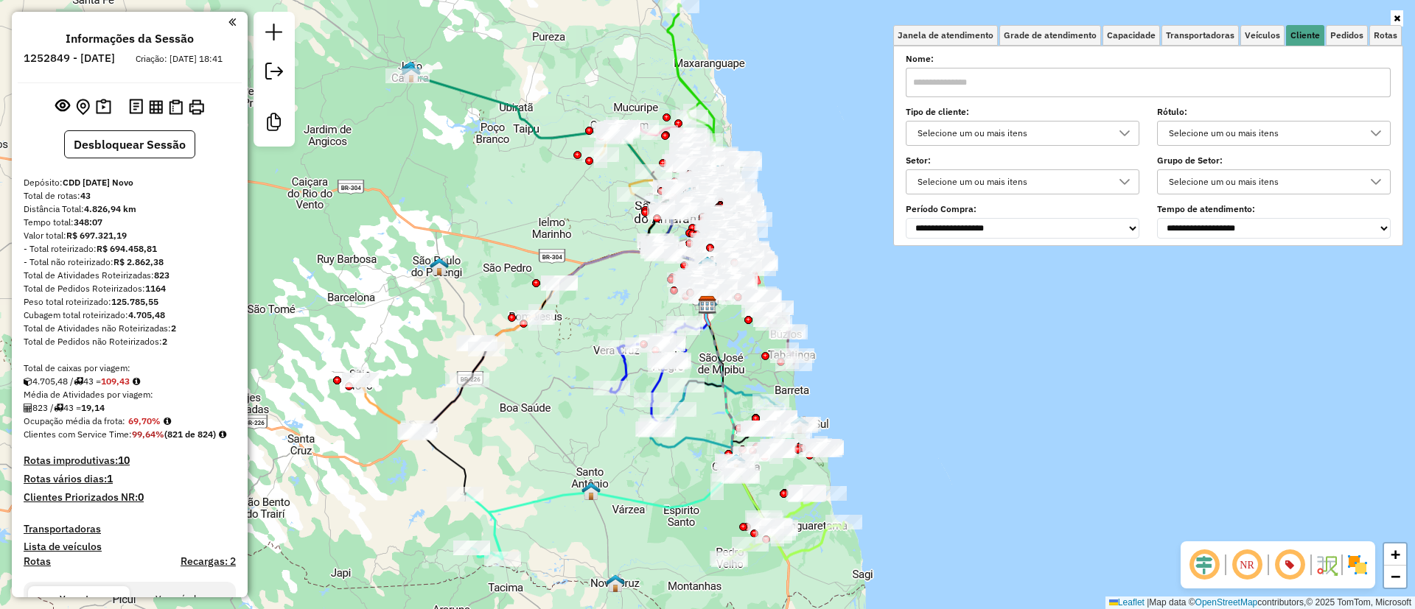
click at [951, 126] on div "Selecione um ou mais itens" at bounding box center [1011, 134] width 198 height 24
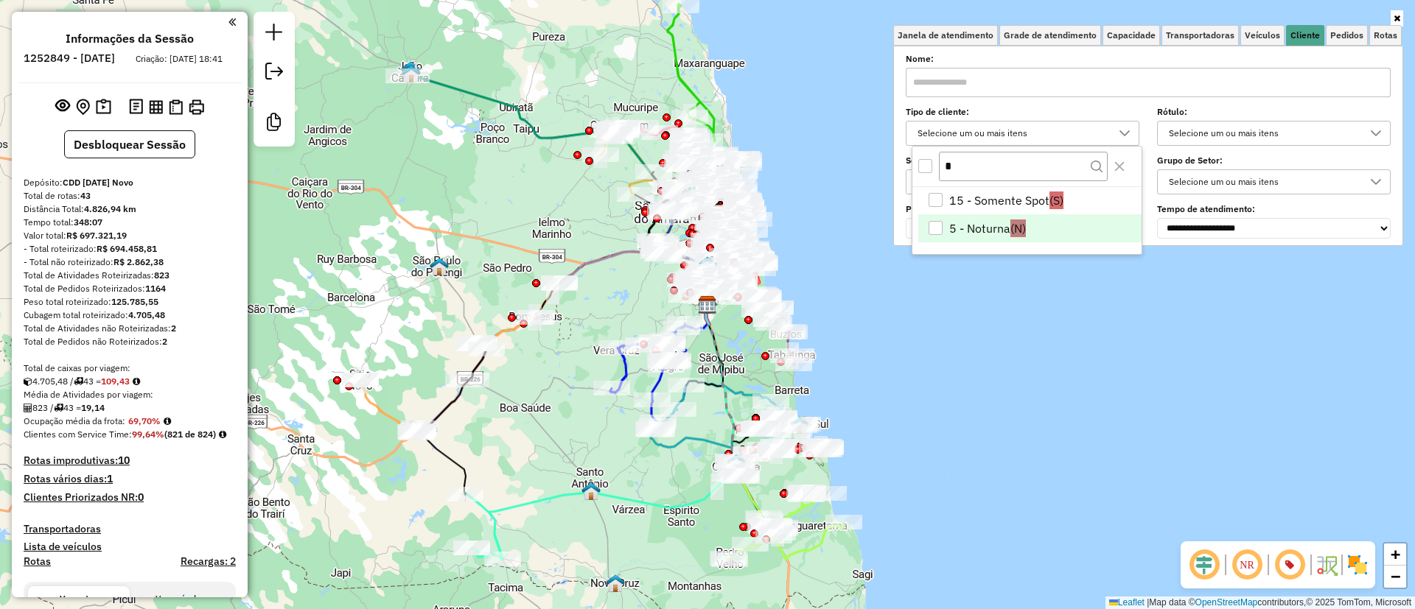
type input "*"
click at [954, 226] on li "5 - Noturna (N)" at bounding box center [1029, 228] width 223 height 28
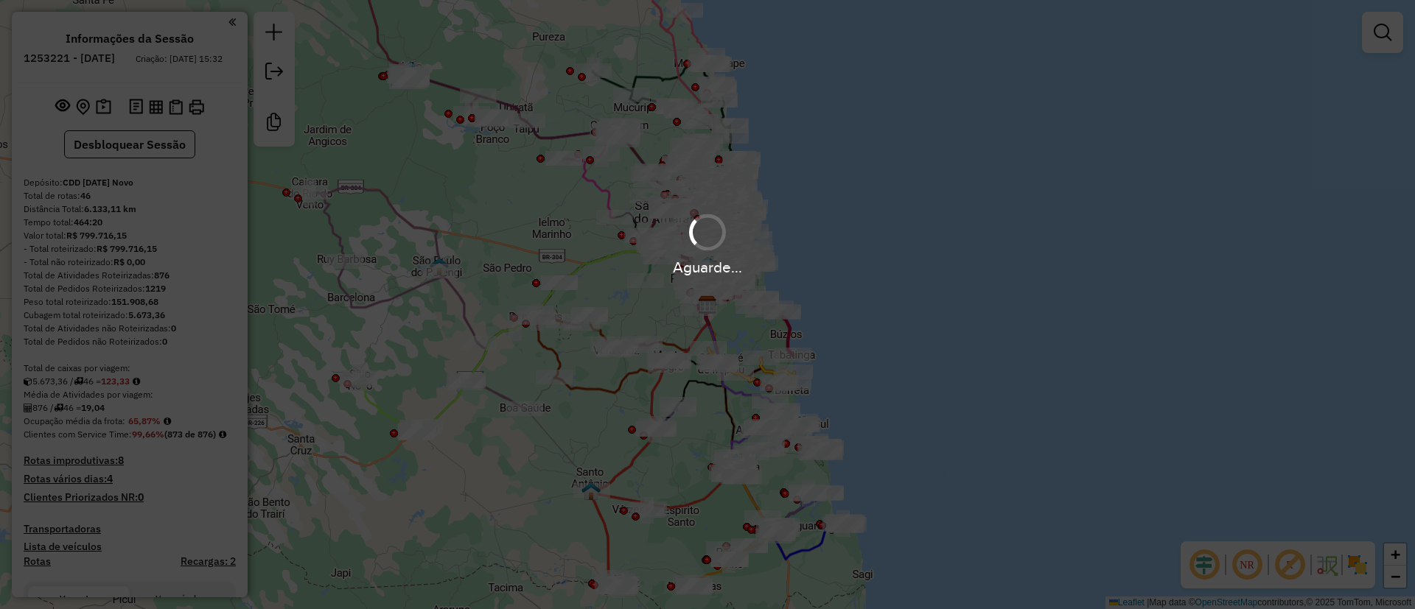
click at [1200, 564] on em at bounding box center [1203, 564] width 35 height 35
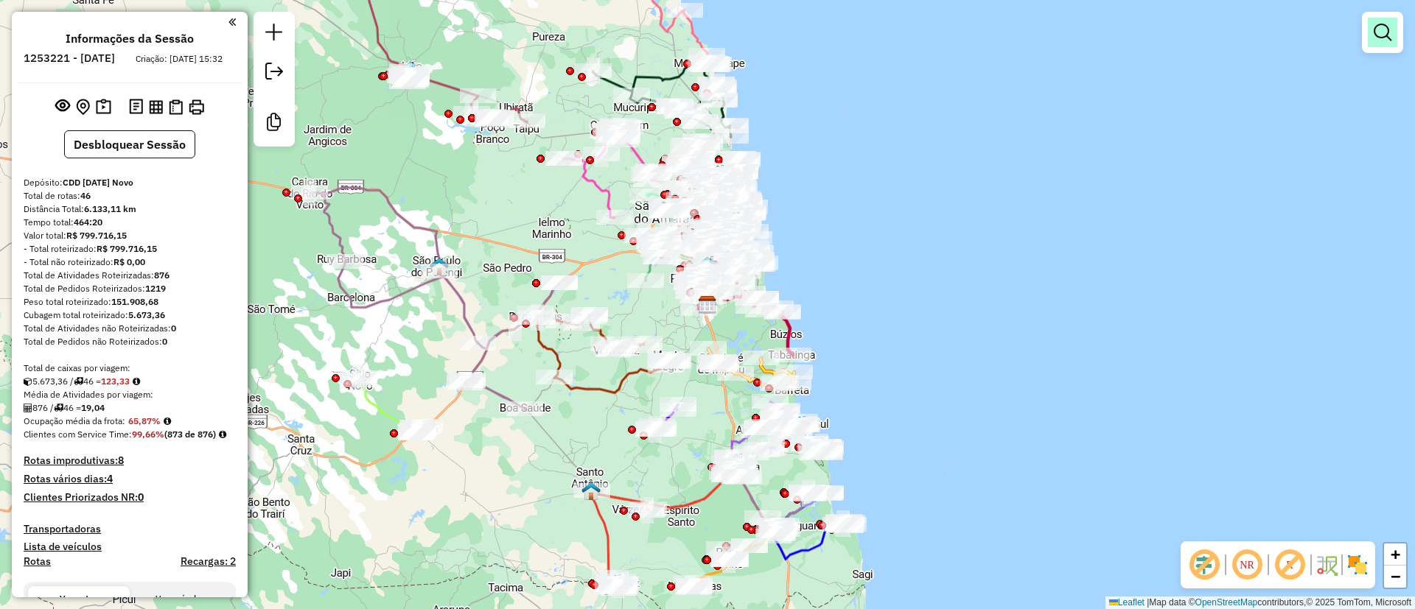
click at [1287, 561] on em at bounding box center [1289, 564] width 35 height 35
click at [1382, 31] on em at bounding box center [1383, 33] width 18 height 18
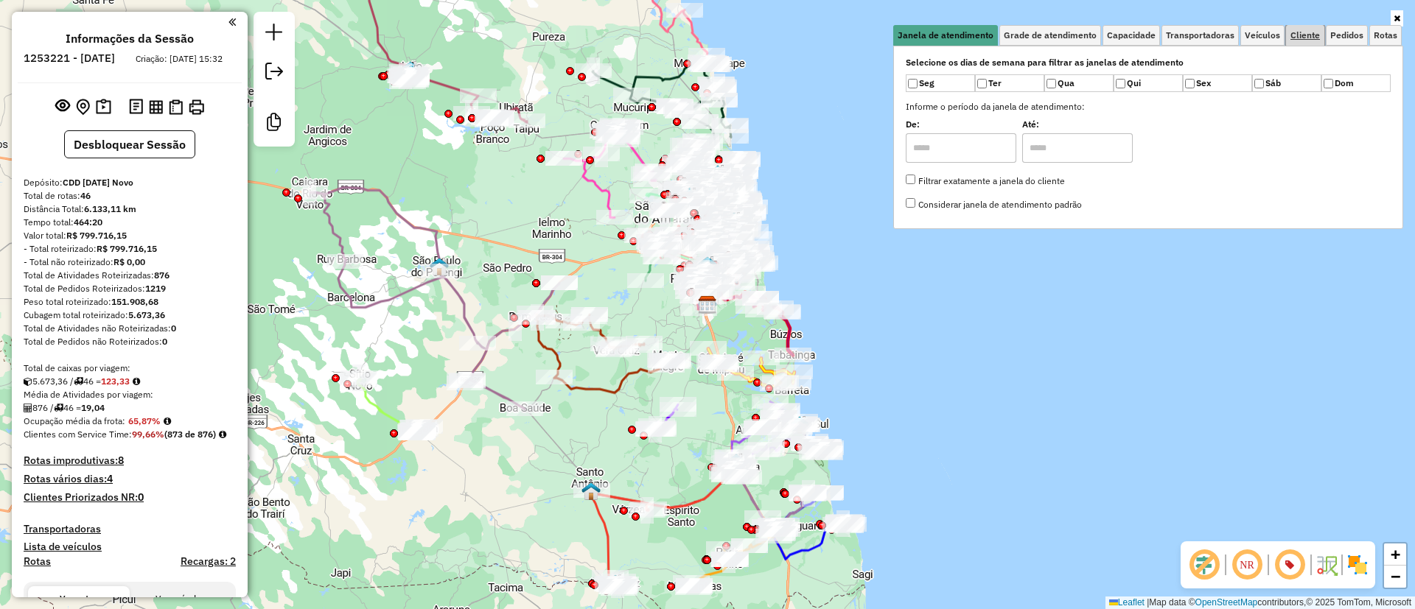
click at [1310, 32] on span "Cliente" at bounding box center [1304, 35] width 29 height 9
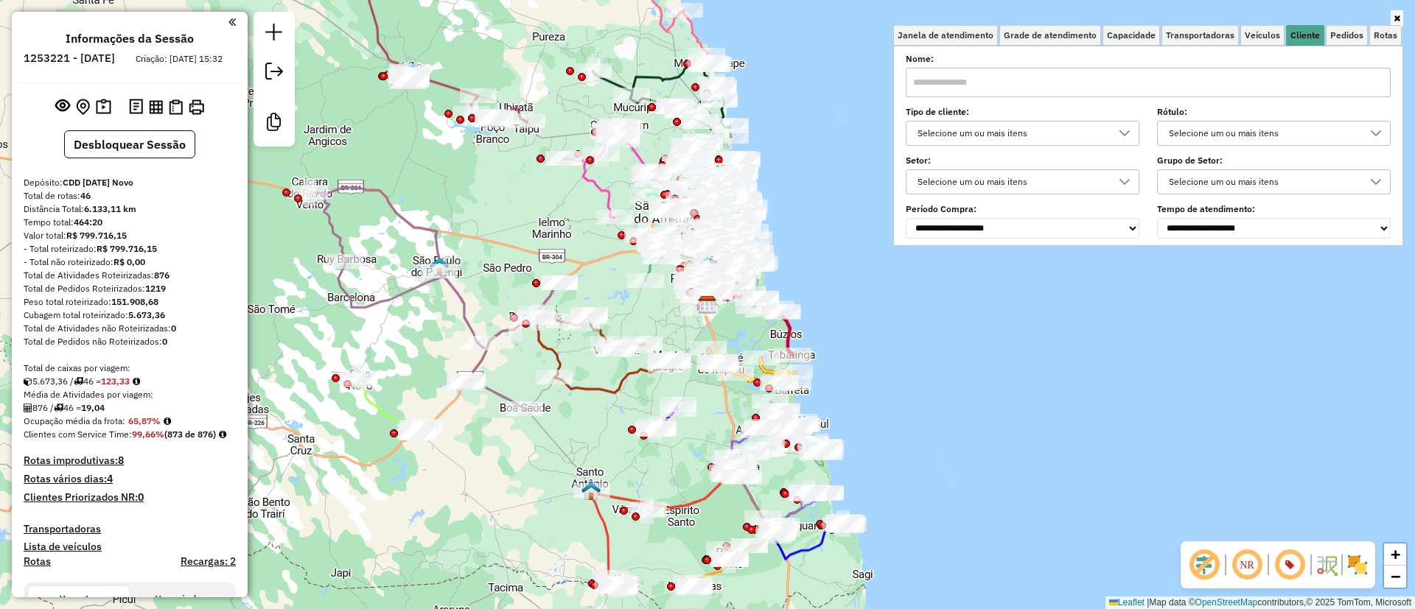
click at [1018, 124] on div "Selecione um ou mais itens" at bounding box center [1011, 134] width 198 height 24
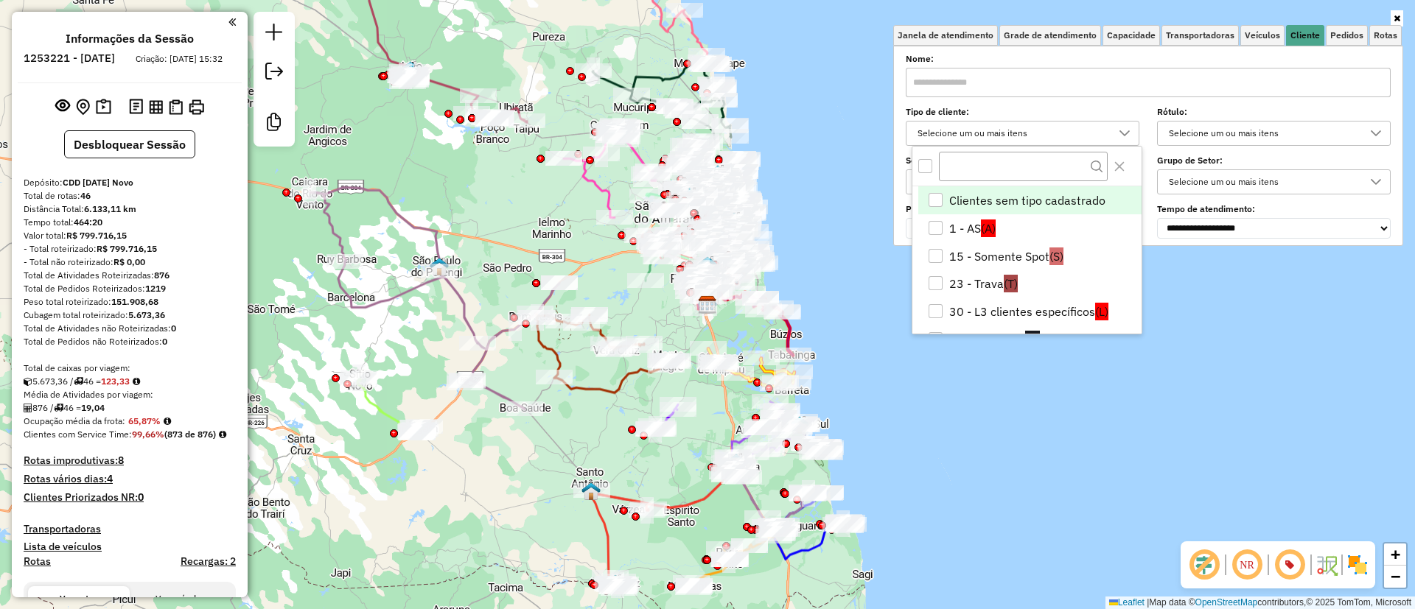
scroll to position [9, 51]
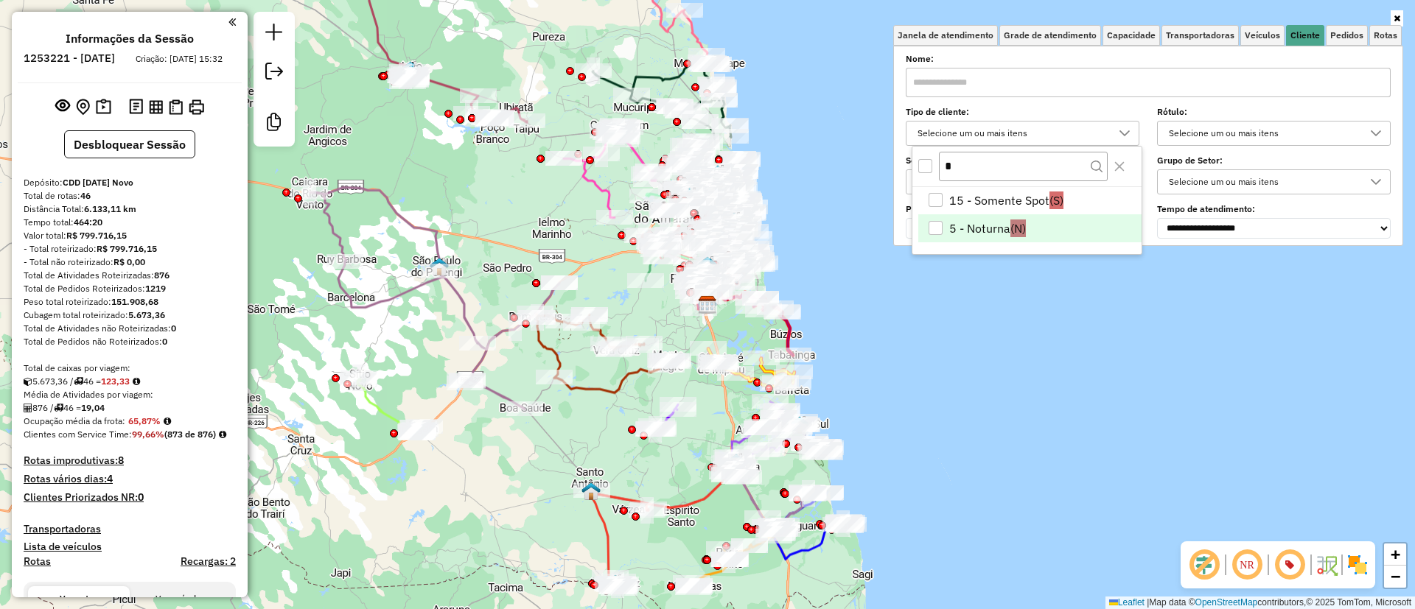
type input "*"
click at [951, 224] on li "5 - Noturna (N)" at bounding box center [1029, 228] width 223 height 28
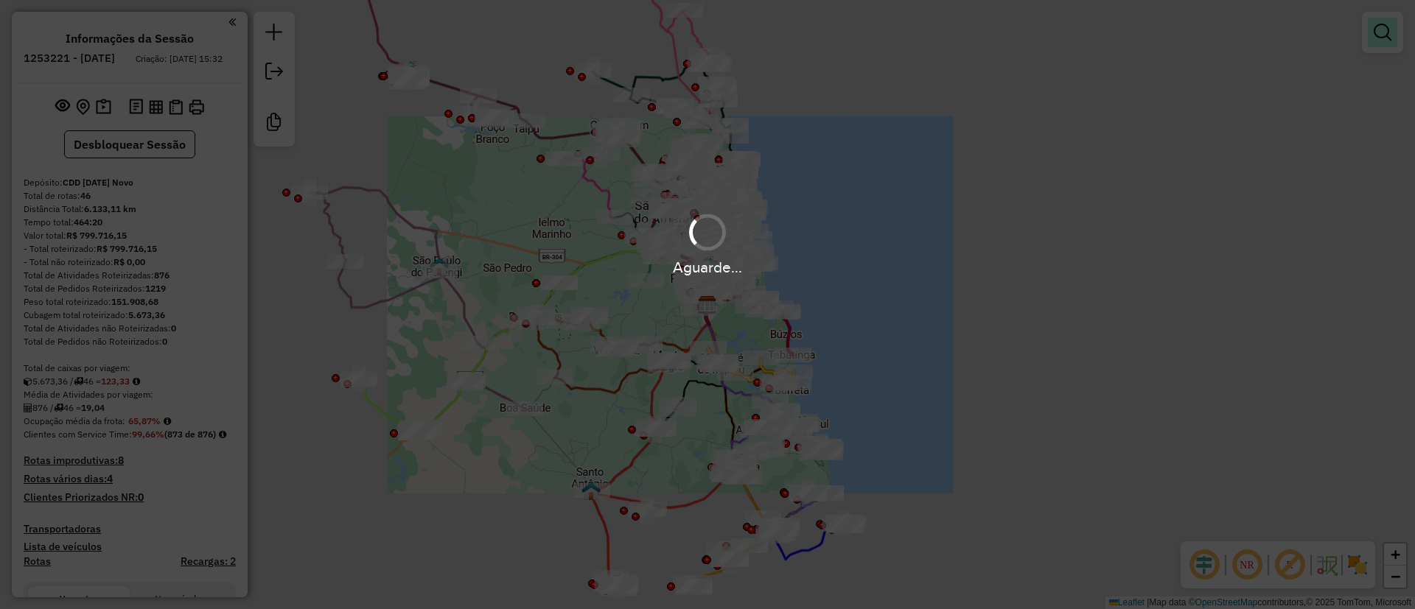
click at [1393, 33] on link at bounding box center [1382, 32] width 29 height 29
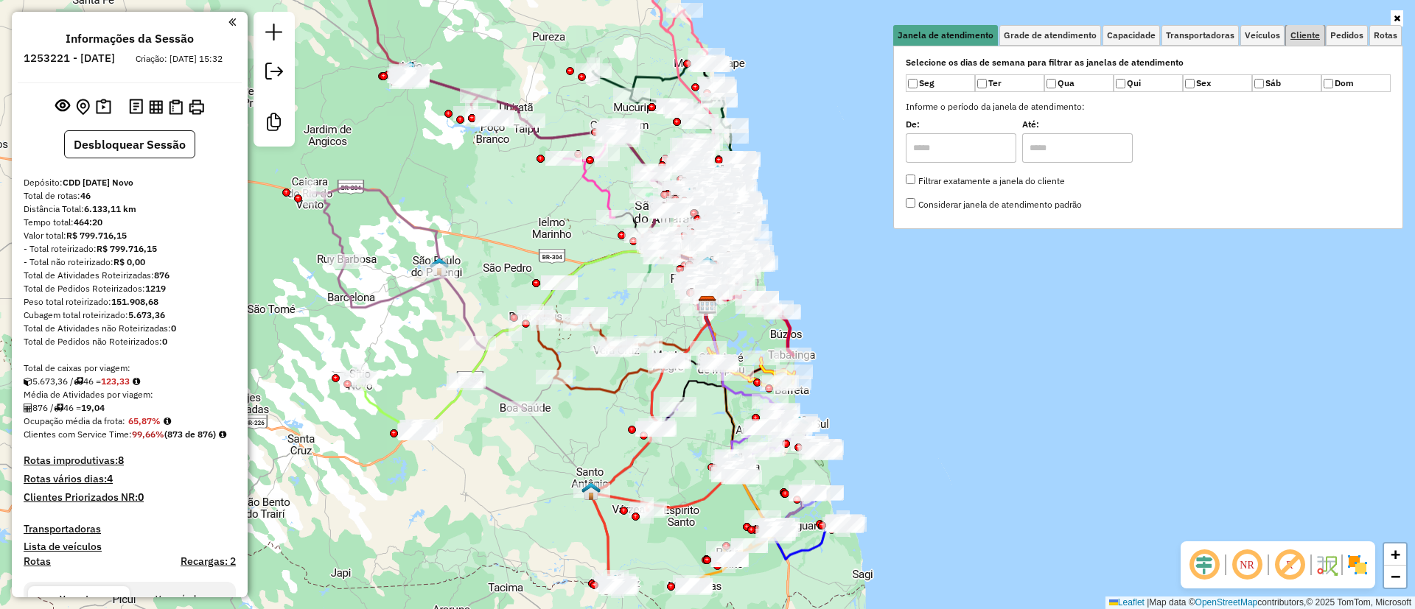
click at [1308, 38] on span "Cliente" at bounding box center [1304, 35] width 29 height 9
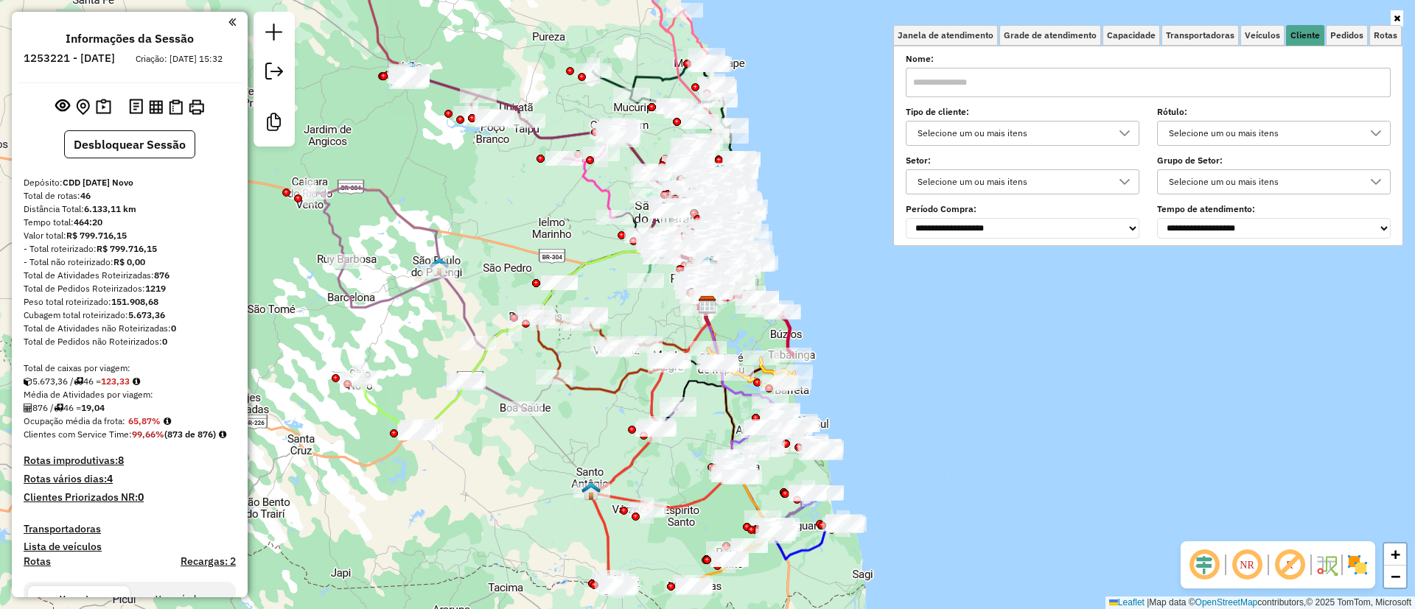
click at [1024, 138] on div "Selecione um ou mais itens" at bounding box center [1011, 134] width 198 height 24
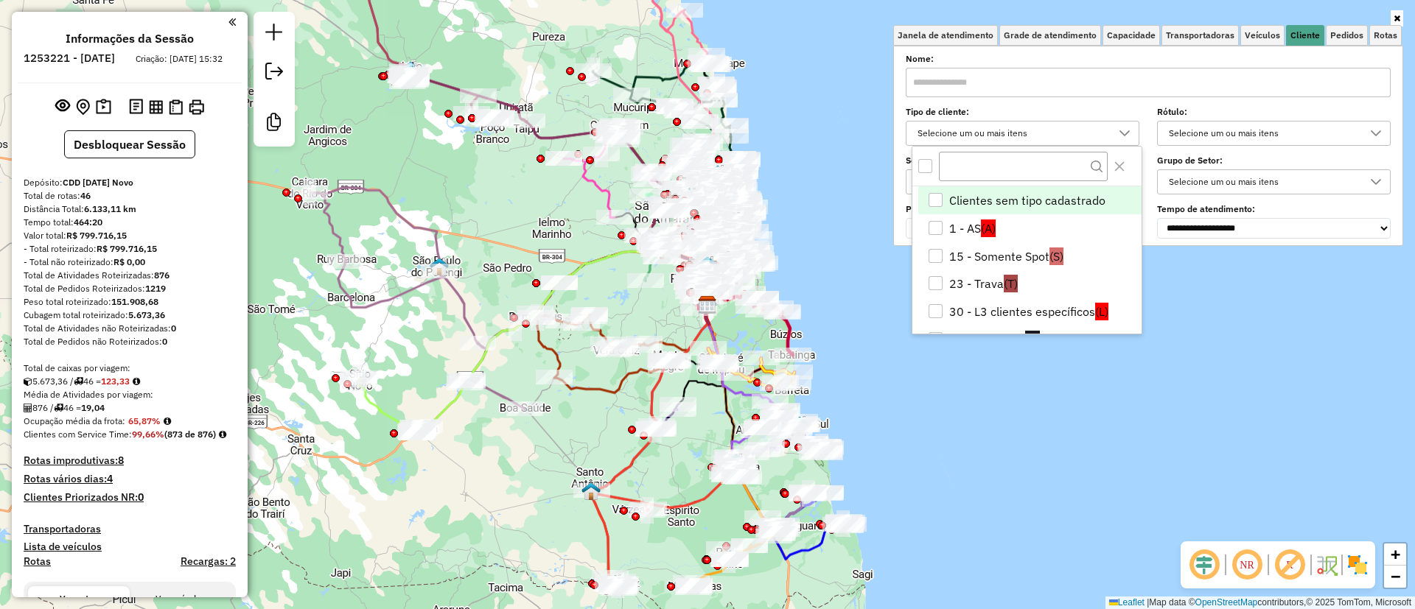
scroll to position [9, 51]
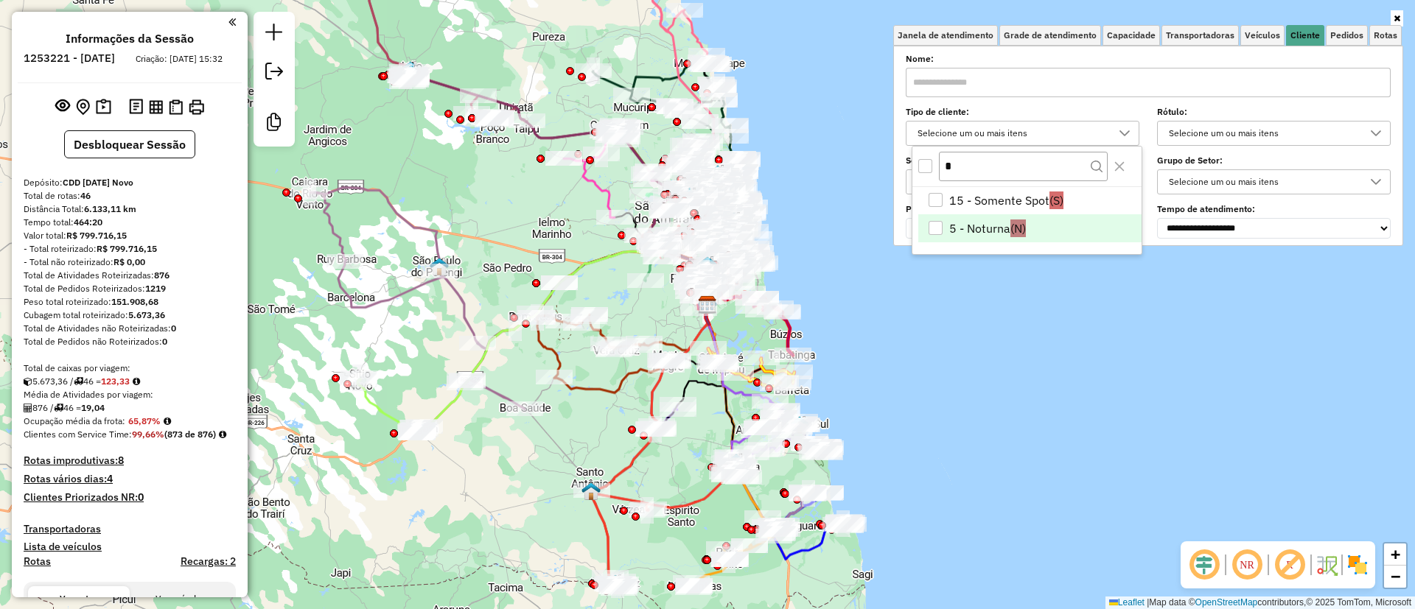
type input "*"
click at [931, 232] on div "5 - Noturna" at bounding box center [935, 228] width 14 height 14
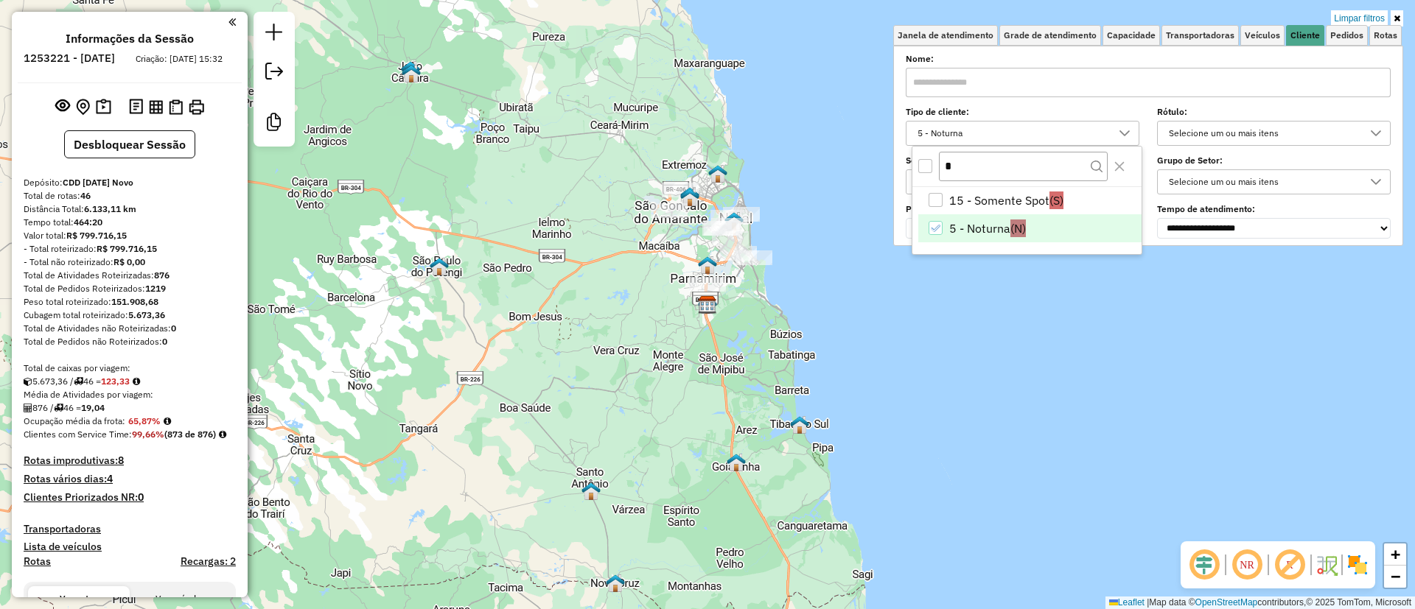
click at [1209, 560] on em at bounding box center [1203, 564] width 35 height 35
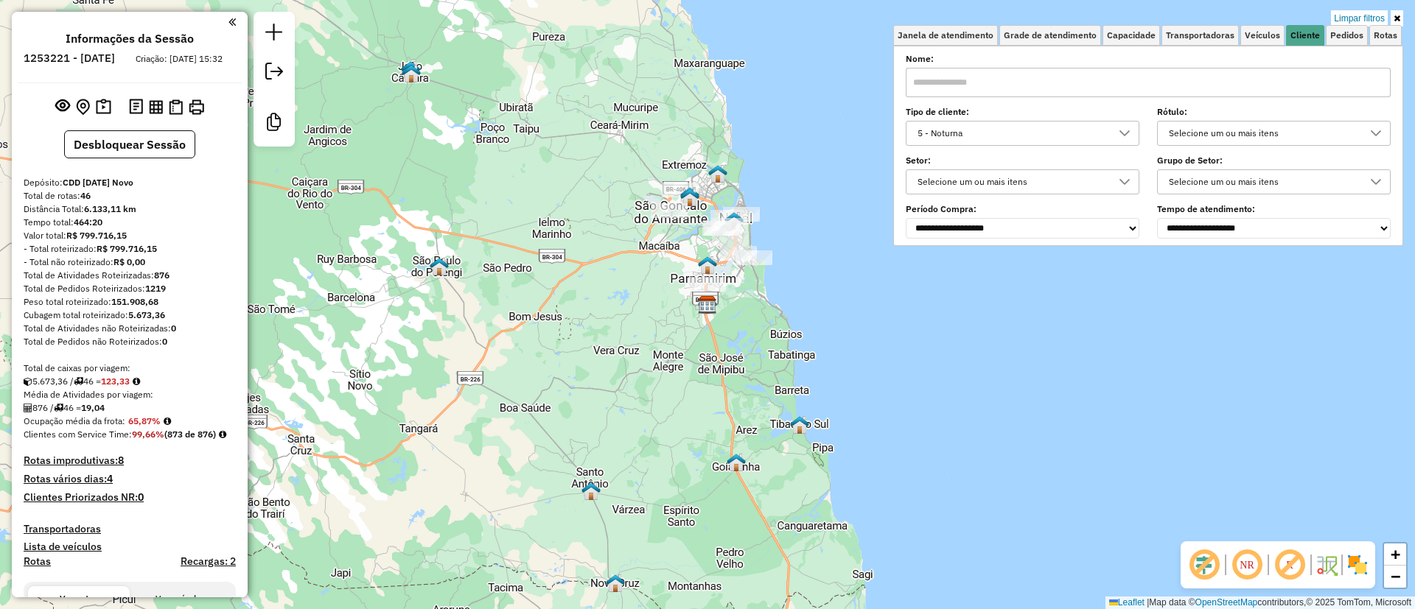
click at [1293, 575] on em at bounding box center [1289, 564] width 35 height 35
select select "**********"
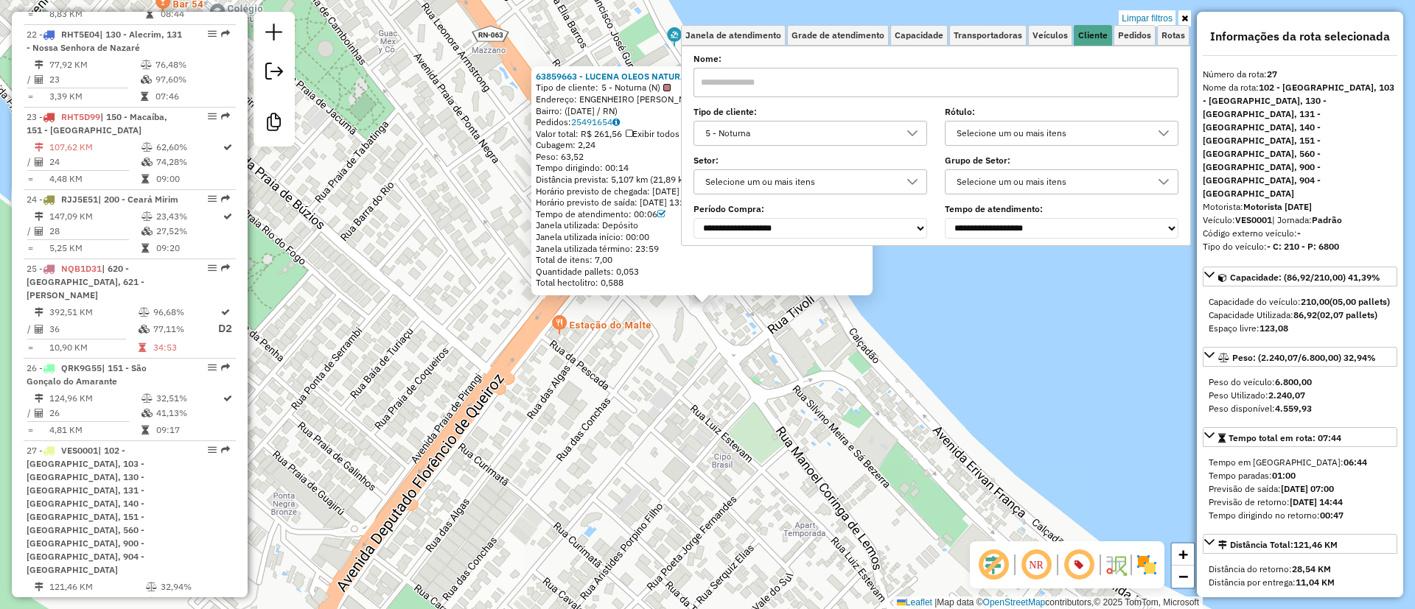
scroll to position [2777, 0]
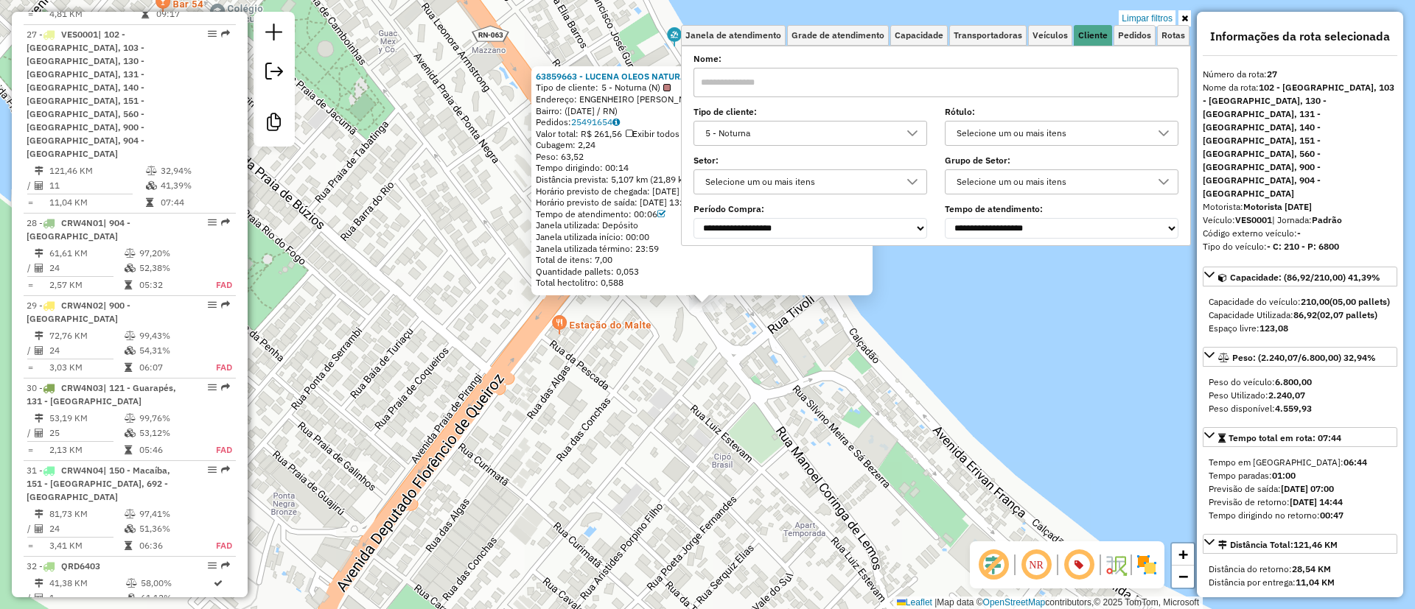
click at [680, 387] on div "63859663 - LUCENA OLEOS NATURAI Tipo de cliente: 5 - Noturna (N) Endereço: ENGE…" at bounding box center [707, 304] width 1415 height 609
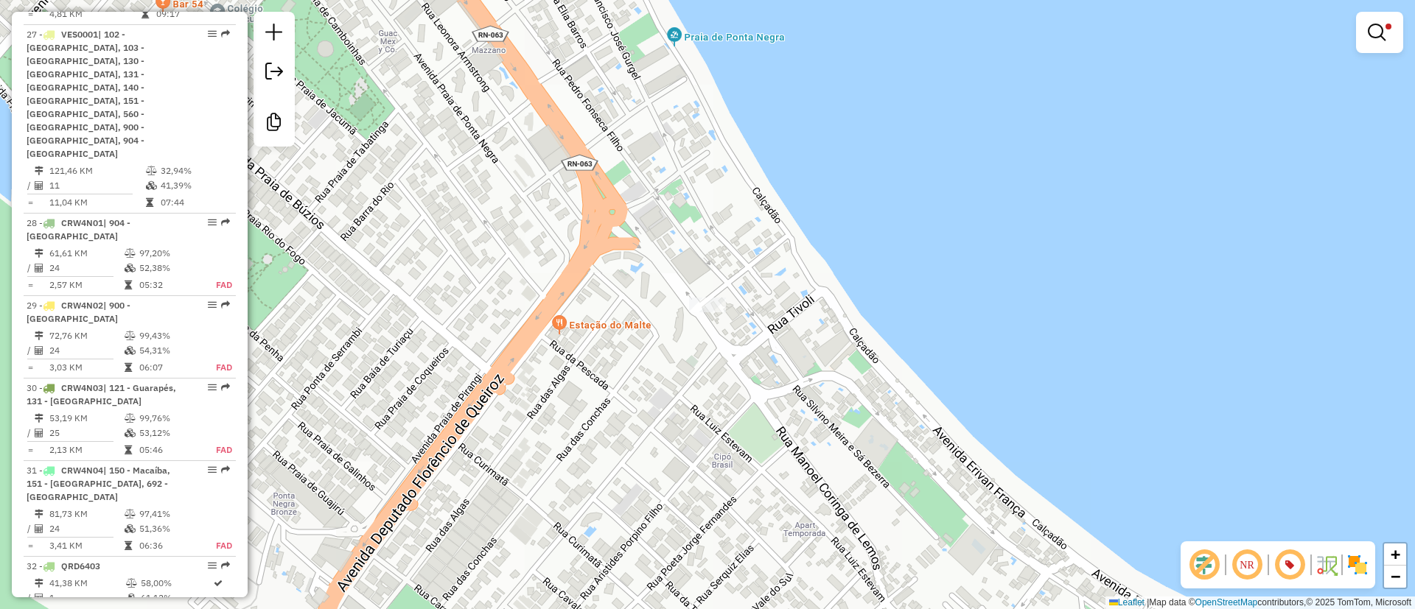
drag, startPoint x: 617, startPoint y: 473, endPoint x: 850, endPoint y: 420, distance: 238.1
click at [859, 424] on div "Limpar filtros Janela de atendimento Grade de atendimento Capacidade Transporta…" at bounding box center [707, 304] width 1415 height 609
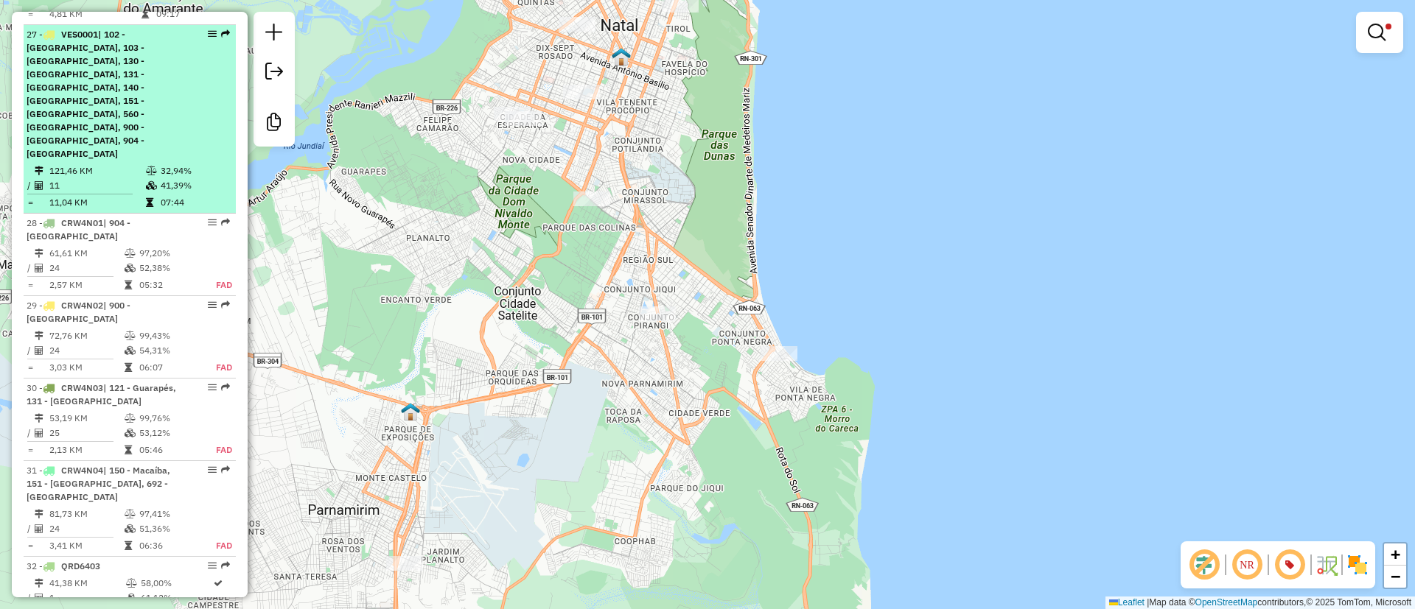
click at [178, 112] on div "27 - VES0001 | 102 - Parnamirim Centro, 103 - Nova Parnamirim, 130 - Alecrim, 1…" at bounding box center [130, 94] width 206 height 133
select select "**********"
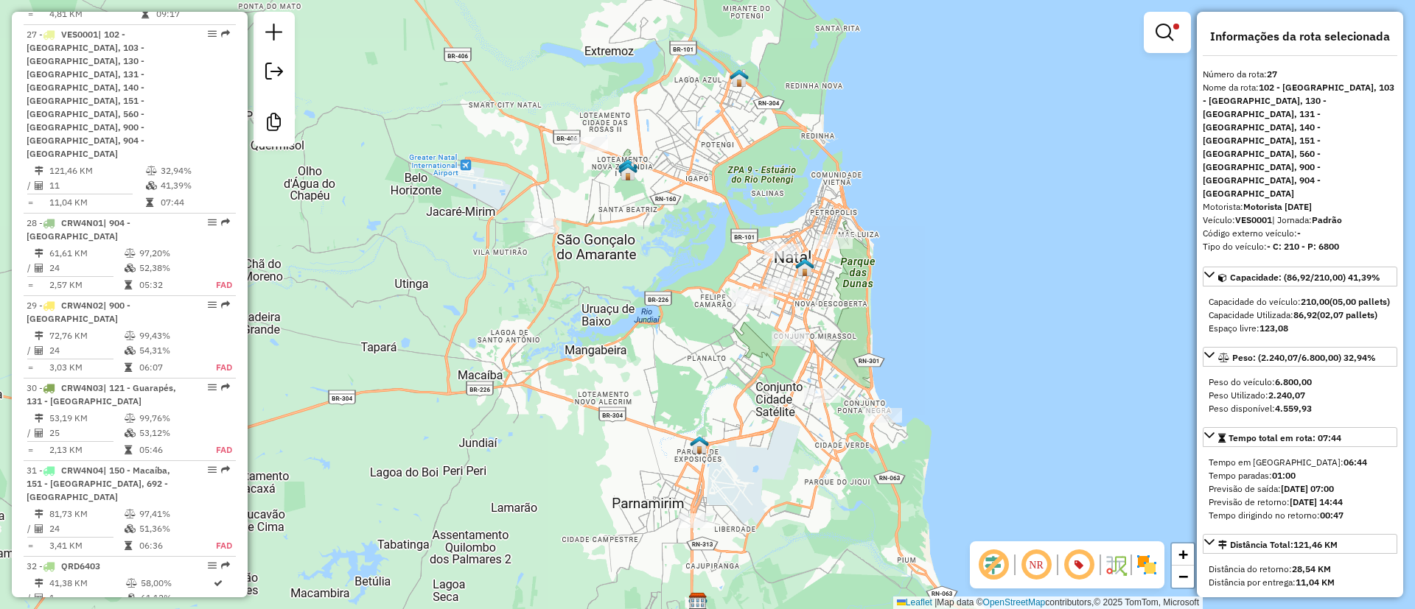
drag, startPoint x: 914, startPoint y: 301, endPoint x: 917, endPoint y: 326, distance: 25.3
click at [917, 326] on div "Limpar filtros Janela de atendimento Grade de atendimento Capacidade Transporta…" at bounding box center [707, 304] width 1415 height 609
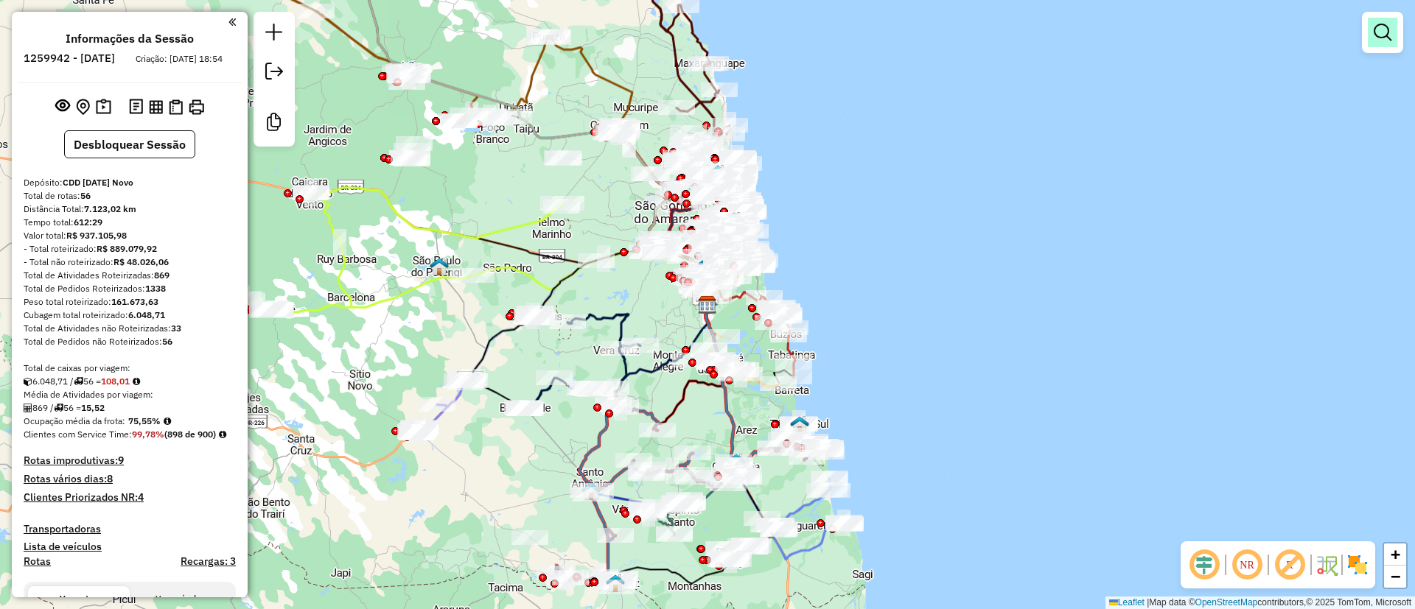
click at [1383, 24] on em at bounding box center [1383, 33] width 18 height 18
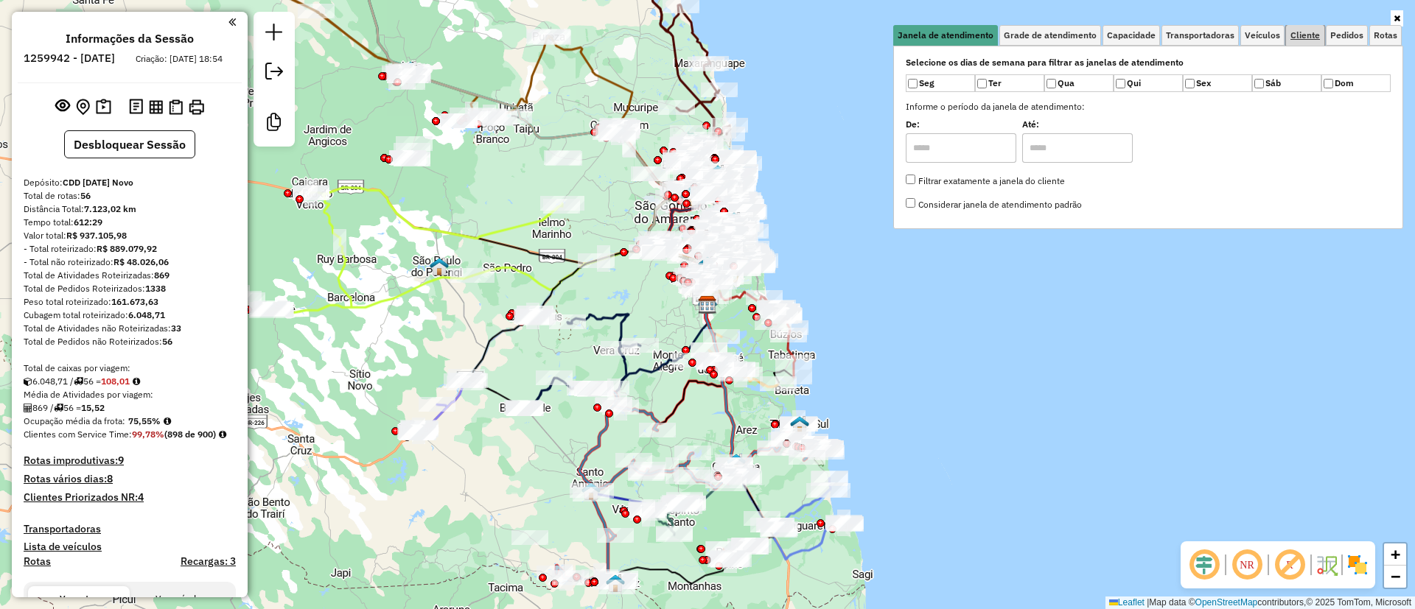
click at [1296, 40] on span "Cliente" at bounding box center [1304, 35] width 29 height 9
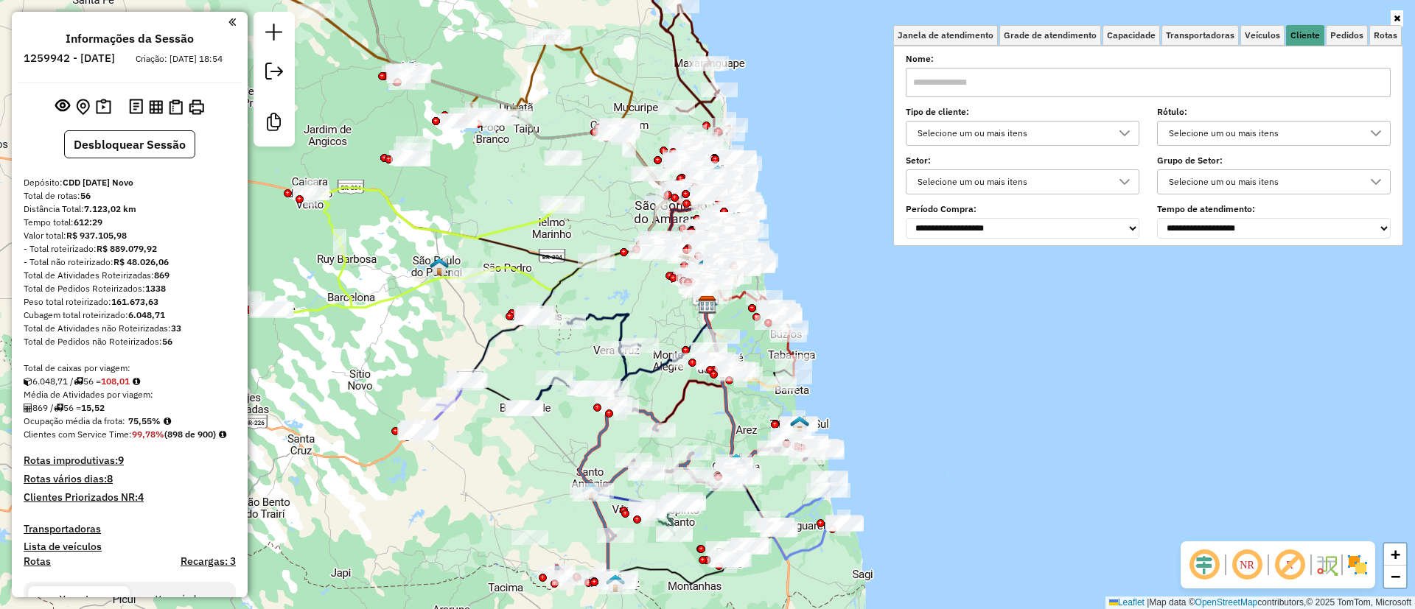
click at [981, 130] on div "Selecione um ou mais itens" at bounding box center [1011, 134] width 198 height 24
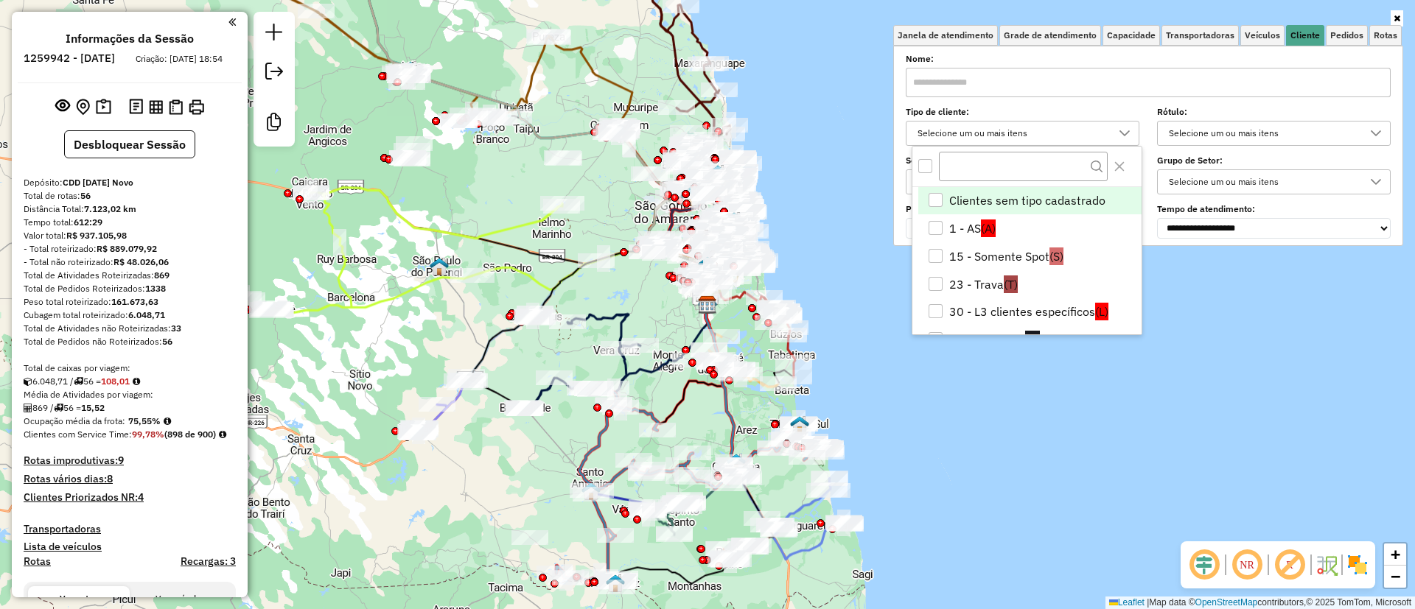
scroll to position [9, 51]
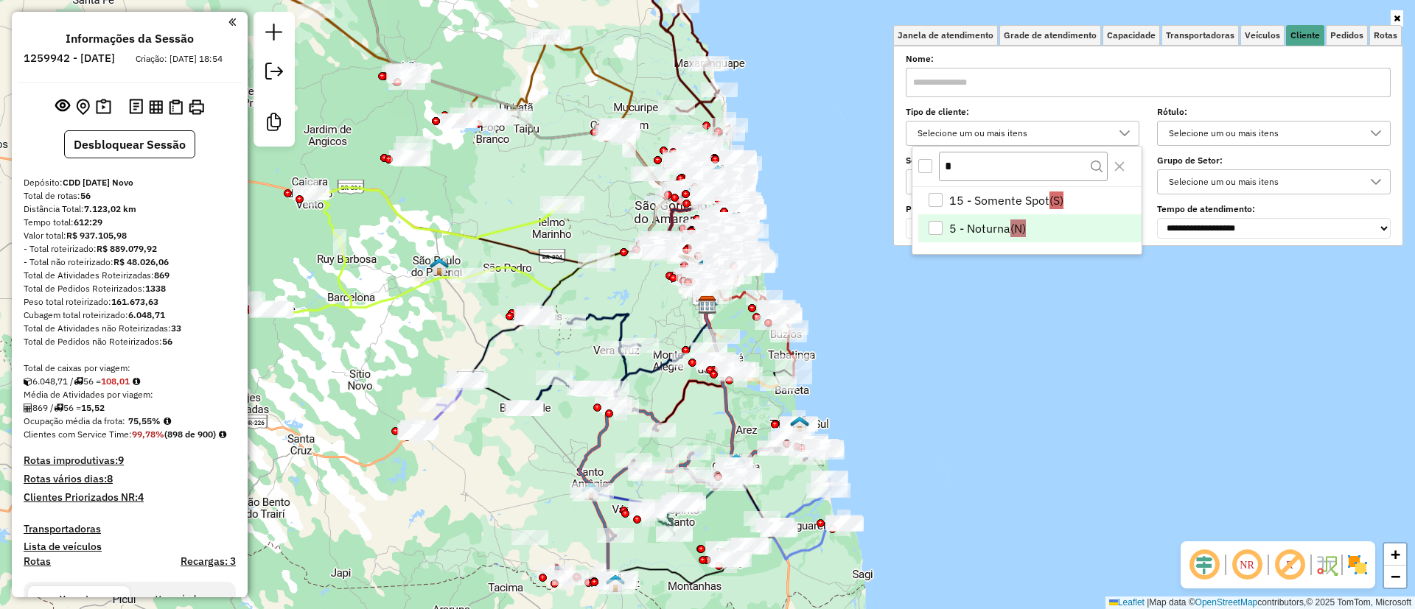
type input "*"
click at [958, 231] on li "5 - Noturna (N)" at bounding box center [1029, 228] width 223 height 28
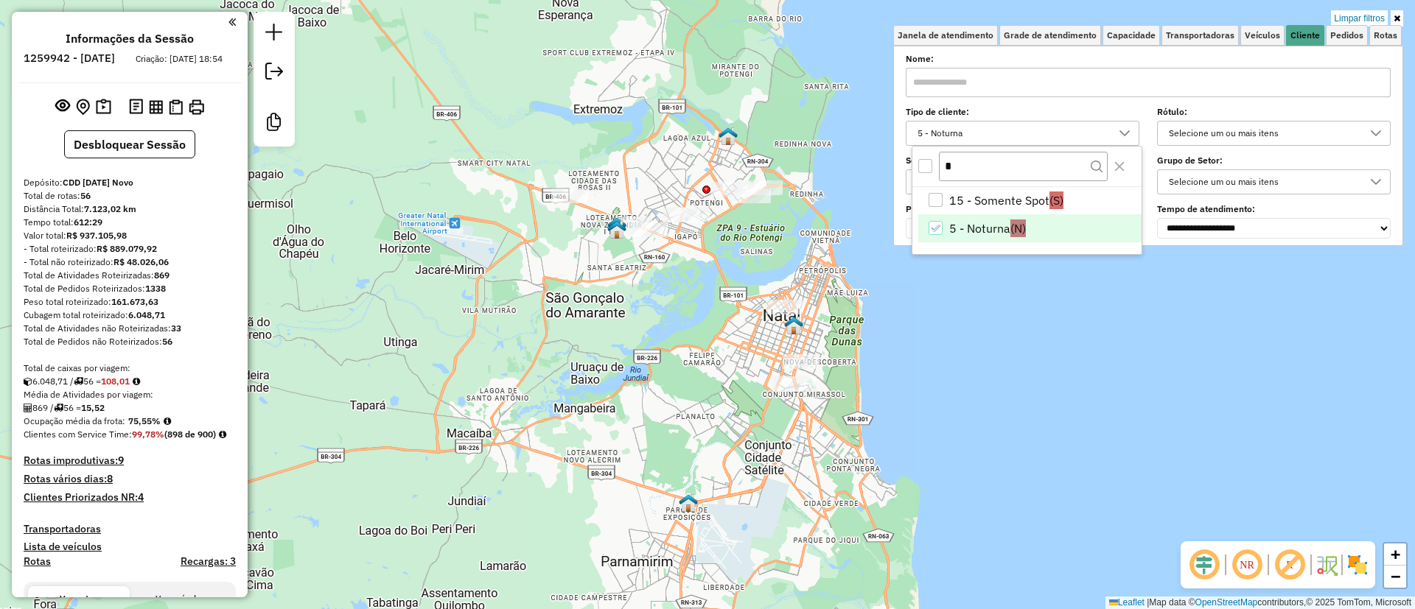
drag, startPoint x: 719, startPoint y: 249, endPoint x: 676, endPoint y: 316, distance: 79.5
click at [676, 316] on div "Limpar filtros Janela de atendimento Grade de atendimento Capacidade Transporta…" at bounding box center [707, 304] width 1415 height 609
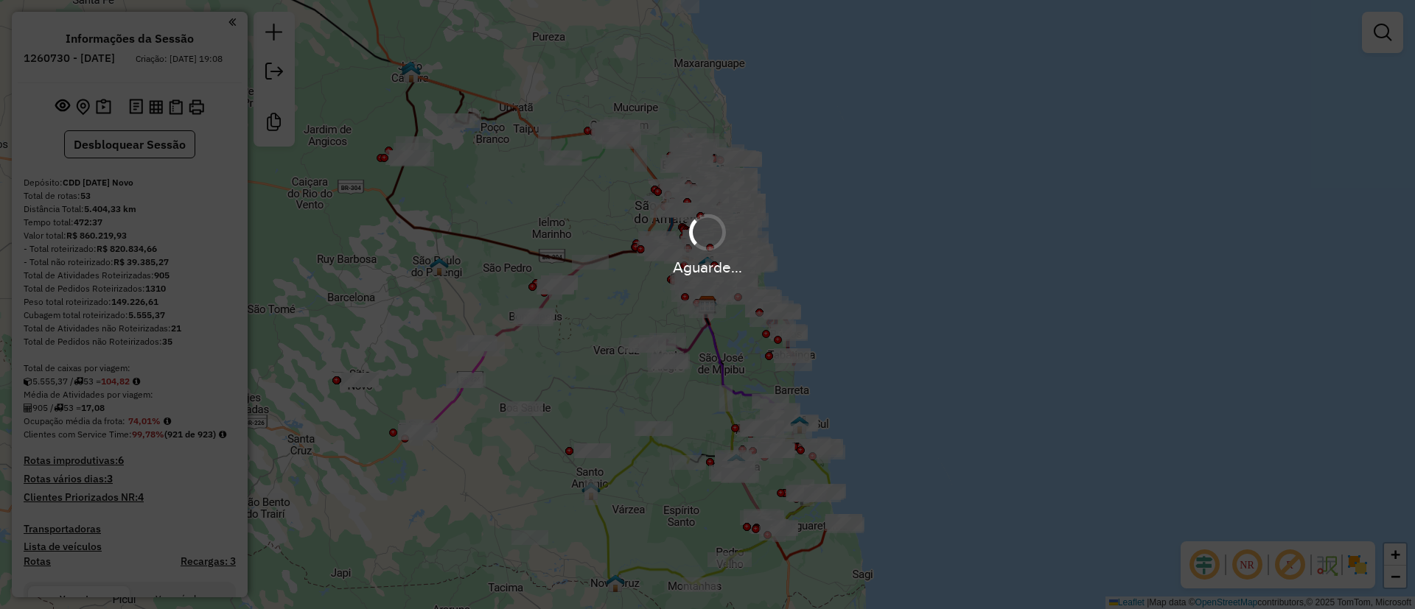
click at [1376, 35] on em at bounding box center [1383, 33] width 18 height 18
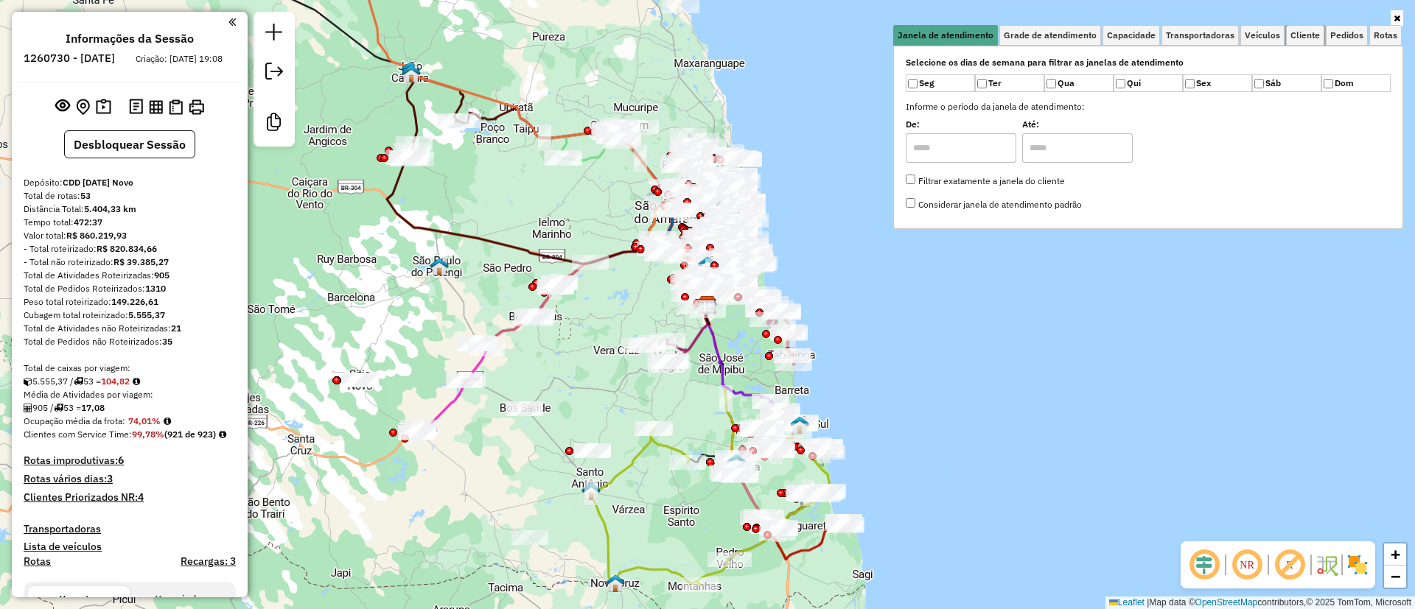
click at [1295, 31] on span "Cliente" at bounding box center [1304, 35] width 29 height 9
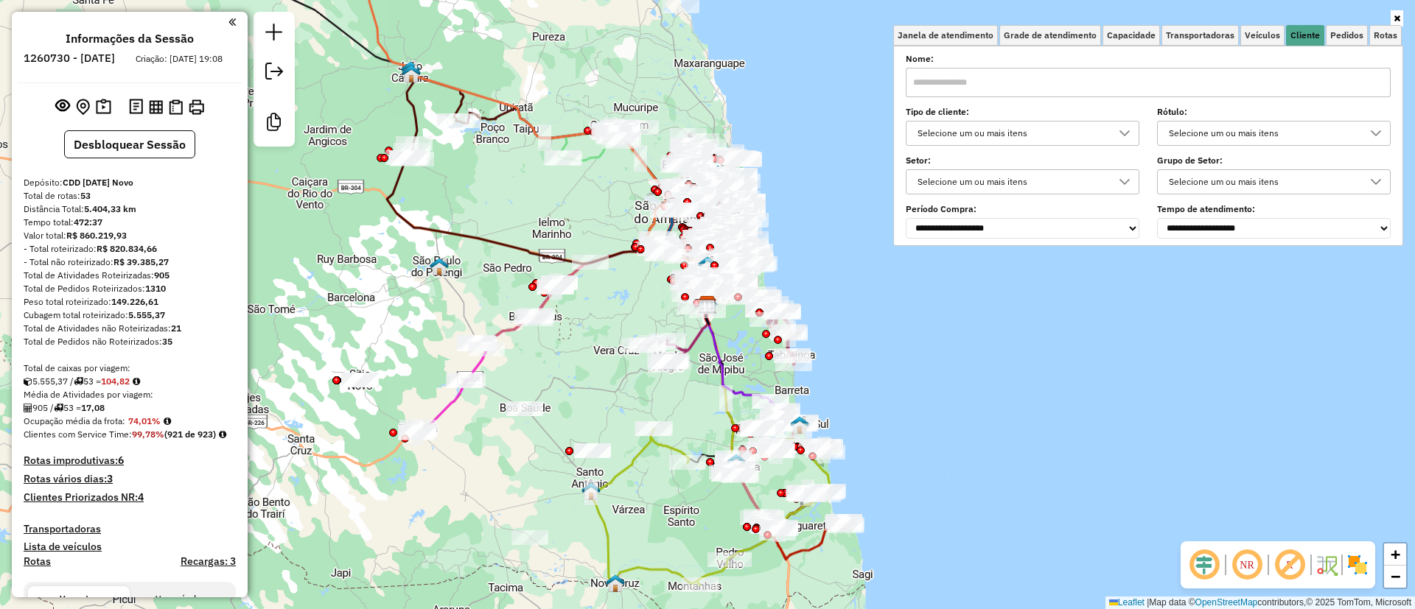
click at [950, 139] on div "Selecione um ou mais itens" at bounding box center [1011, 134] width 198 height 24
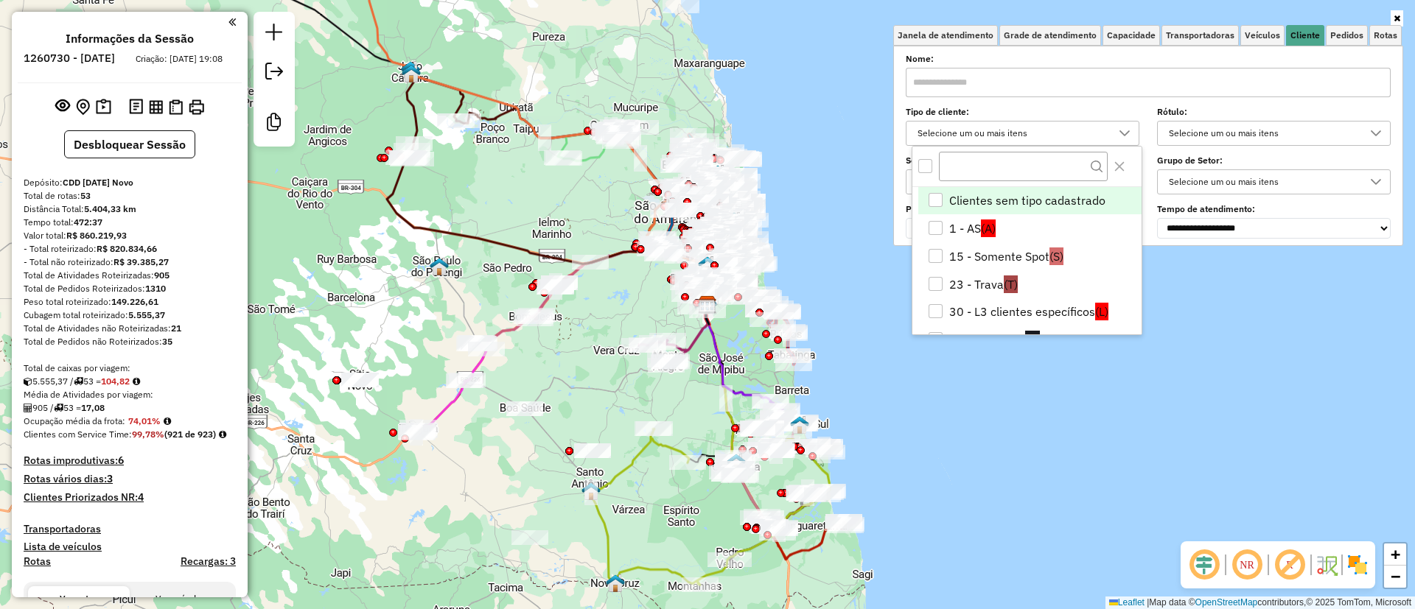
scroll to position [9, 51]
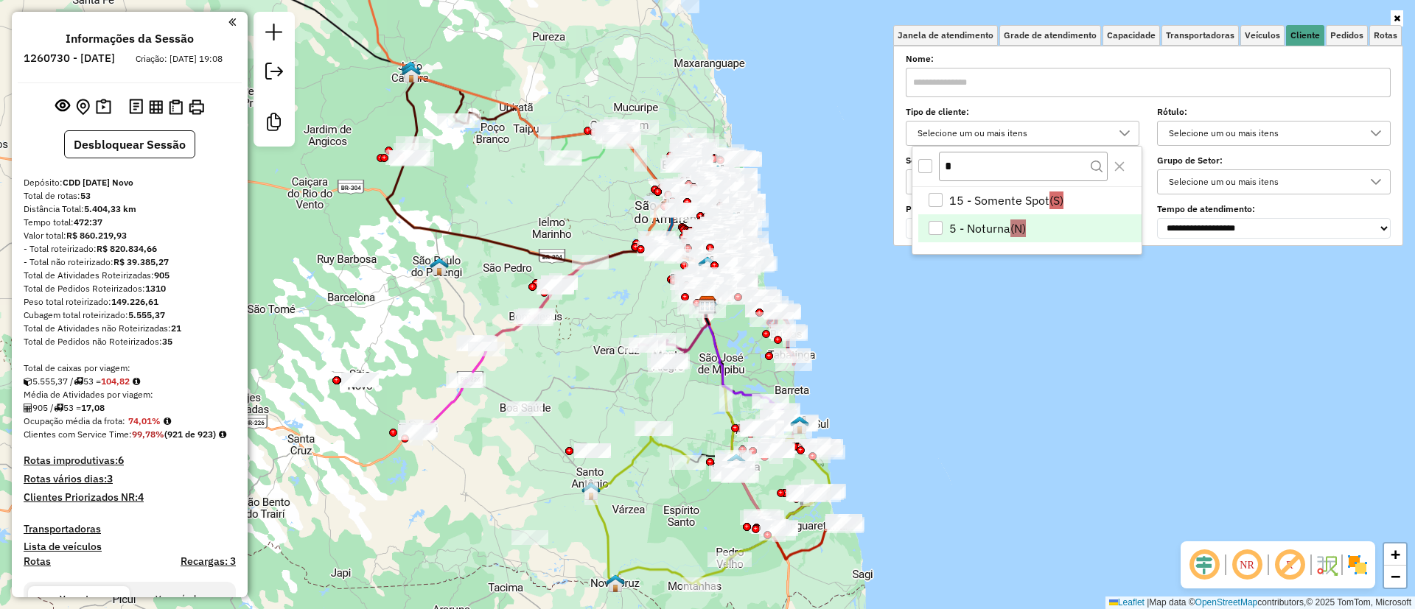
type input "*"
click at [956, 220] on li "5 - Noturna (N)" at bounding box center [1029, 228] width 223 height 28
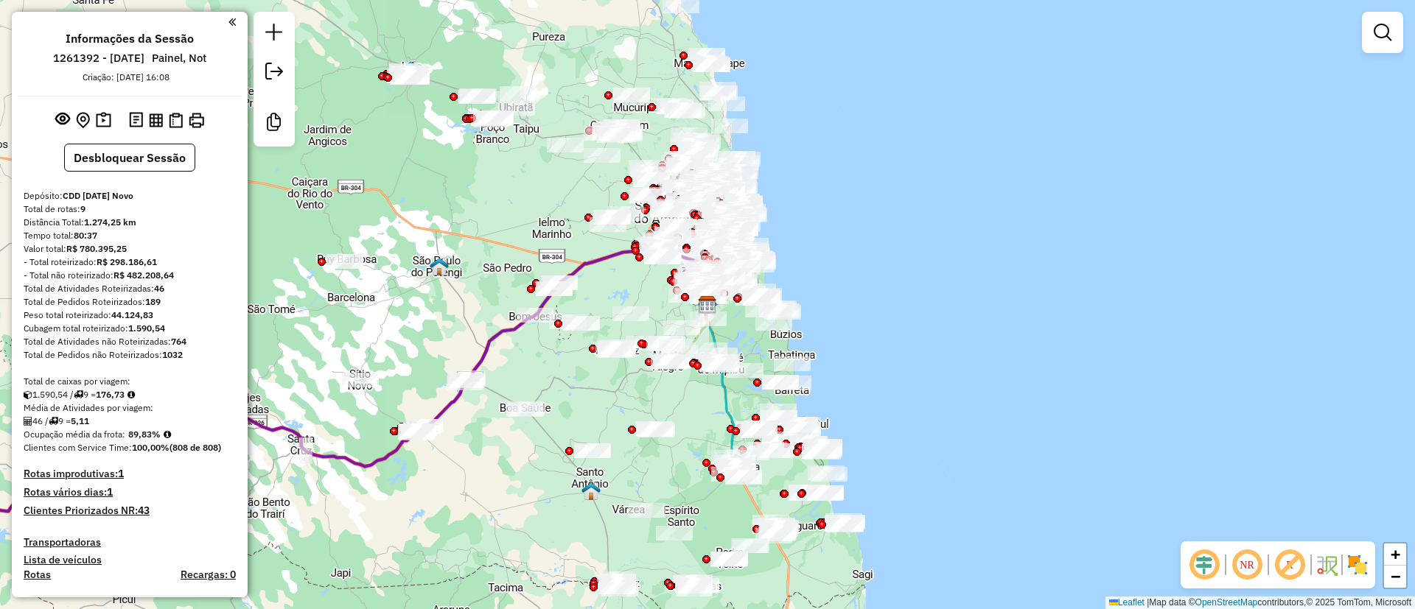
click at [1242, 559] on em at bounding box center [1246, 564] width 35 height 35
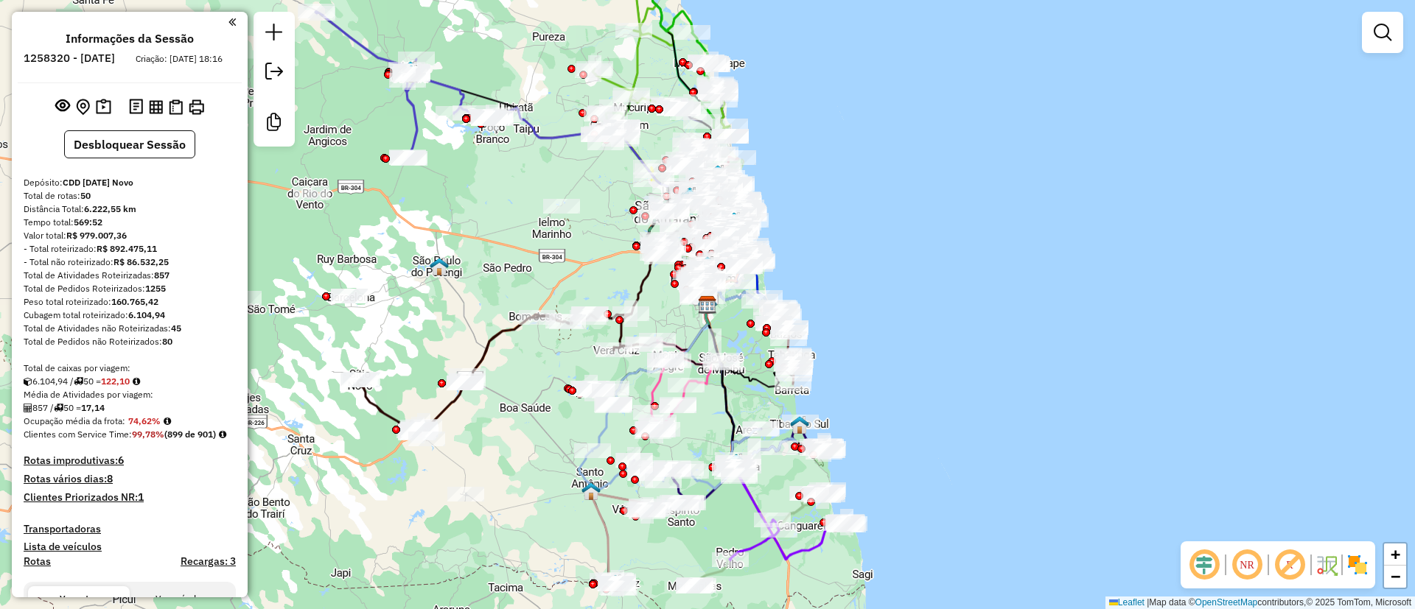
click at [1208, 552] on em at bounding box center [1203, 564] width 35 height 35
click at [1292, 565] on em at bounding box center [1289, 564] width 35 height 35
click at [1385, 29] on em at bounding box center [1383, 33] width 18 height 18
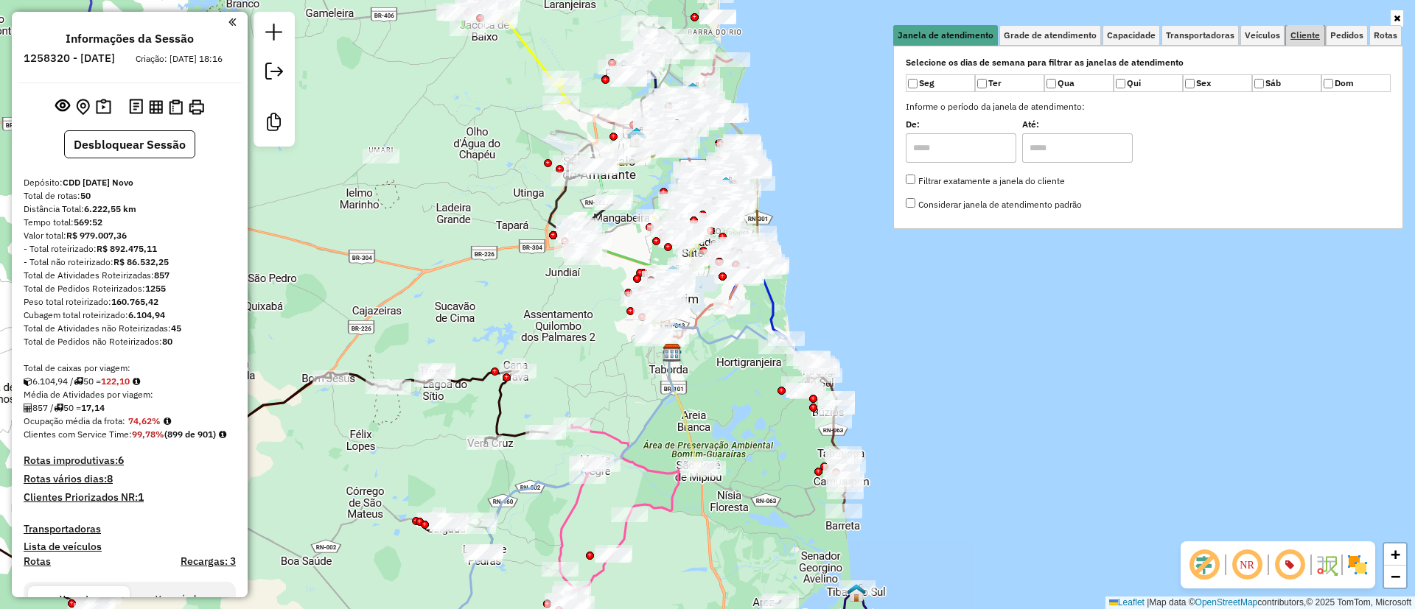
click at [1318, 35] on span "Cliente" at bounding box center [1304, 35] width 29 height 9
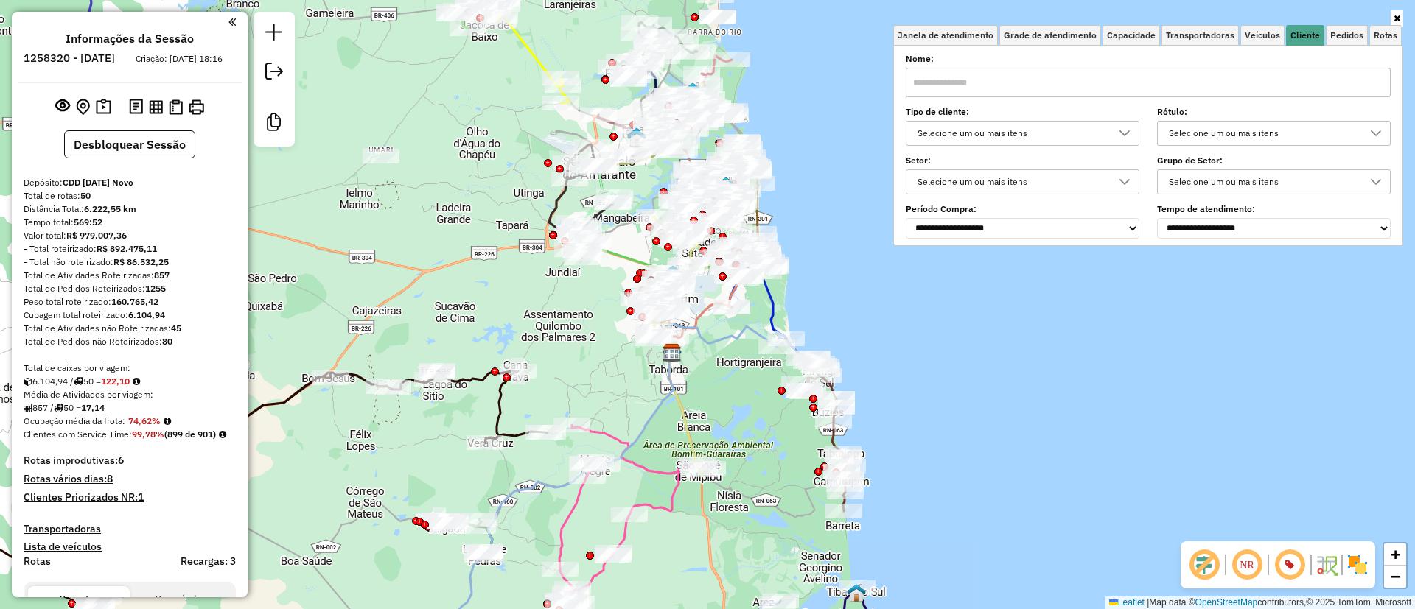
click at [979, 134] on div "Selecione um ou mais itens" at bounding box center [1011, 134] width 198 height 24
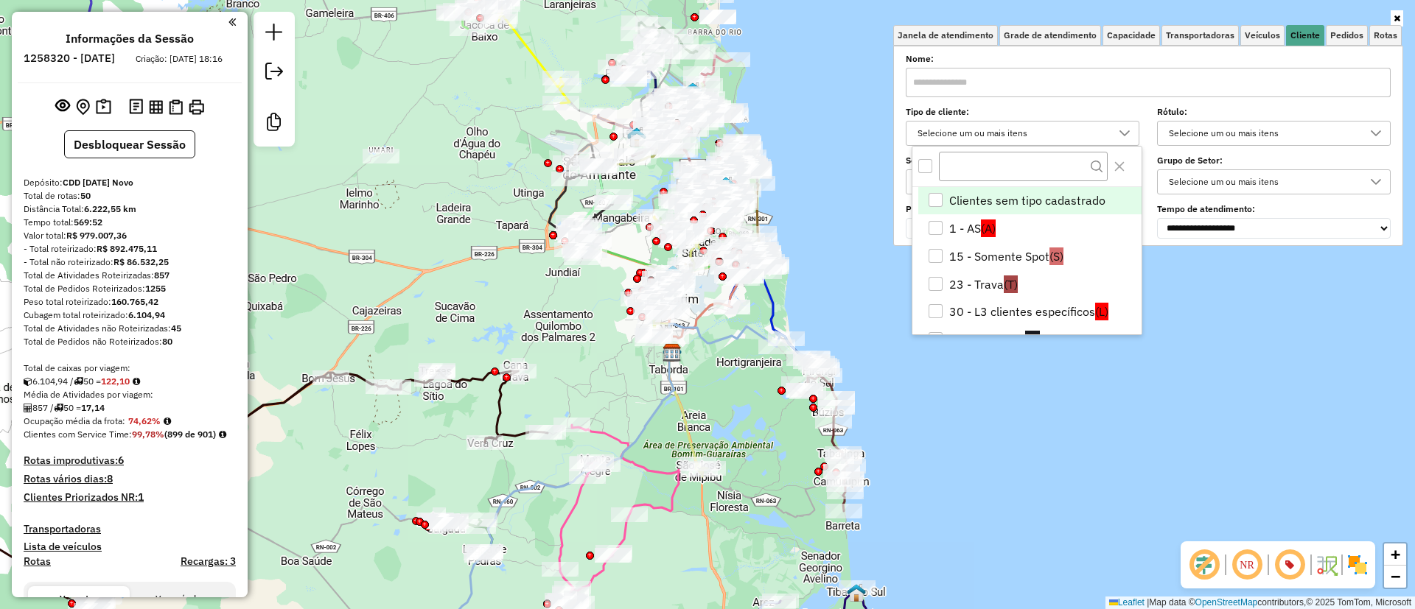
scroll to position [9, 51]
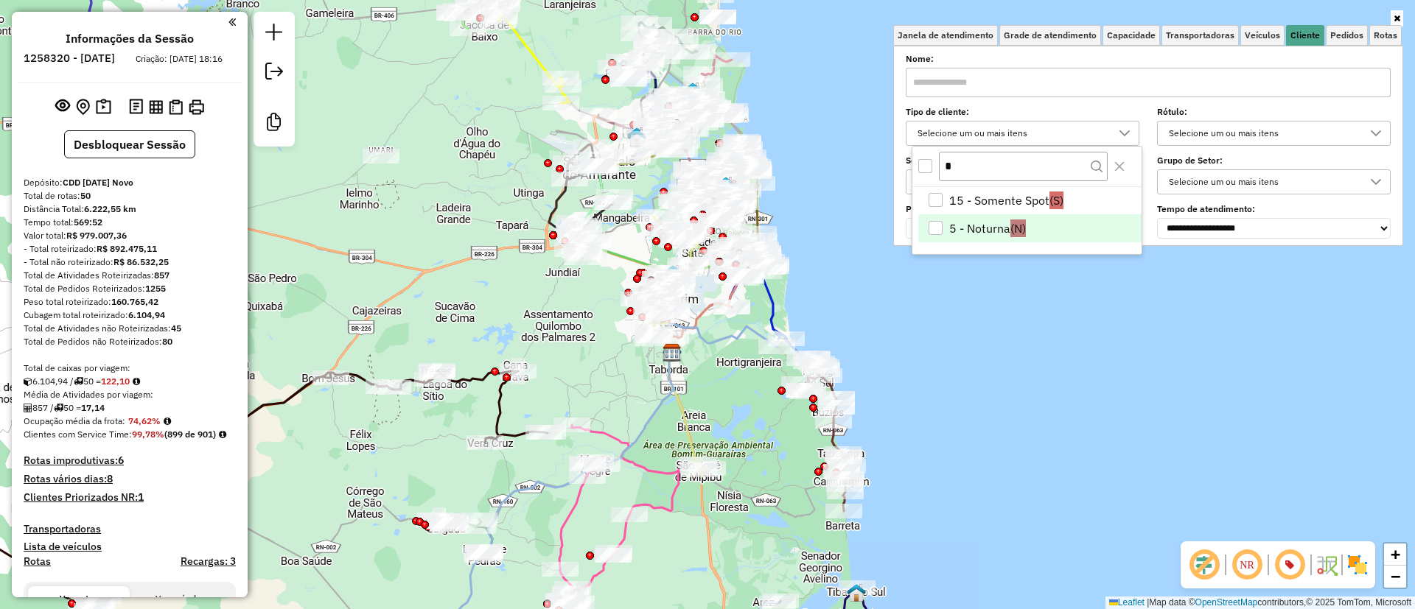
type input "*"
click at [962, 220] on li "5 - Noturna (N)" at bounding box center [1029, 228] width 223 height 28
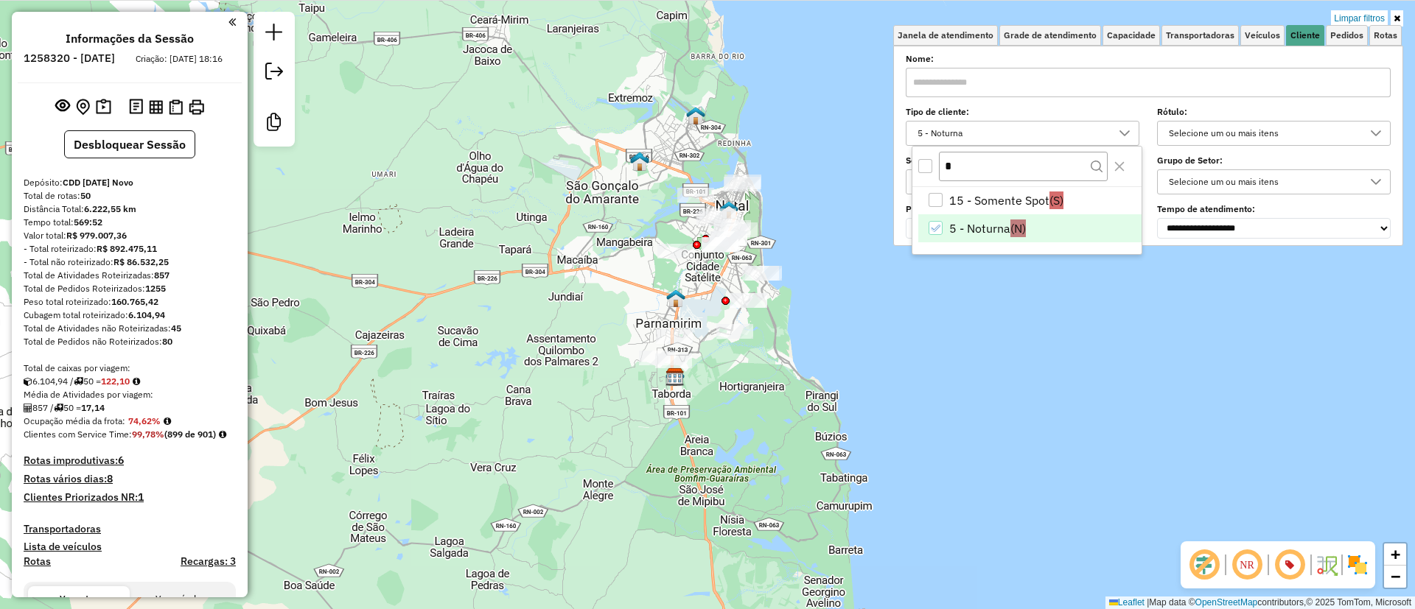
drag, startPoint x: 858, startPoint y: 343, endPoint x: 864, endPoint y: 374, distance: 32.4
click at [864, 374] on div "Limpar filtros Janela de atendimento Grade de atendimento Capacidade Transporta…" at bounding box center [707, 304] width 1415 height 609
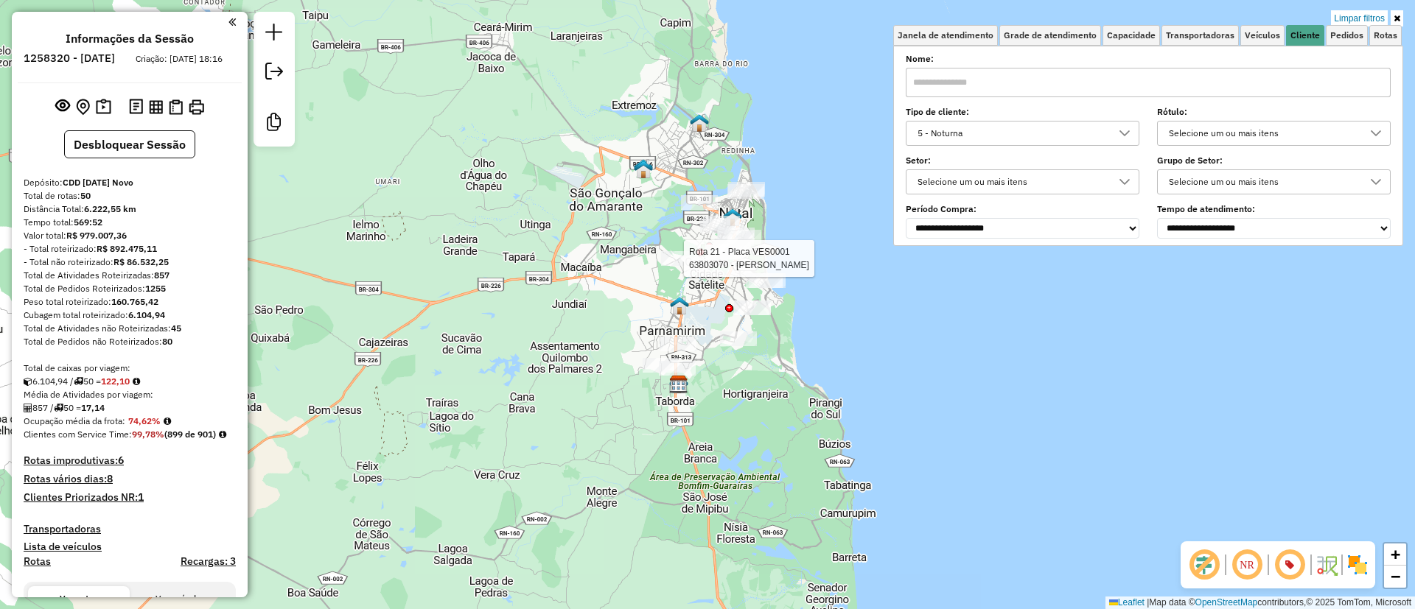
select select "**********"
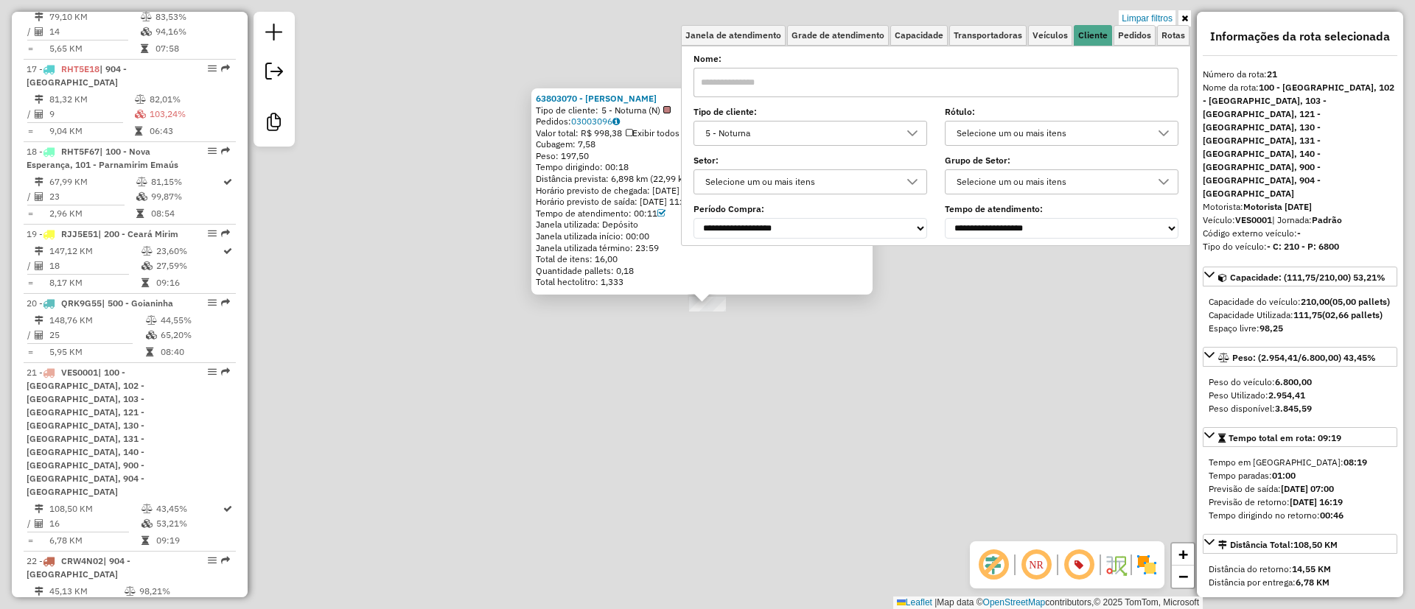
scroll to position [2255, 0]
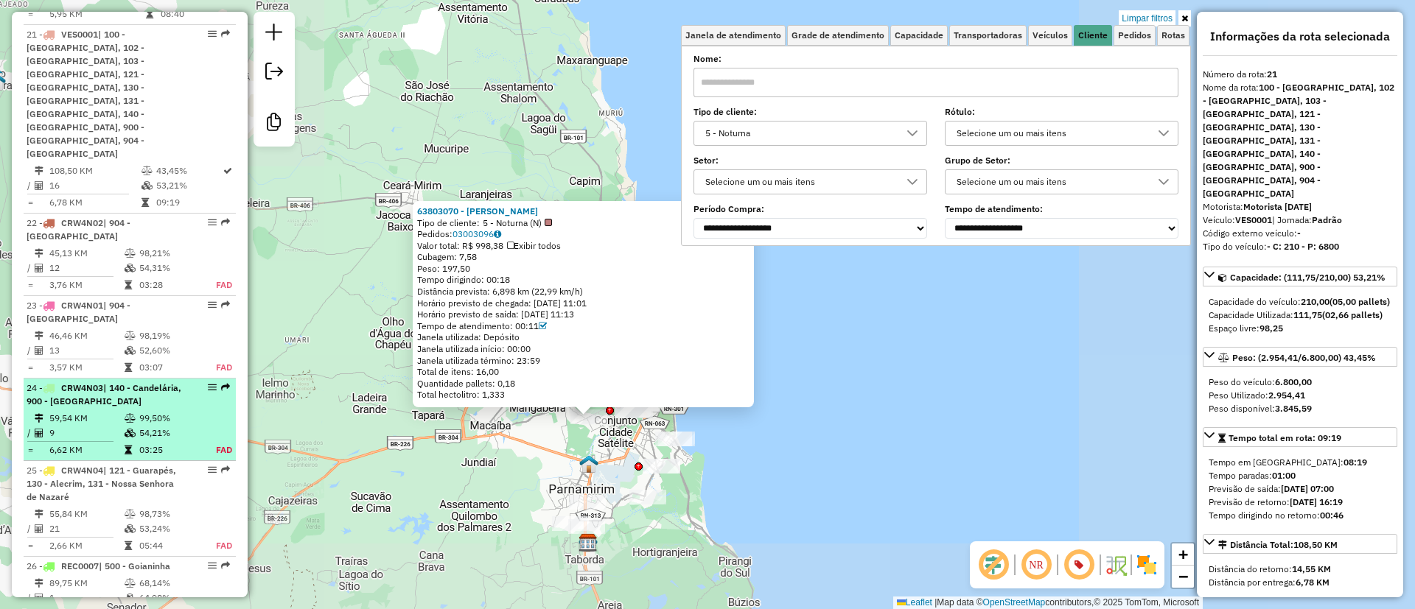
click at [488, 475] on div "63803070 - [PERSON_NAME] DE NORONHA Tipo de cliente: 5 - Noturna (N) Pedidos: 0…" at bounding box center [707, 304] width 1415 height 609
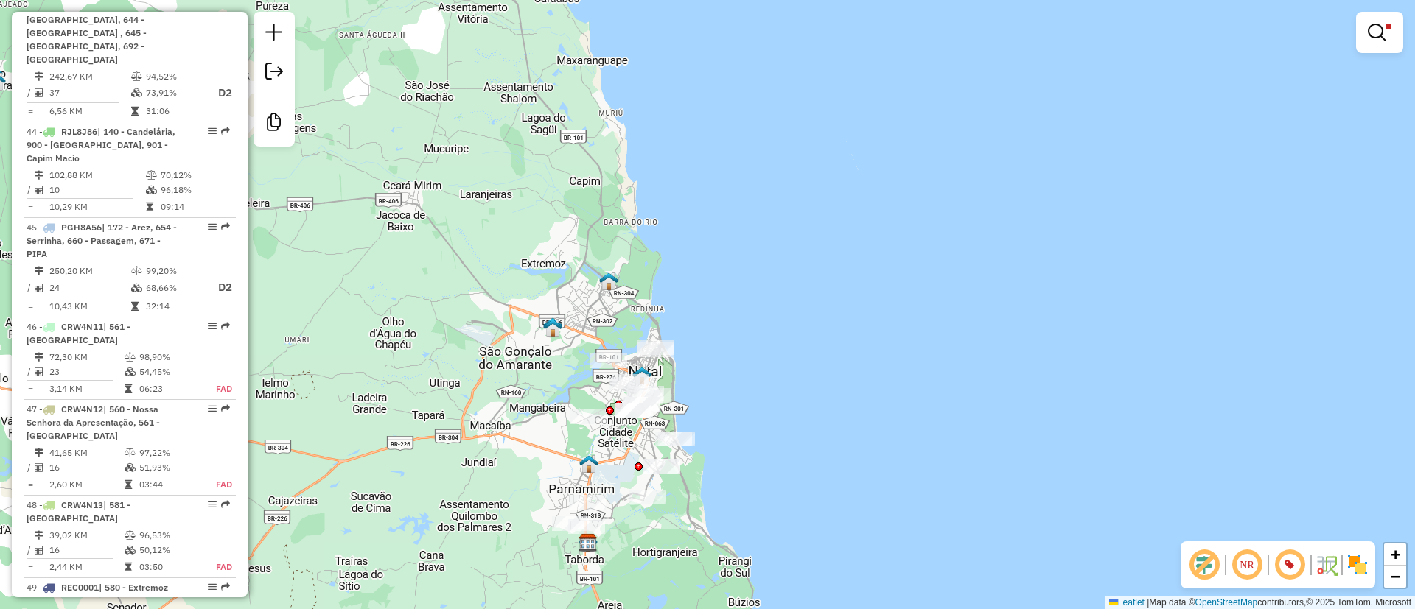
scroll to position [4706, 0]
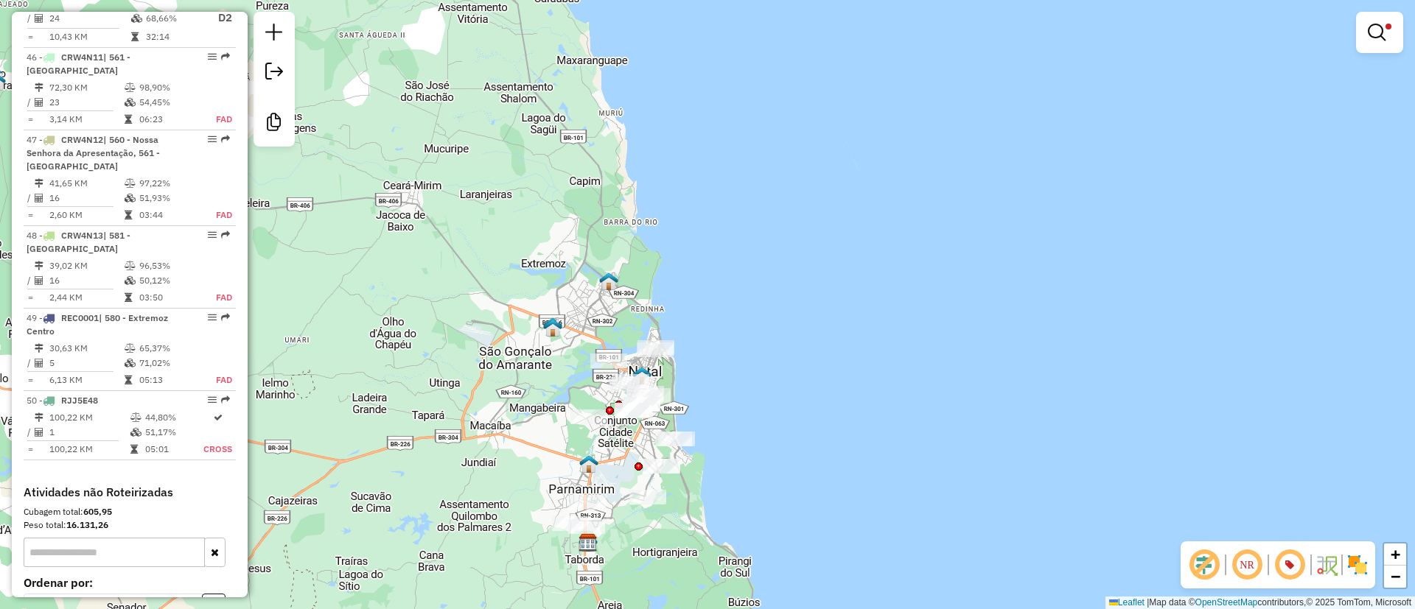
select select "**********"
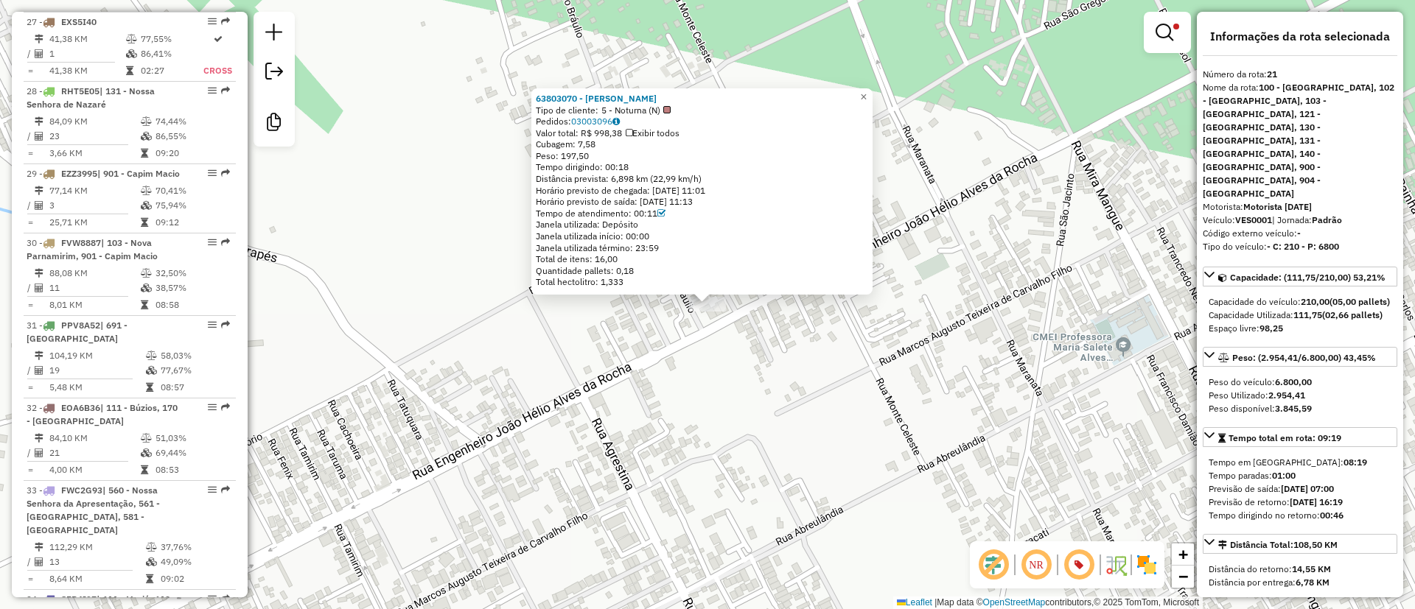
scroll to position [2255, 0]
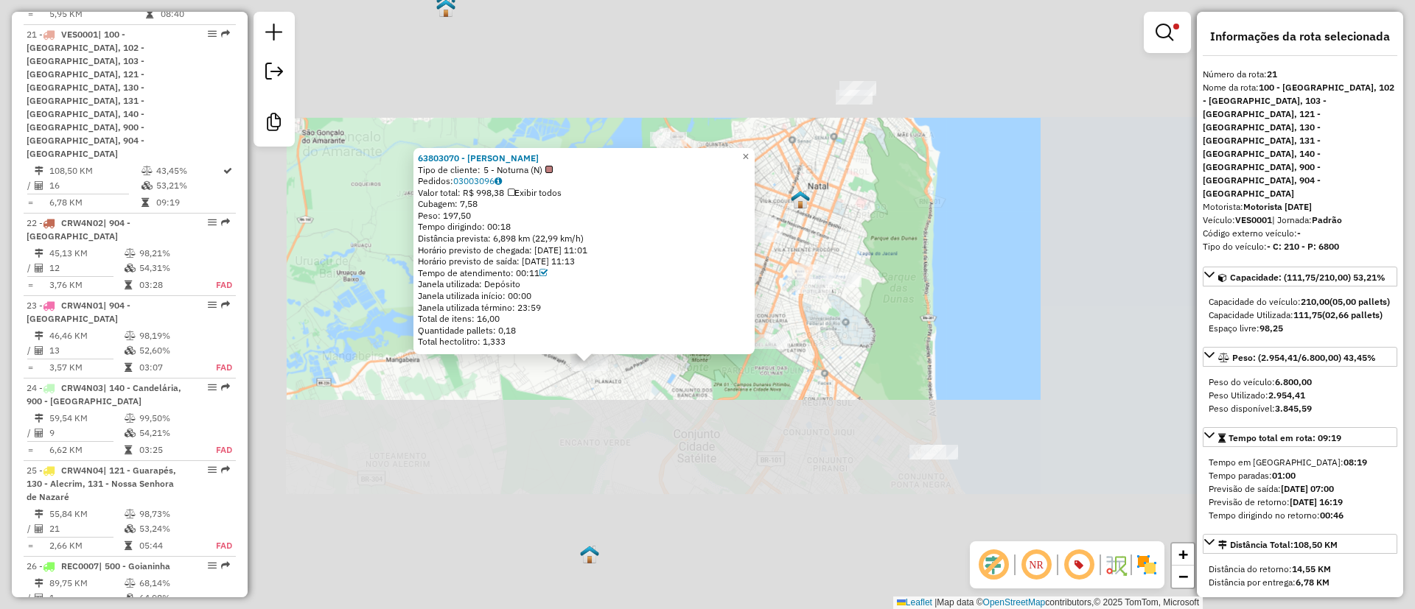
click at [496, 422] on div "63803070 - [PERSON_NAME] DE NORONHA Tipo de cliente: 5 - Noturna (N) Pedidos: 0…" at bounding box center [707, 304] width 1415 height 609
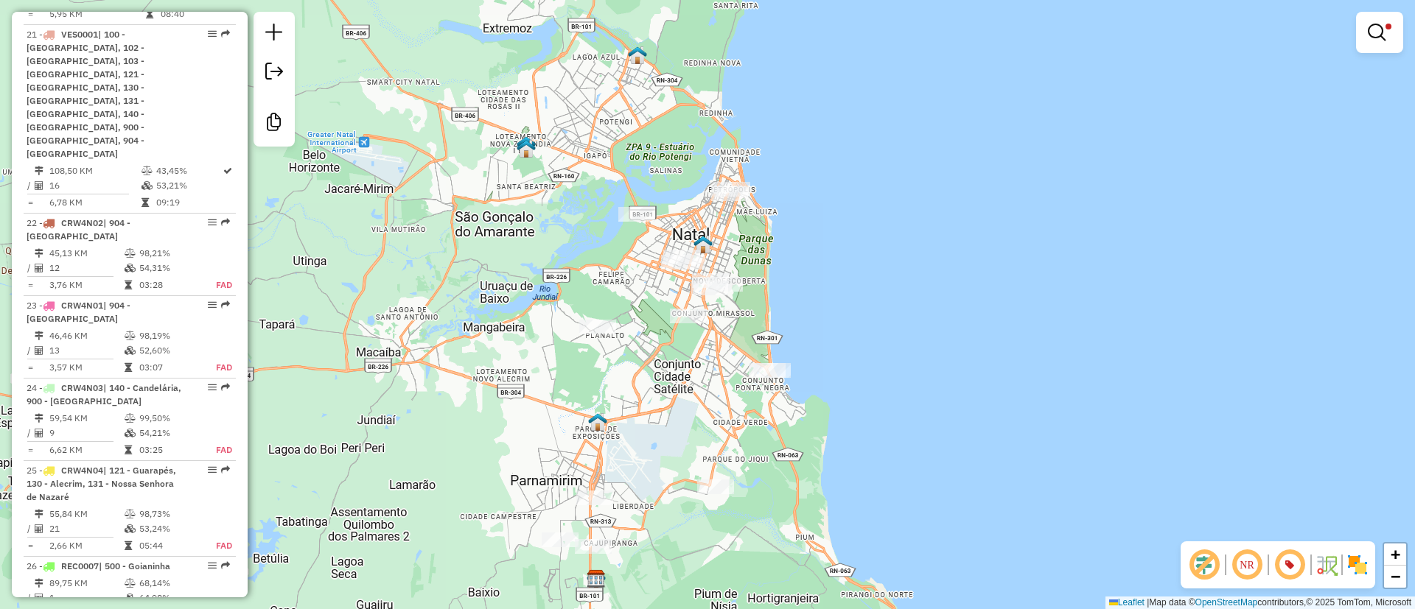
drag, startPoint x: 851, startPoint y: 344, endPoint x: 886, endPoint y: 321, distance: 42.1
click at [886, 321] on div "Limpar filtros Janela de atendimento Grade de atendimento Capacidade Transporta…" at bounding box center [707, 304] width 1415 height 609
click at [643, 233] on div "Limpar filtros Janela de atendimento Grade de atendimento Capacidade Transporta…" at bounding box center [707, 304] width 1415 height 609
click at [643, 222] on div at bounding box center [637, 214] width 37 height 15
select select "**********"
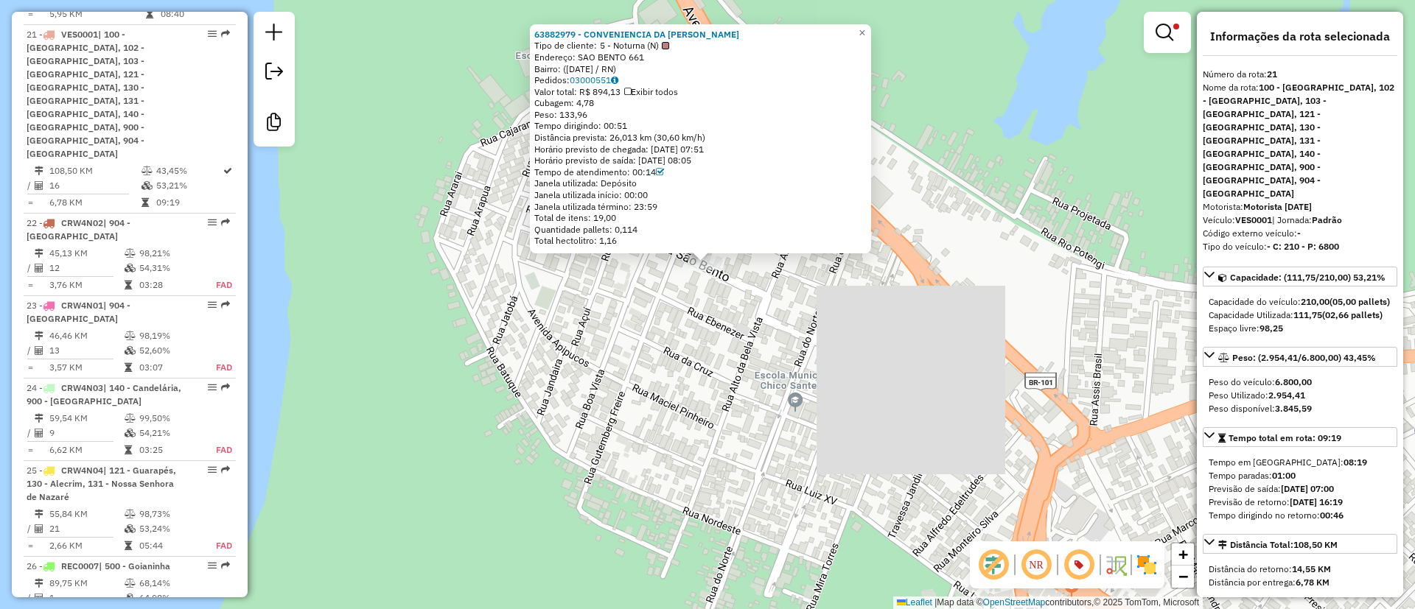
drag, startPoint x: 611, startPoint y: 351, endPoint x: 609, endPoint y: 208, distance: 143.7
click at [609, 210] on div "63882979 - CONVENIENCIA DA MAIA Tipo de cliente: 5 - Noturna (N) Endereço: SAO …" at bounding box center [707, 304] width 1415 height 609
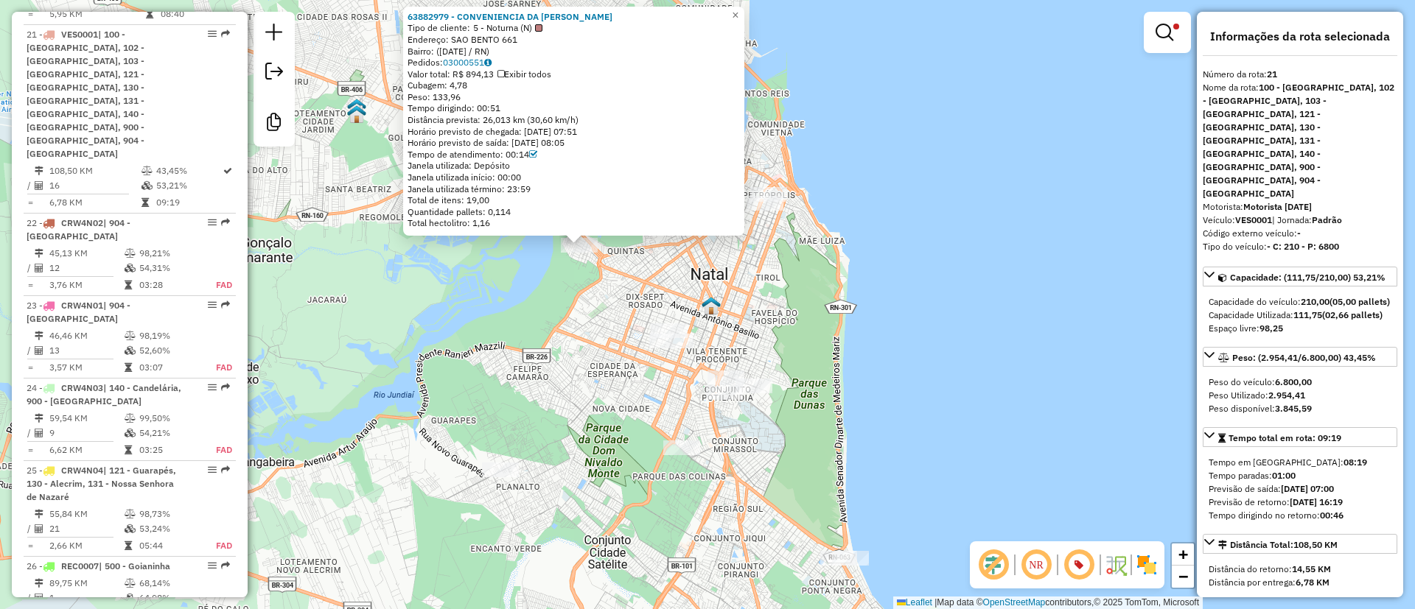
click at [1357, 214] on div "Veículo: VES0001 | Jornada: Padrão" at bounding box center [1300, 220] width 195 height 13
click at [642, 294] on div "63882979 - CONVENIENCIA DA MAIA Tipo de cliente: 5 - Noturna (N) Endereço: SAO …" at bounding box center [707, 304] width 1415 height 609
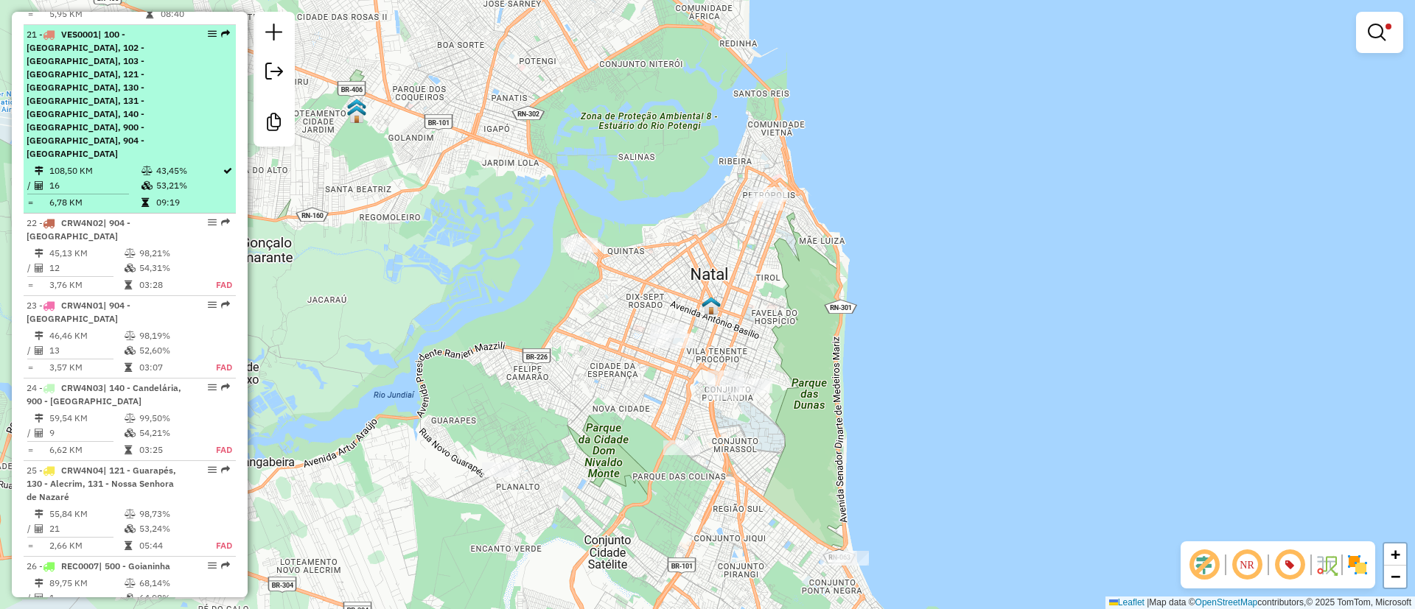
click at [189, 164] on td "43,45%" at bounding box center [188, 171] width 66 height 15
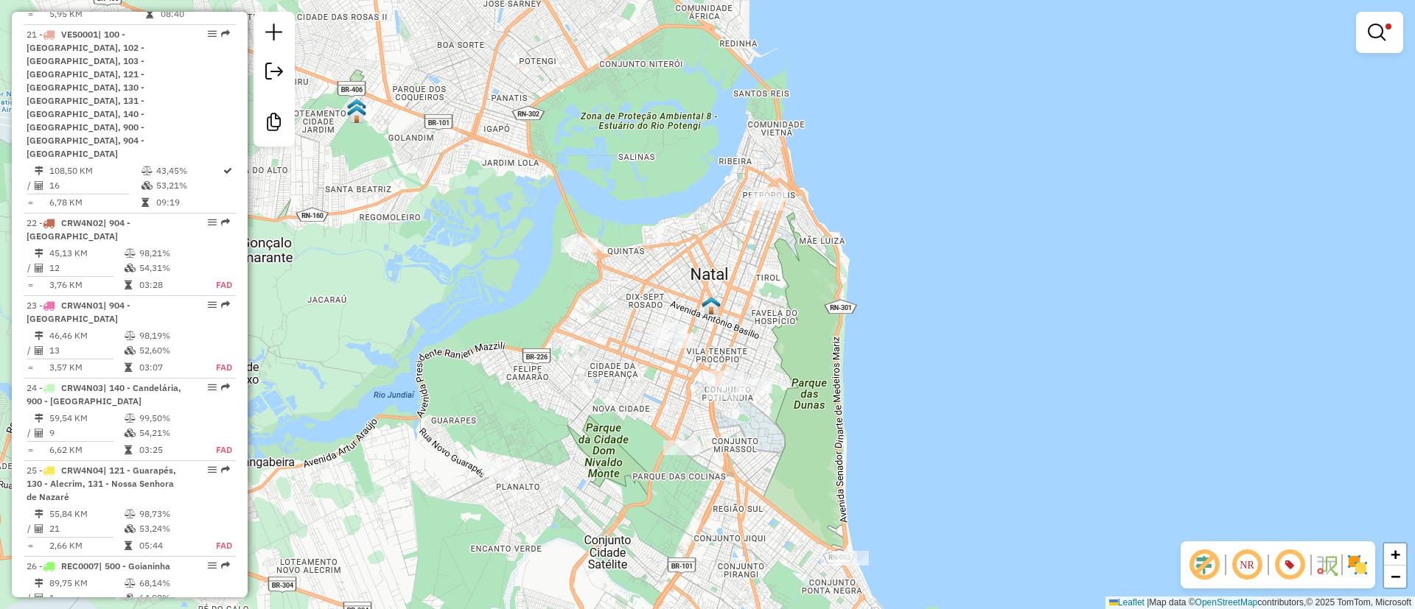
select select "**********"
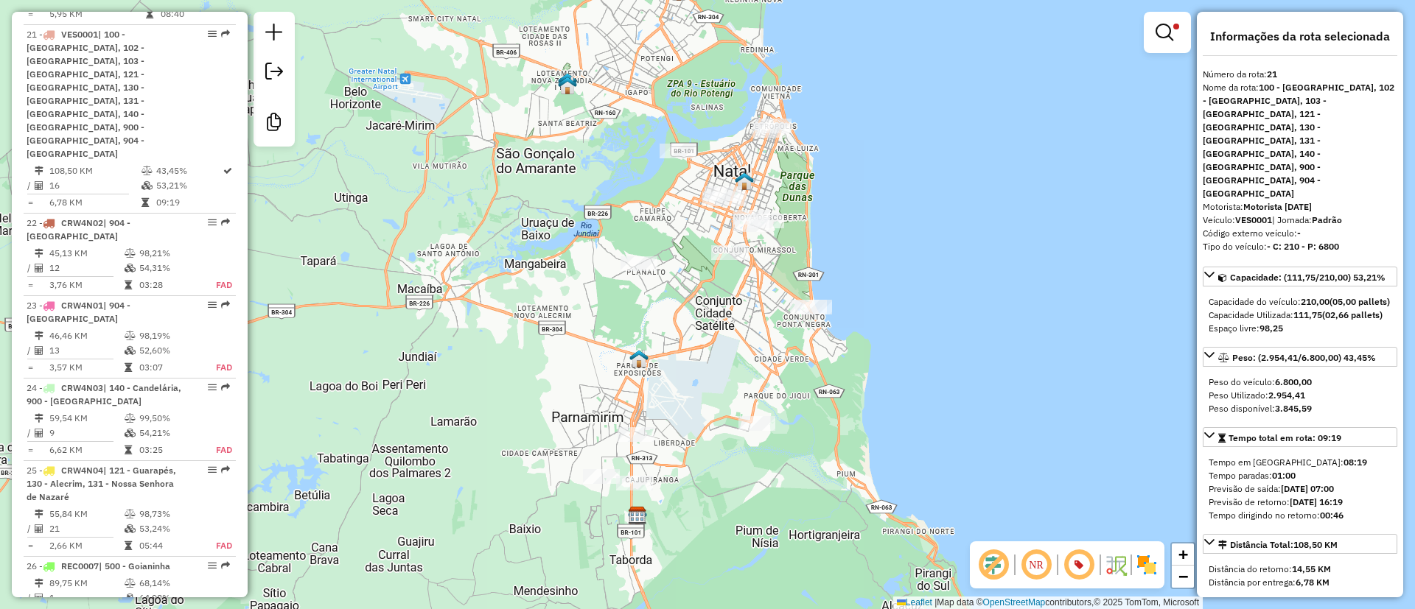
click at [1141, 561] on img at bounding box center [1147, 565] width 24 height 24
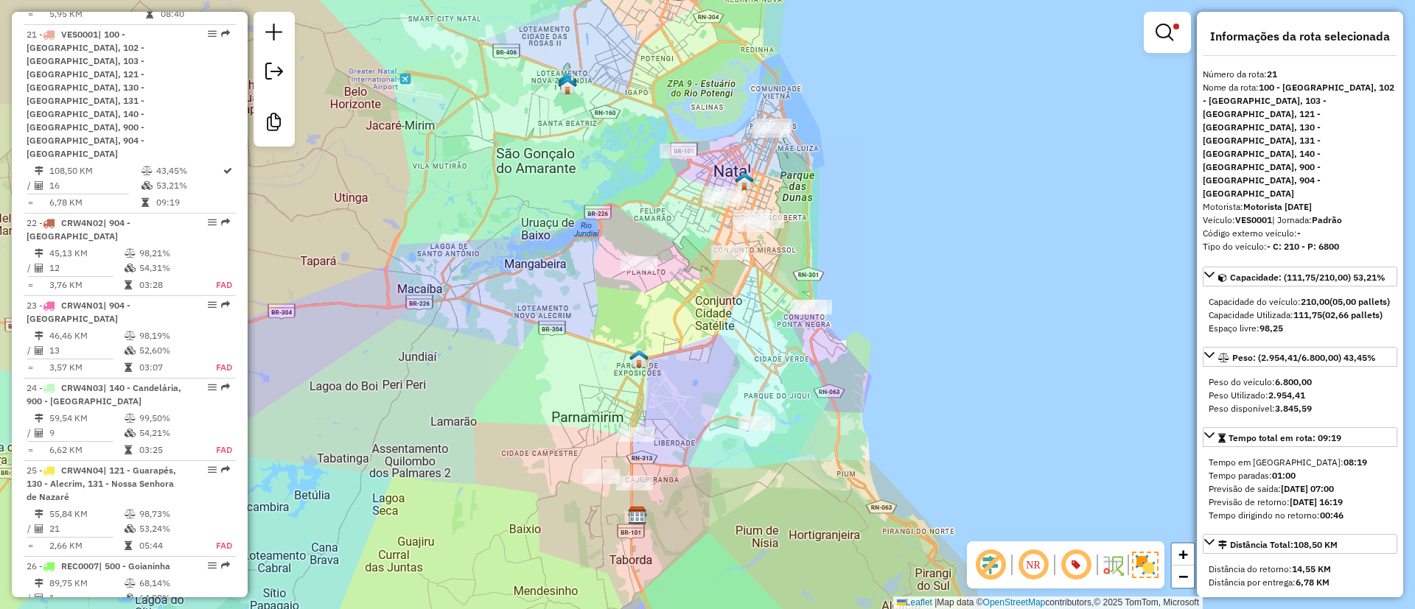
click at [1146, 562] on img at bounding box center [1145, 565] width 27 height 27
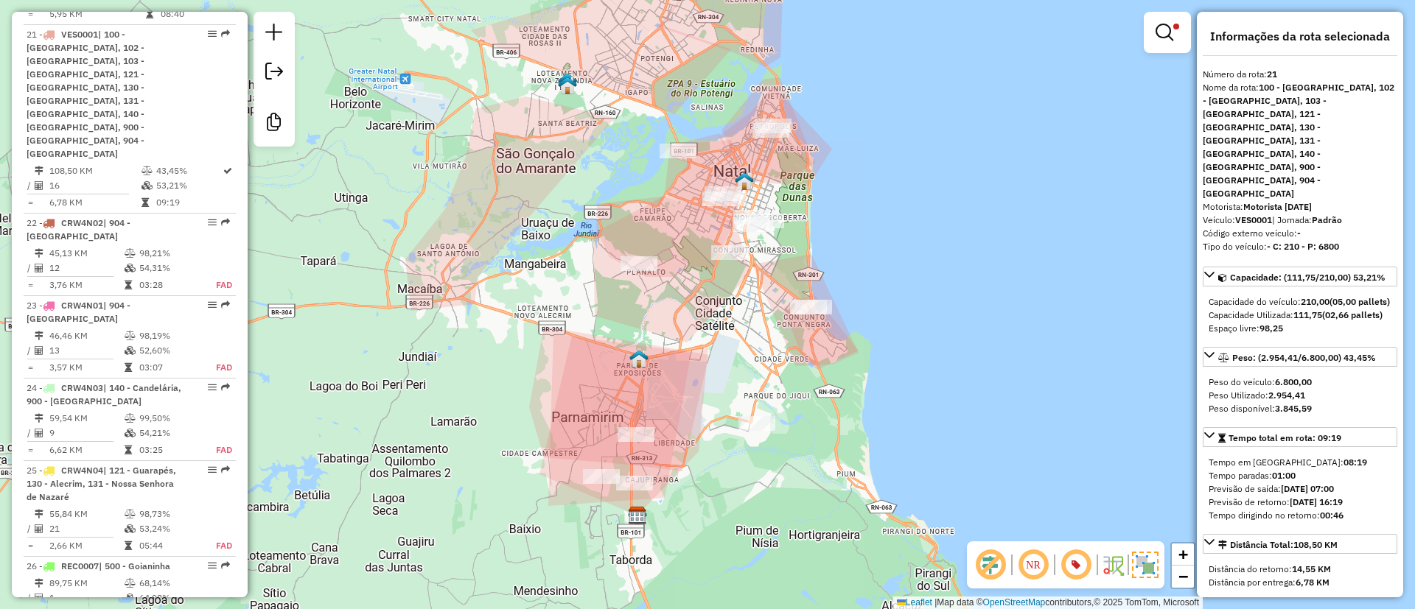
click at [1145, 559] on img at bounding box center [1145, 565] width 27 height 27
